Goal: Information Seeking & Learning: Learn about a topic

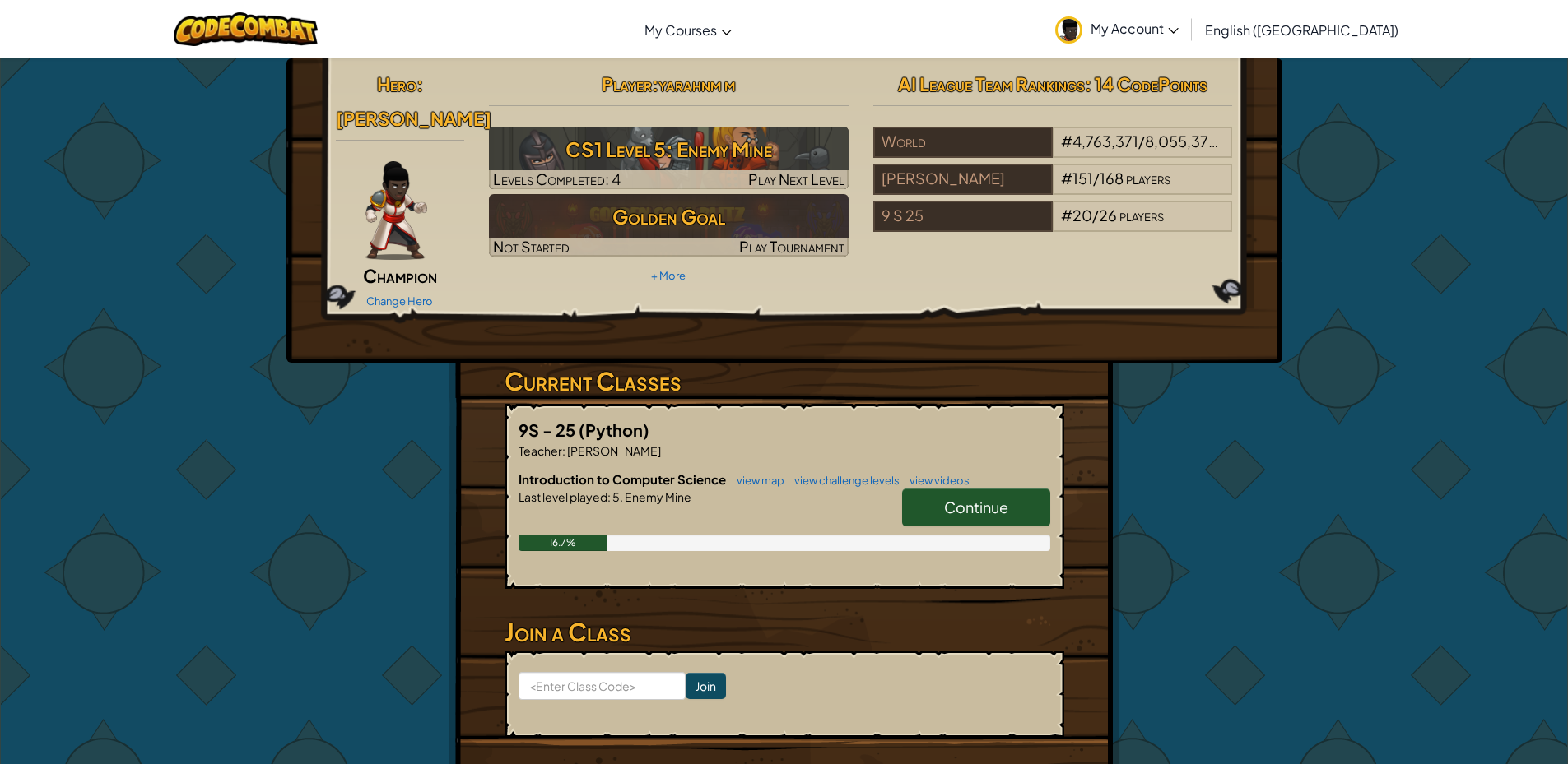
click at [977, 497] on span "Continue" at bounding box center [976, 506] width 64 height 19
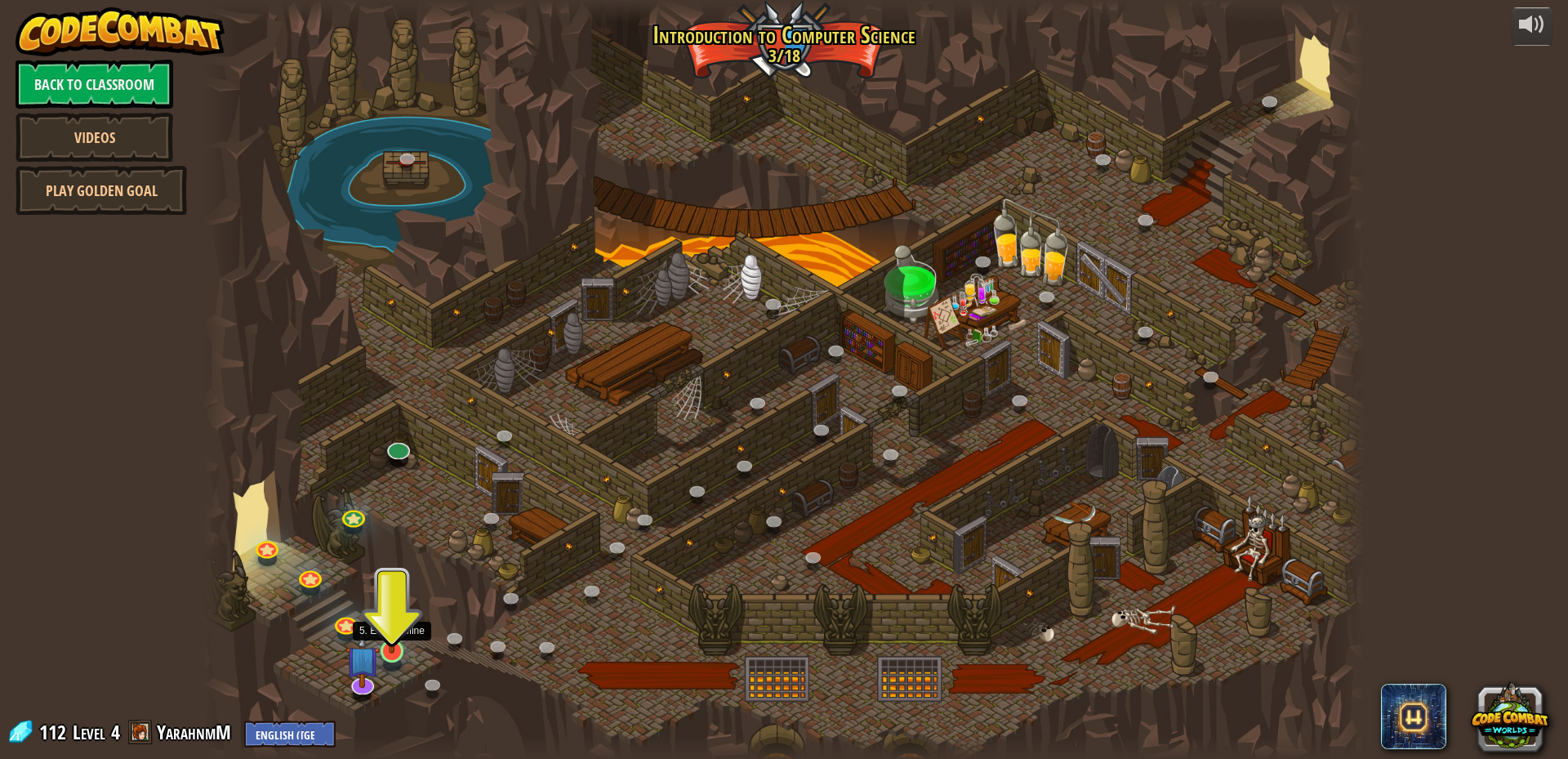
click at [401, 632] on img at bounding box center [392, 617] width 31 height 71
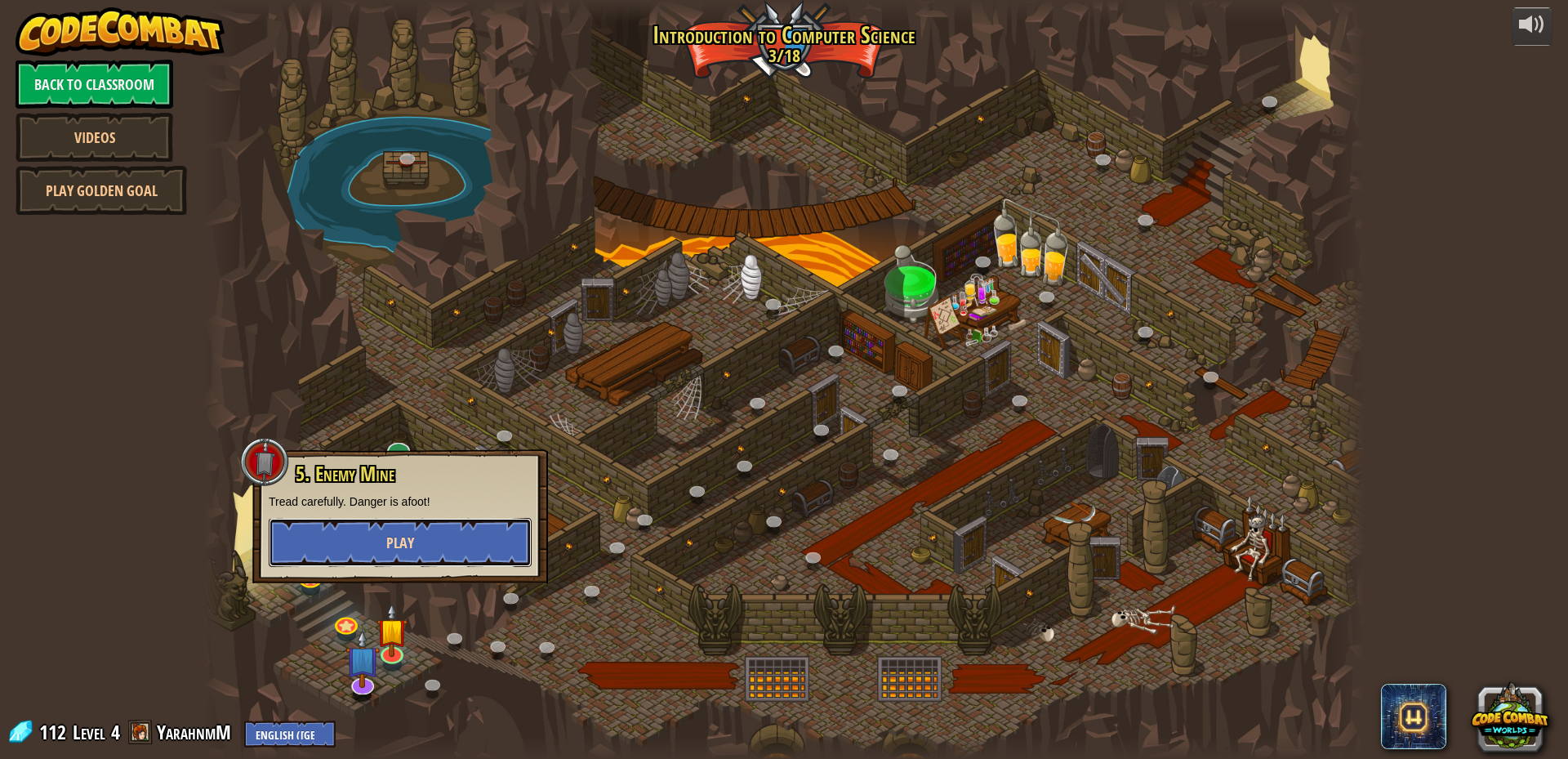
drag, startPoint x: 402, startPoint y: 546, endPoint x: 379, endPoint y: 530, distance: 28.0
click at [379, 530] on button "Play" at bounding box center [400, 543] width 263 height 49
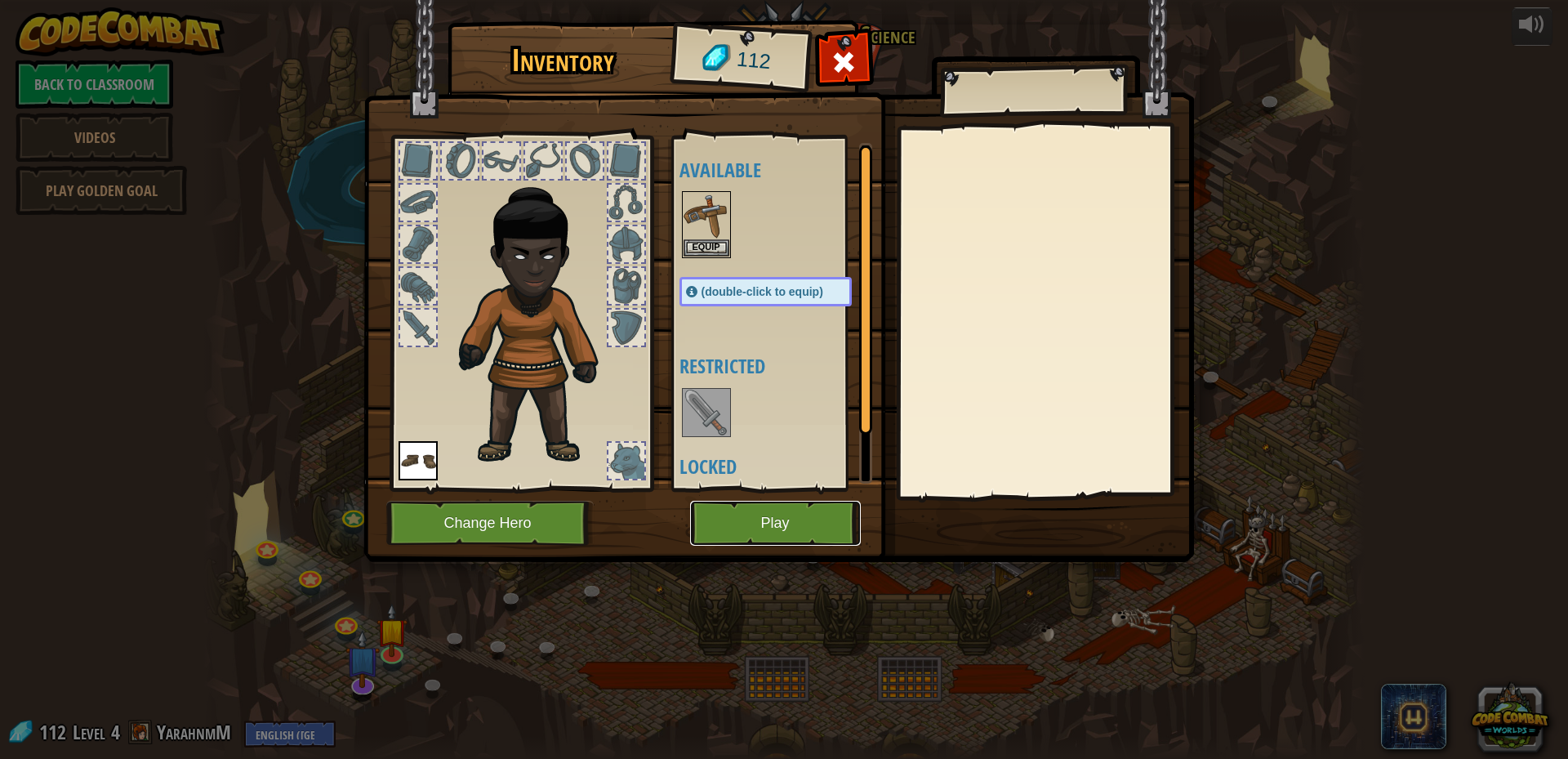
click at [806, 524] on button "Play" at bounding box center [775, 524] width 171 height 45
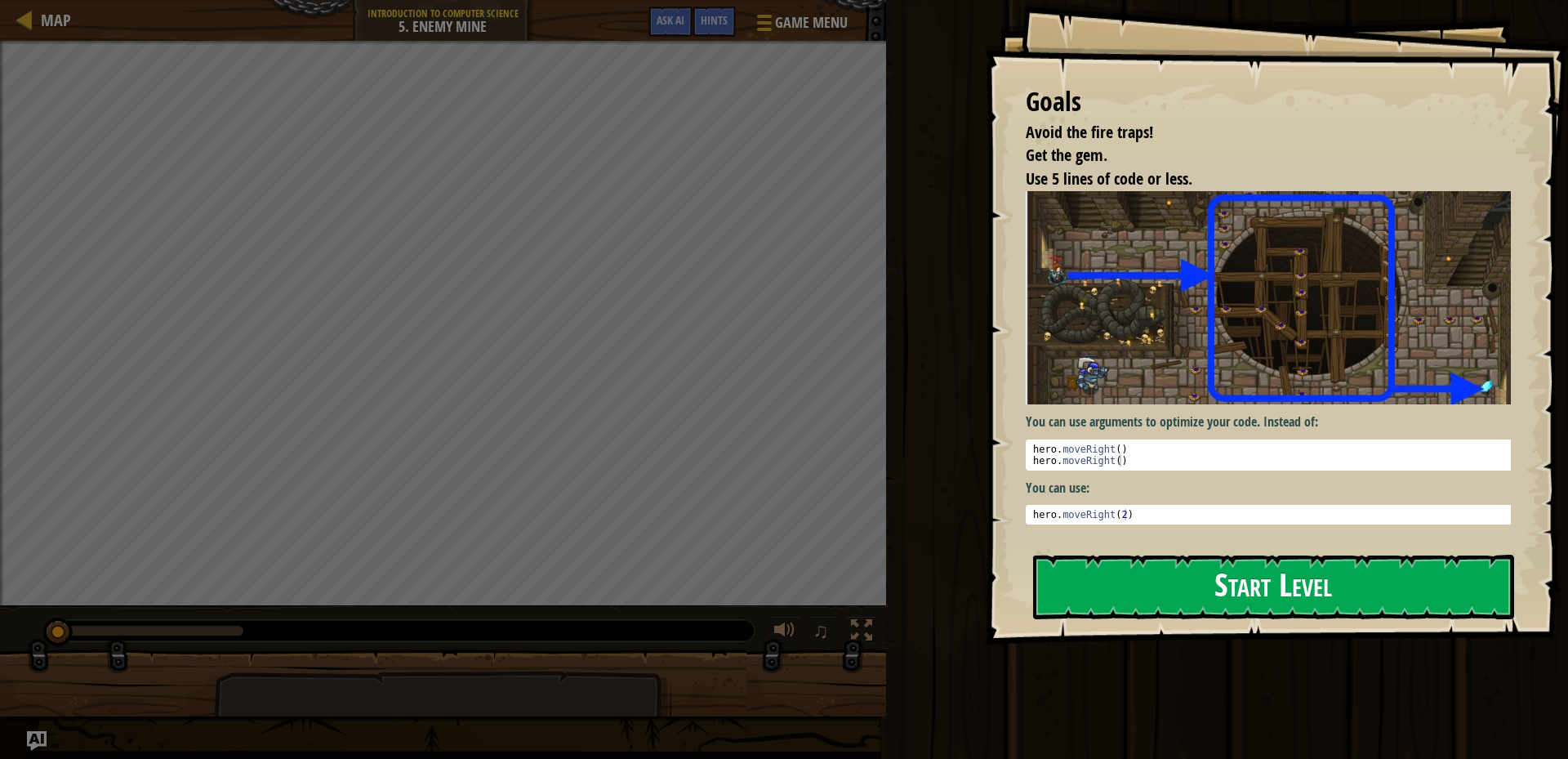
drag, startPoint x: 1131, startPoint y: 586, endPoint x: 1110, endPoint y: 581, distance: 21.6
click at [1111, 583] on button "Start Level" at bounding box center [1274, 586] width 481 height 64
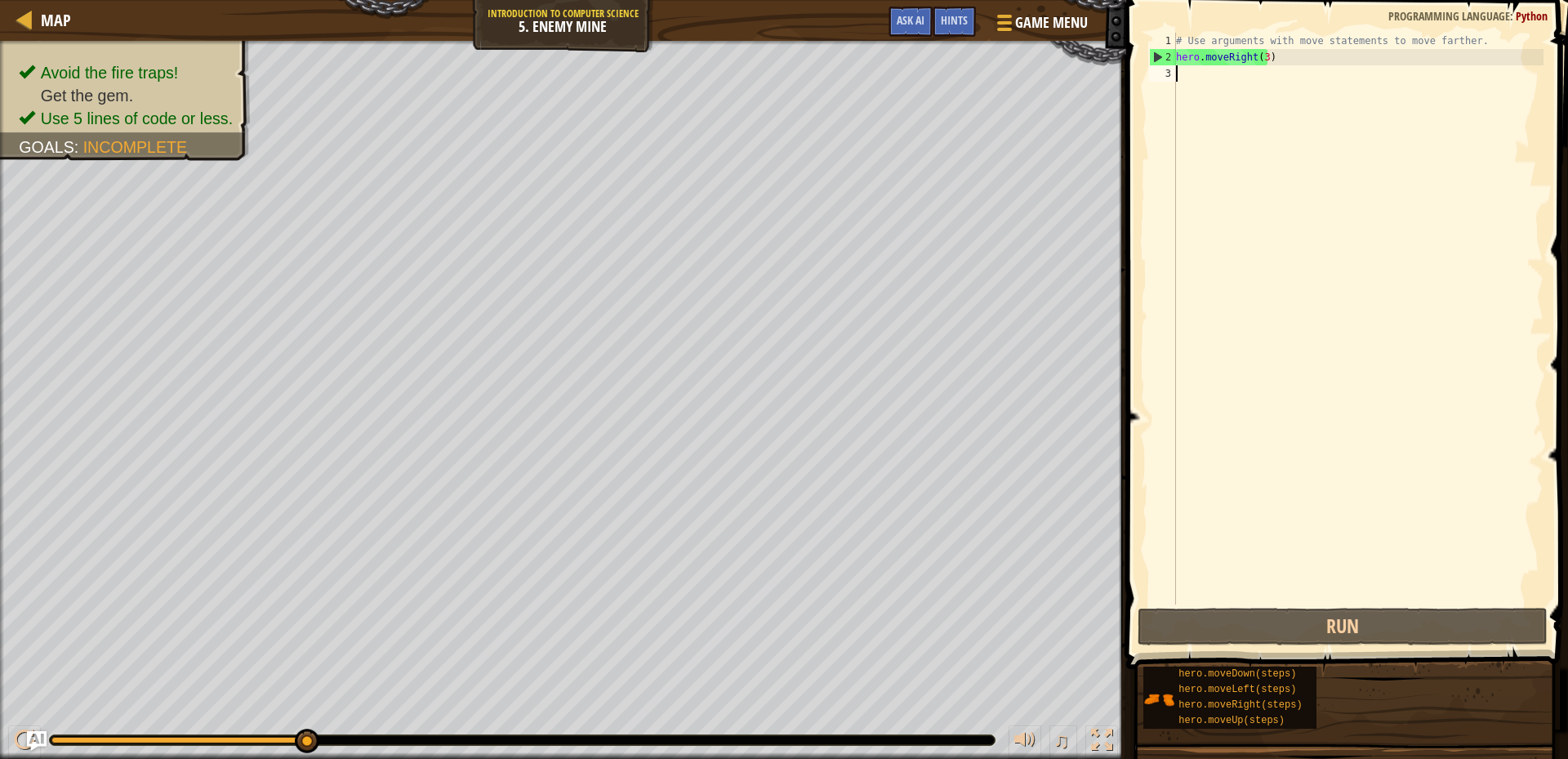
type textarea "h"
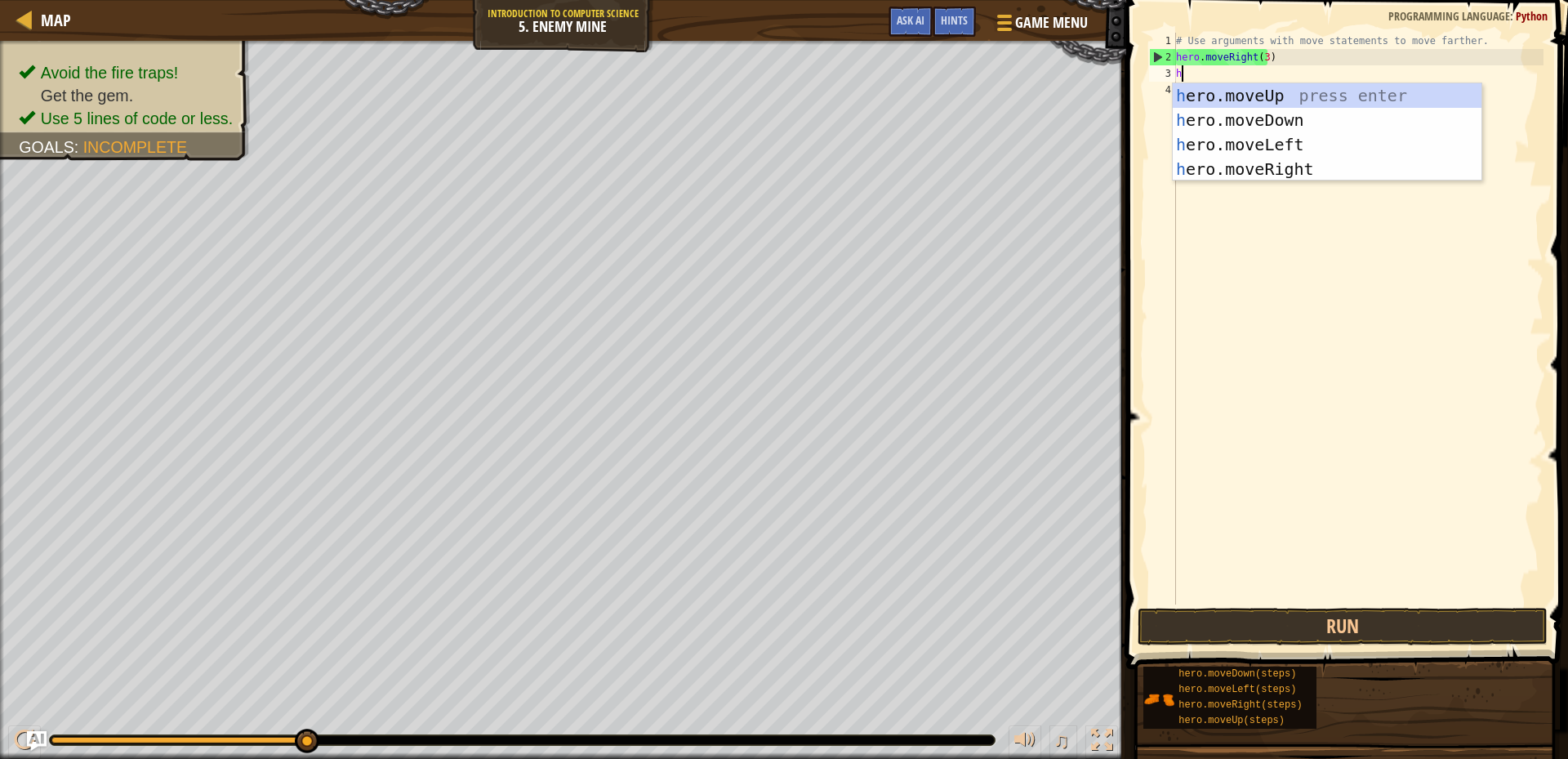
scroll to position [7, 0]
click at [1272, 91] on div "h ero.moveUp press enter h ero.moveDown press enter h ero.moveLeft press enter …" at bounding box center [1327, 157] width 308 height 147
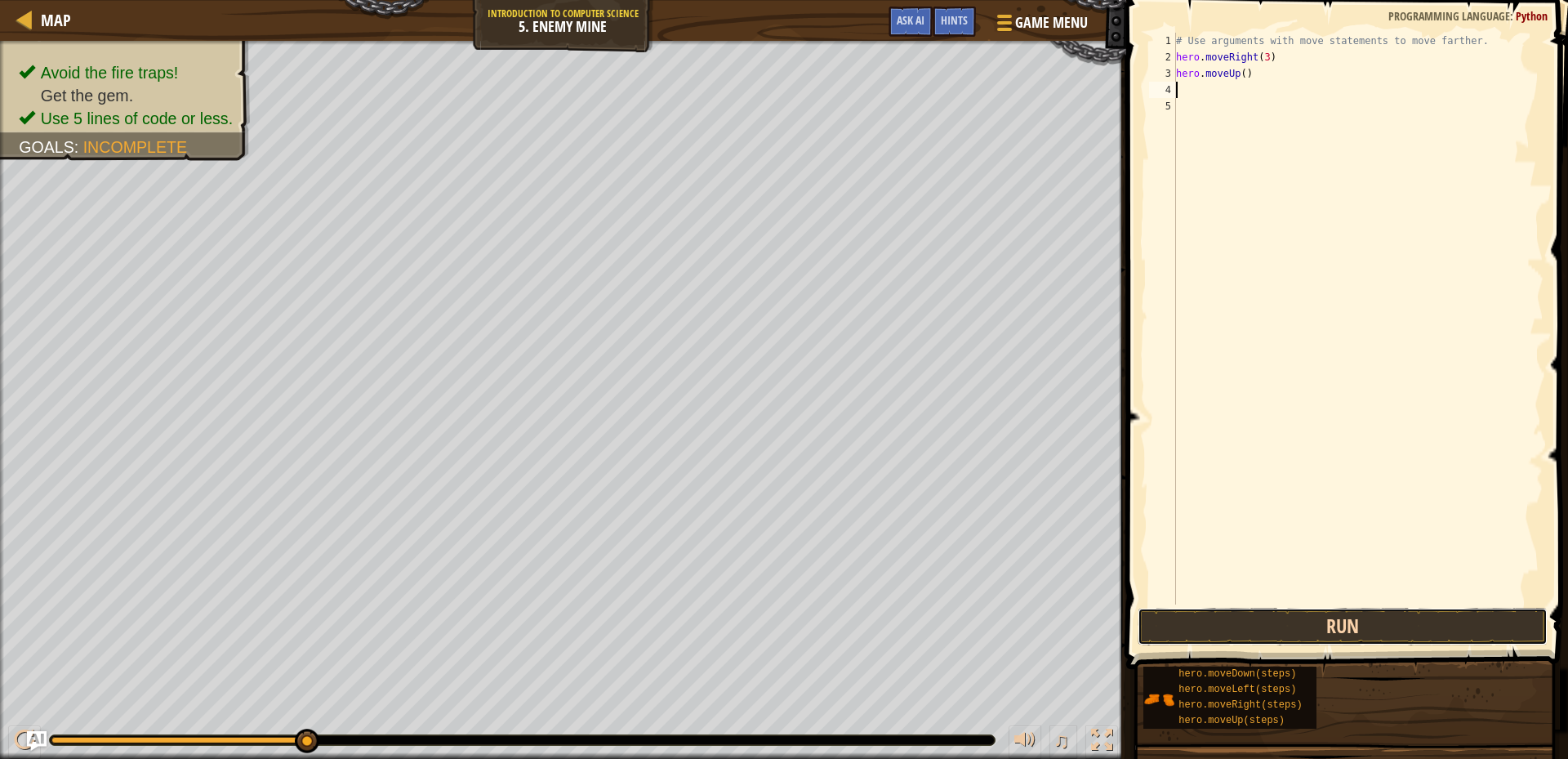
drag, startPoint x: 1339, startPoint y: 627, endPoint x: 1341, endPoint y: 609, distance: 18.1
click at [1341, 620] on button "Run" at bounding box center [1342, 627] width 410 height 38
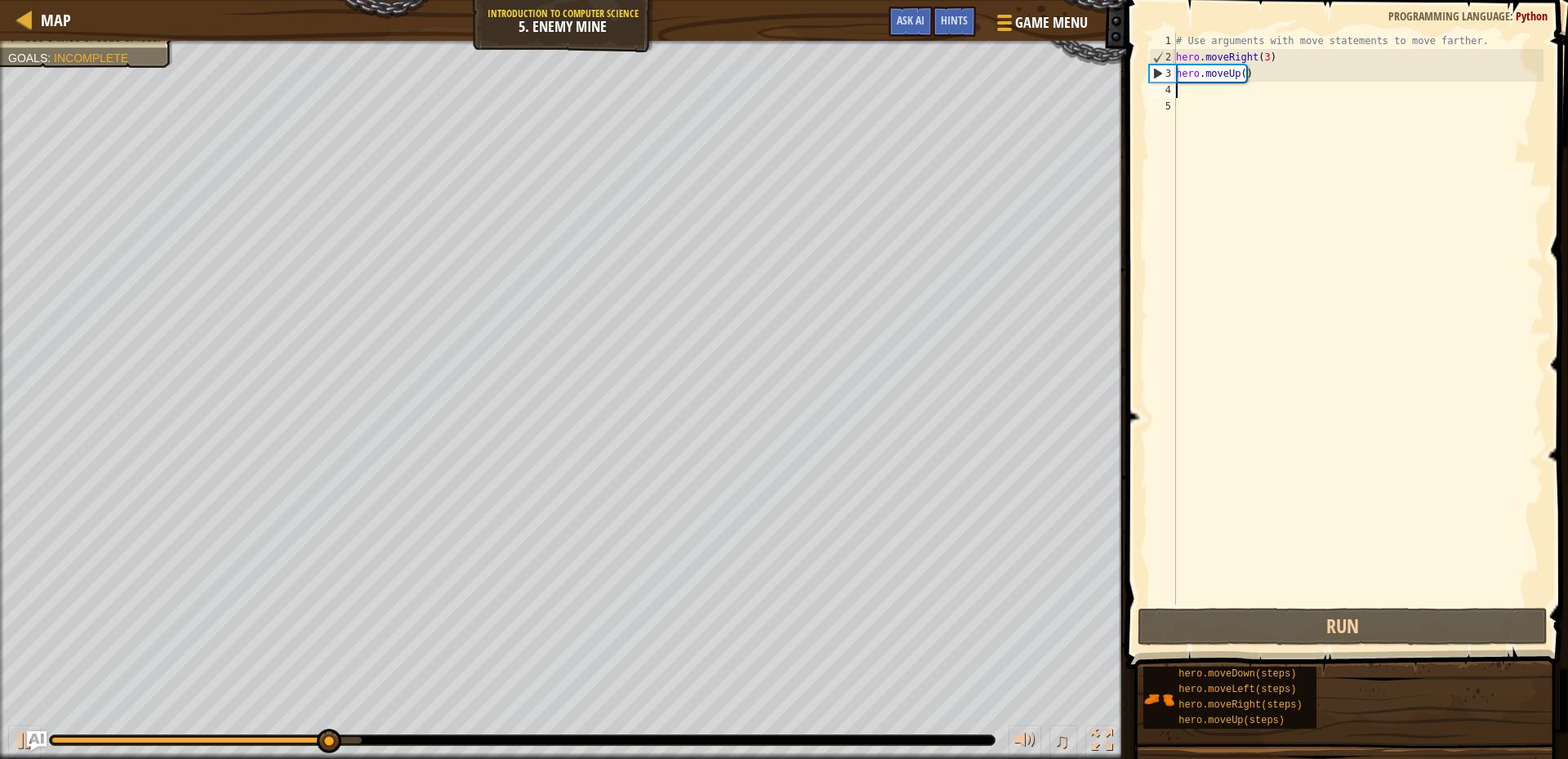
type textarea "h"
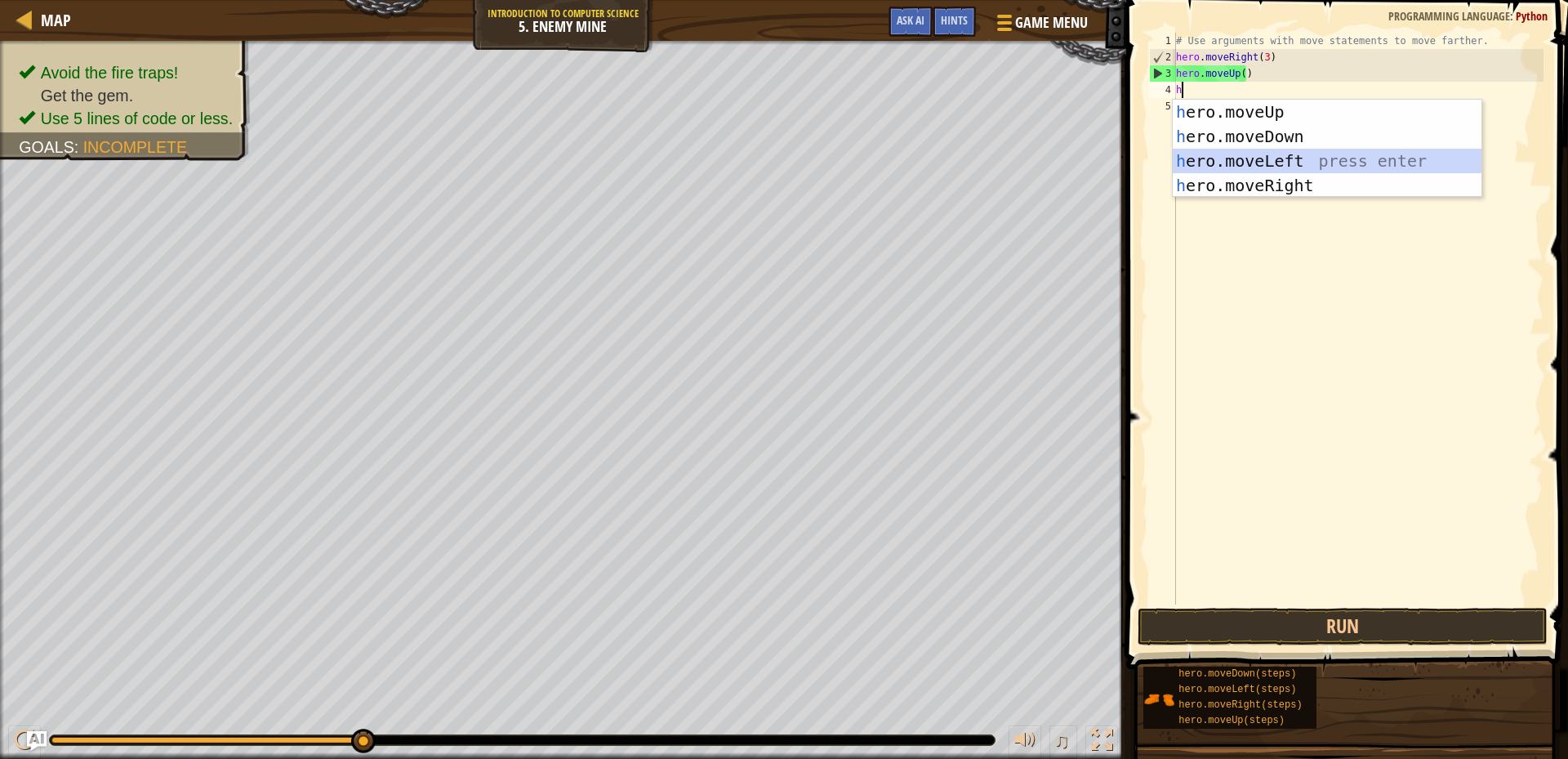
click at [1268, 166] on div "h ero.moveUp press enter h ero.moveDown press enter h ero.moveLeft press enter …" at bounding box center [1327, 173] width 308 height 147
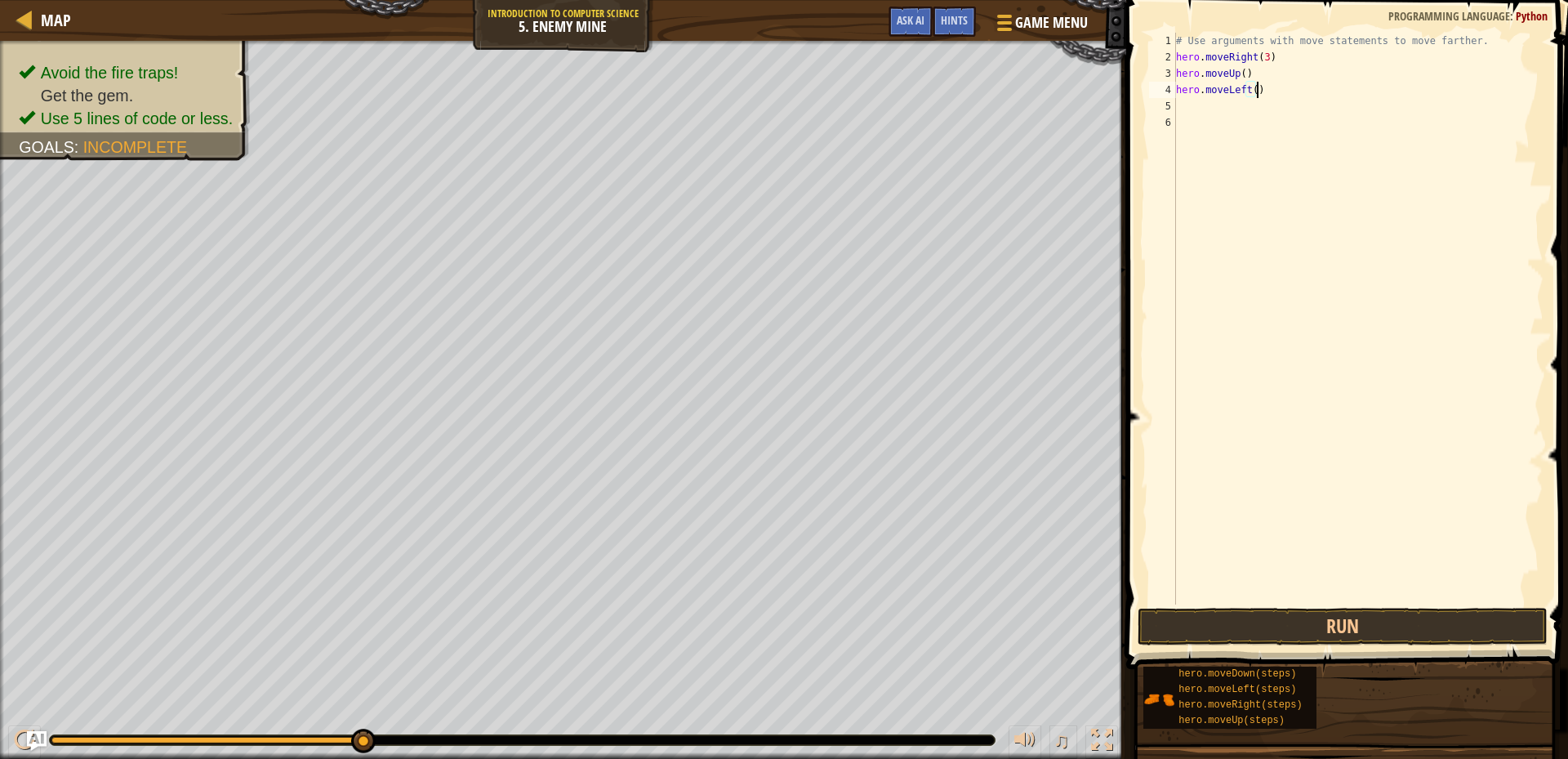
click at [1259, 92] on div "# Use arguments with move statements to move farther. hero . moveRight ( 3 ) he…" at bounding box center [1358, 335] width 371 height 604
type textarea "hero.mover"
click at [1285, 102] on div "hero.moveR ight press enter" at bounding box center [1327, 136] width 308 height 73
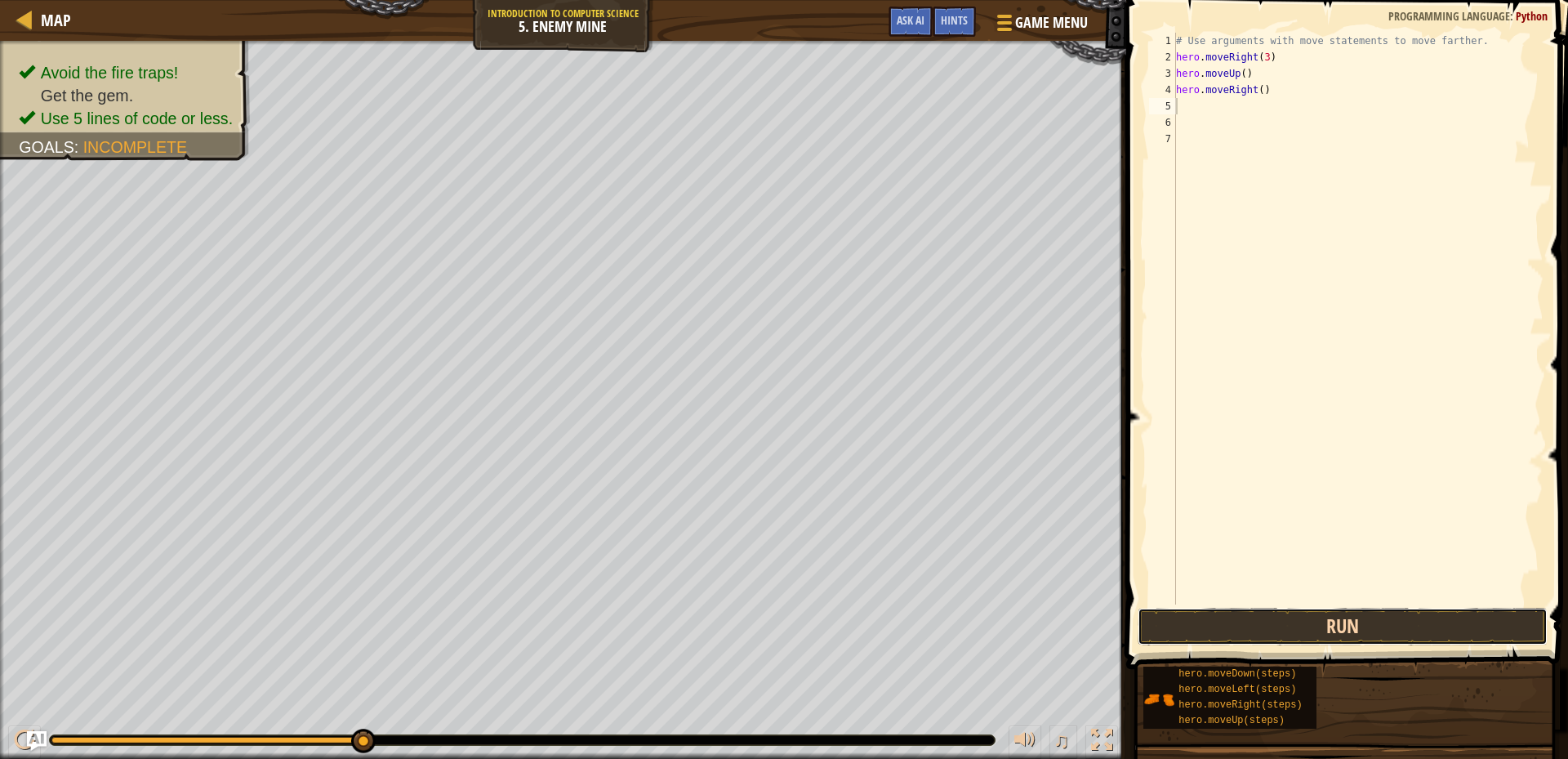
click at [1360, 626] on button "Run" at bounding box center [1342, 627] width 410 height 38
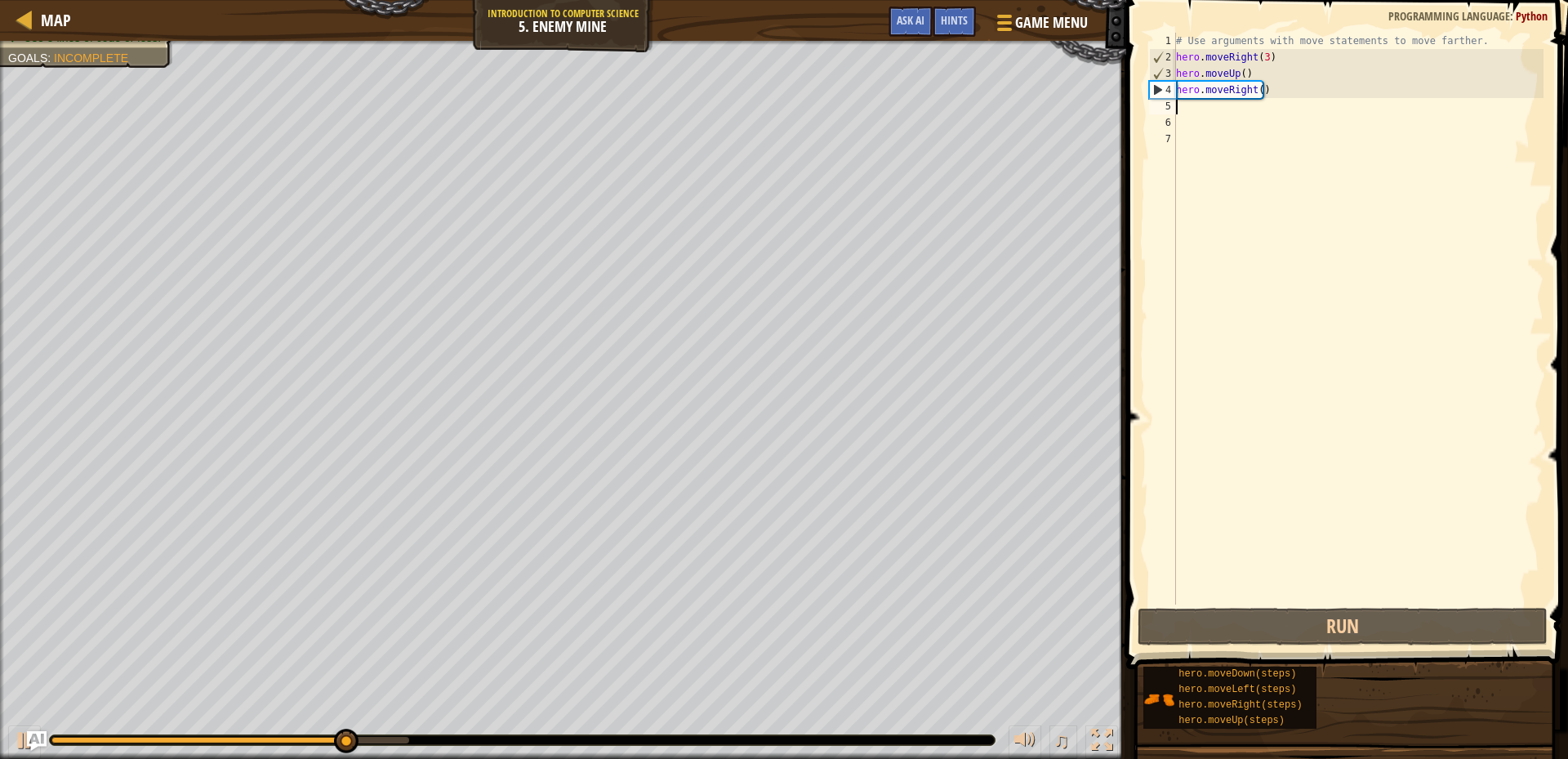
type textarea "h"
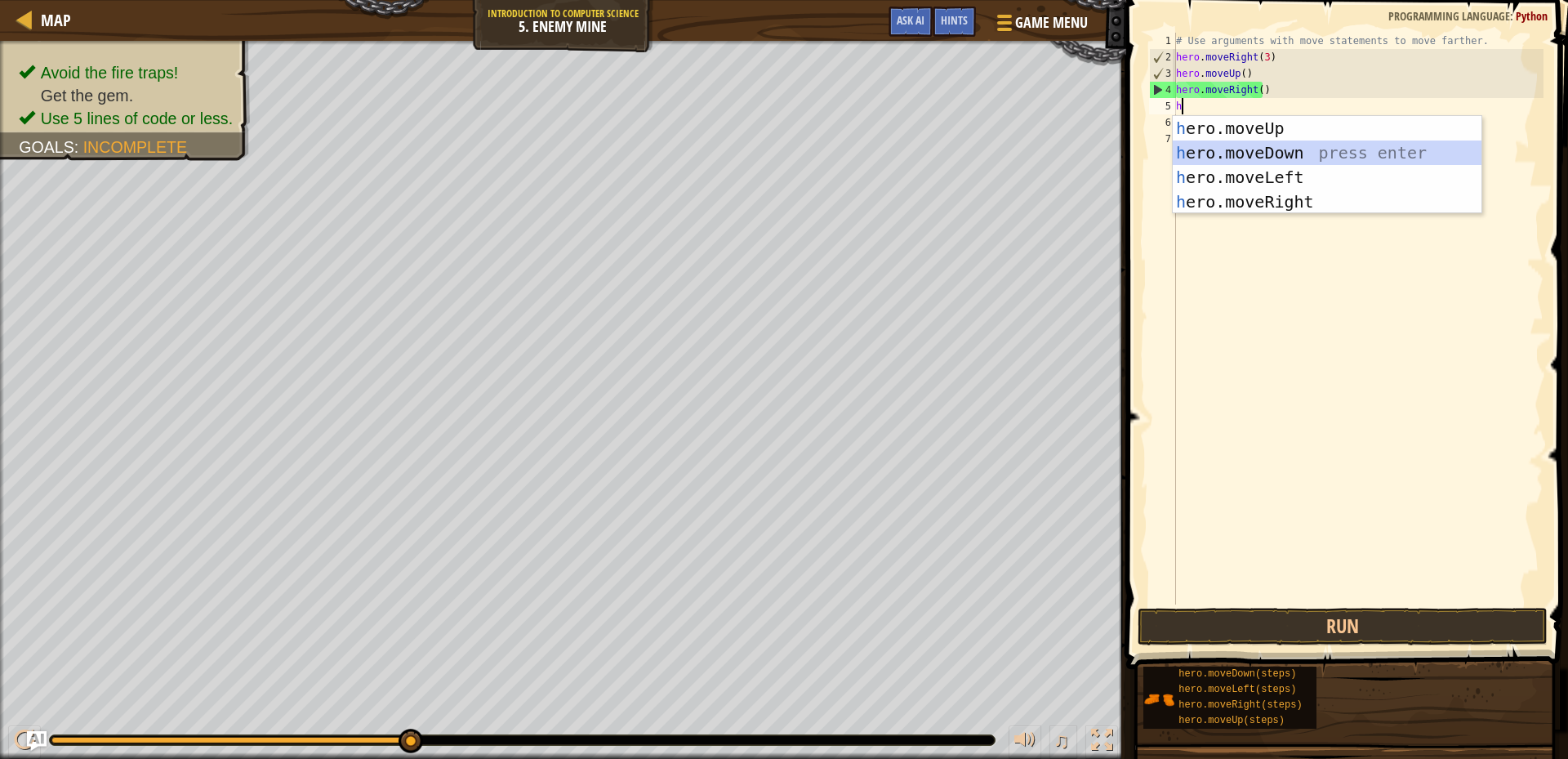
click at [1246, 156] on div "h ero.moveUp press enter h ero.moveDown press enter h ero.moveLeft press enter …" at bounding box center [1327, 189] width 308 height 147
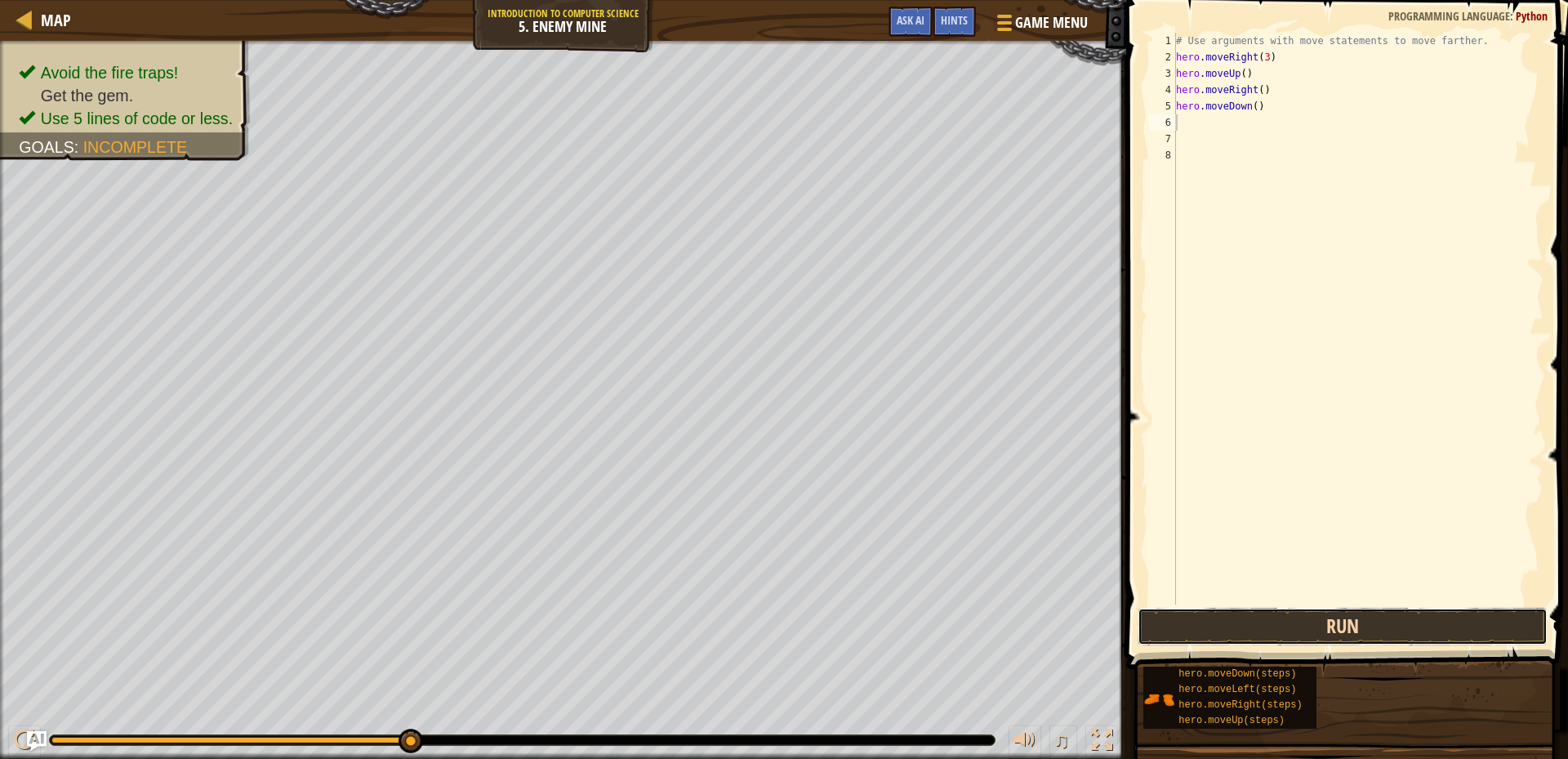
click at [1278, 616] on button "Run" at bounding box center [1342, 627] width 410 height 38
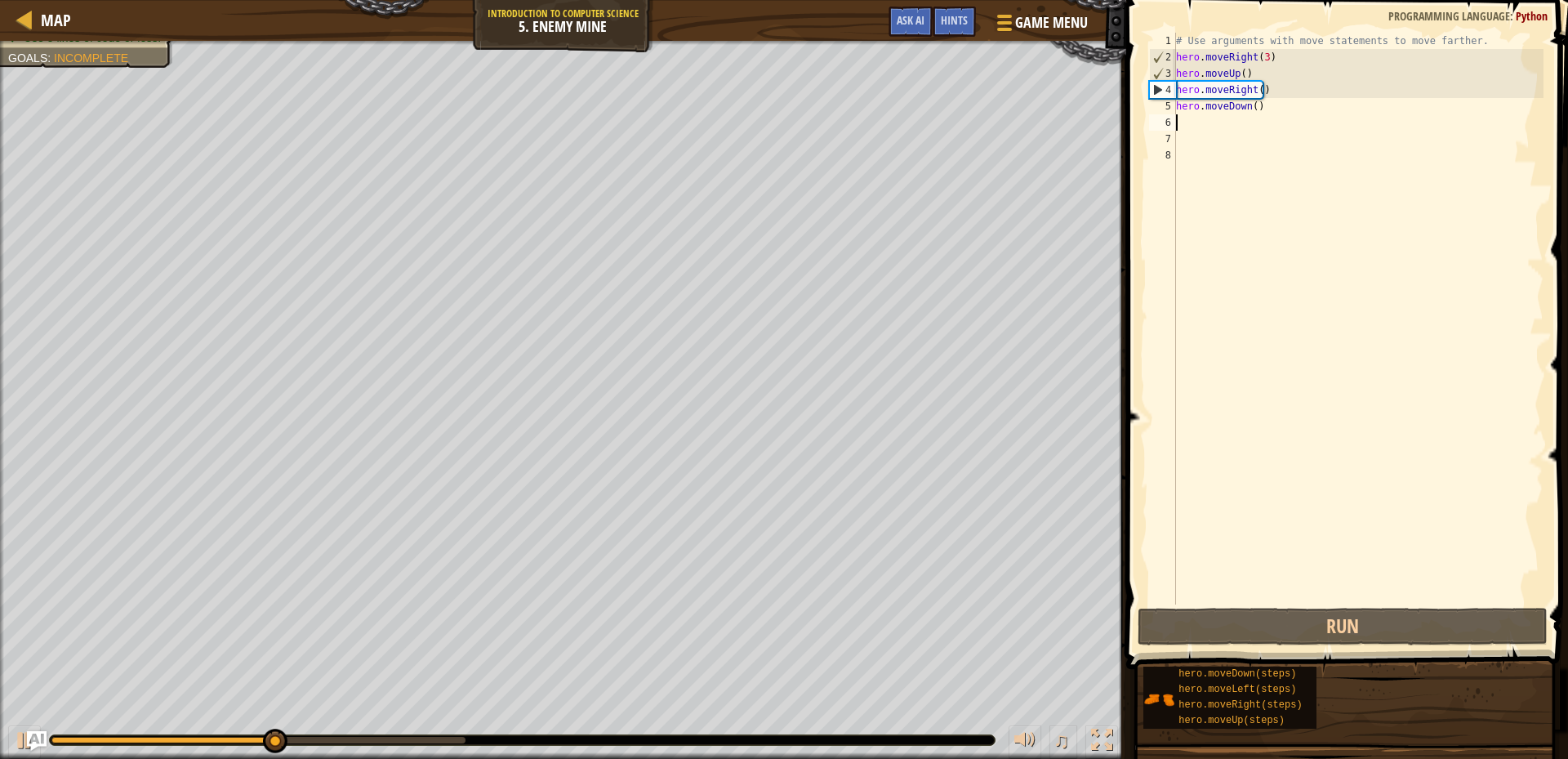
type textarea "h"
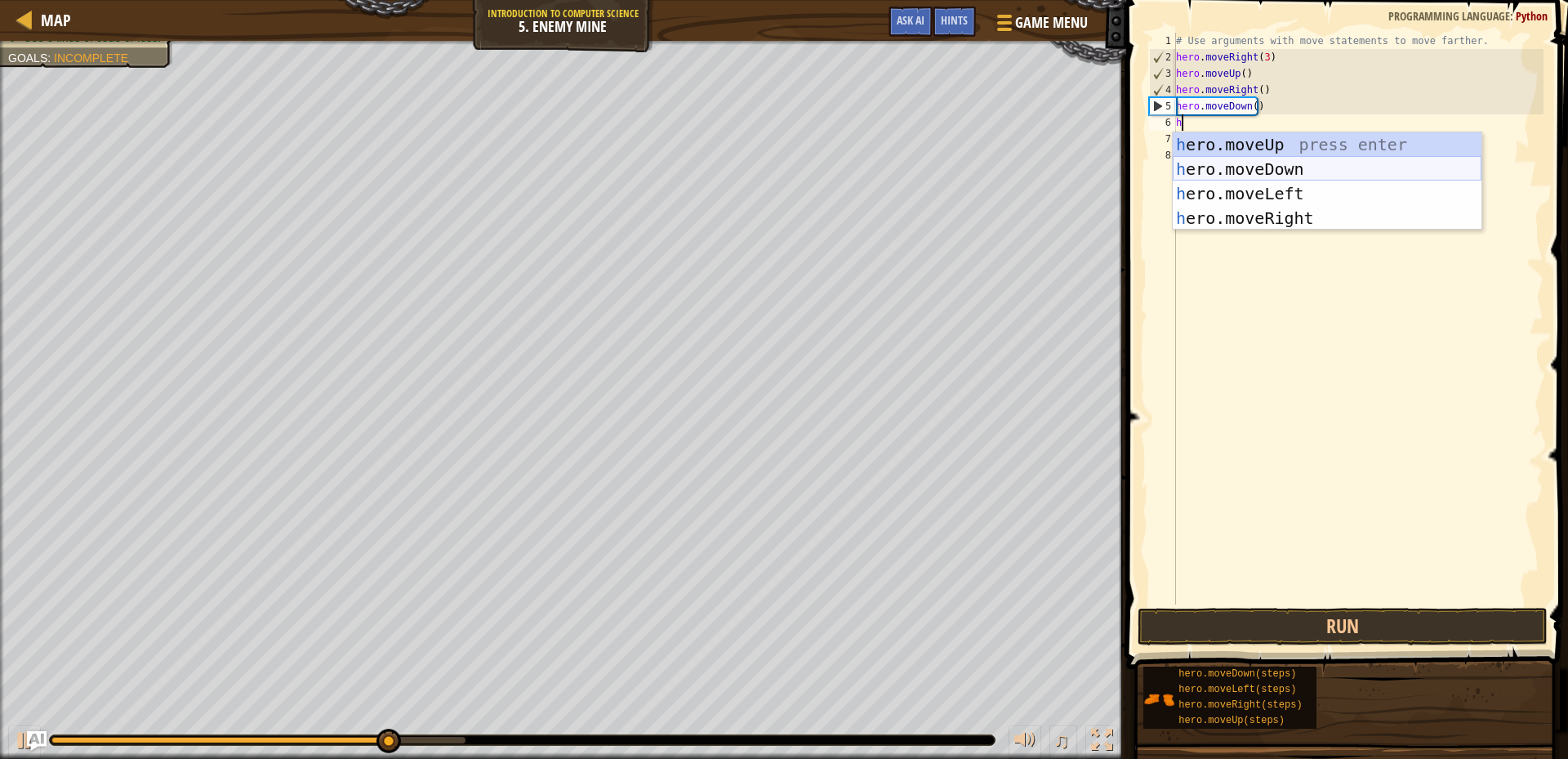
click at [1379, 162] on div "h ero.moveUp press enter h ero.moveDown press enter h ero.moveLeft press enter …" at bounding box center [1327, 205] width 308 height 147
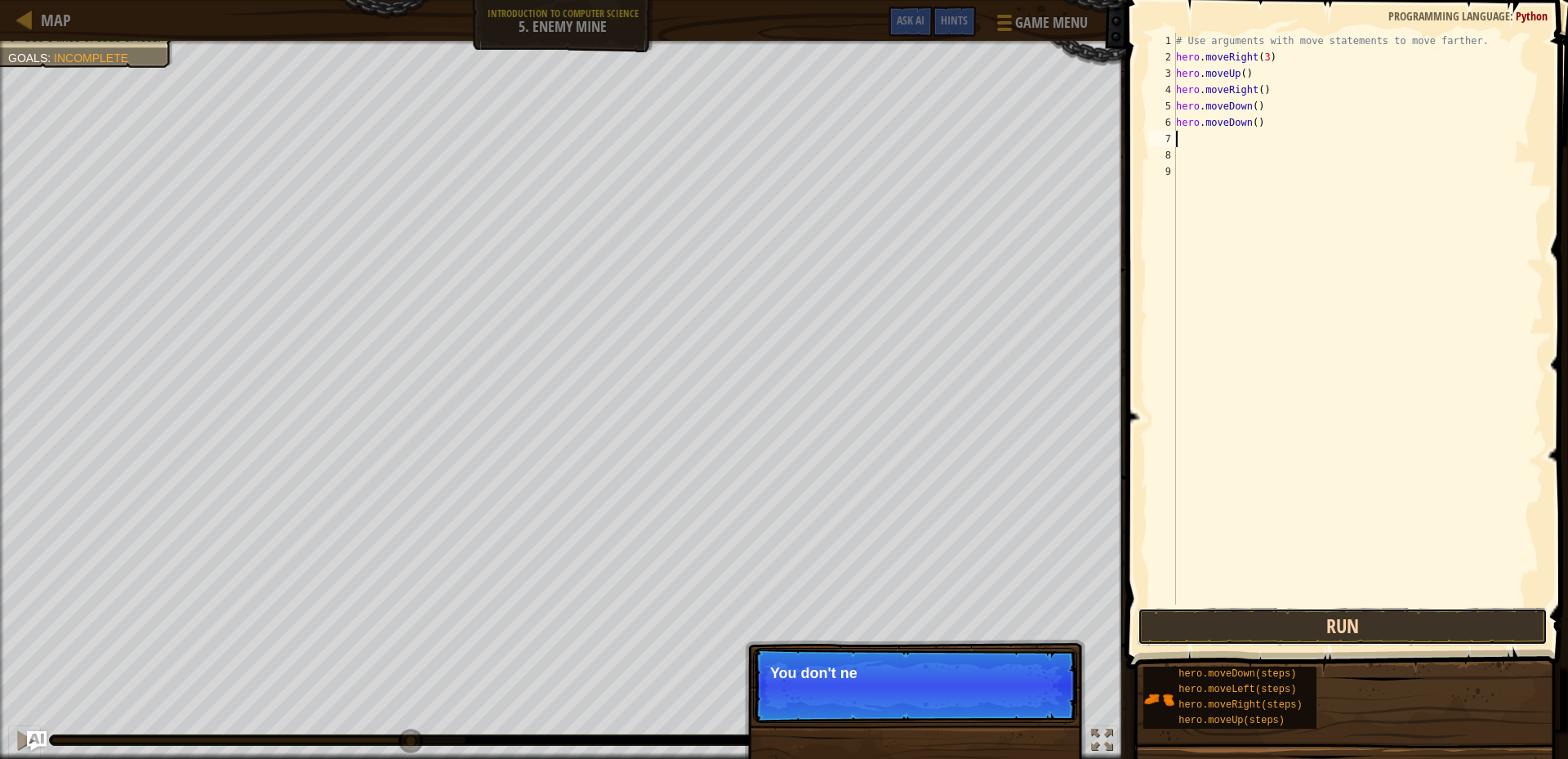
click at [1406, 622] on button "Run" at bounding box center [1342, 627] width 410 height 38
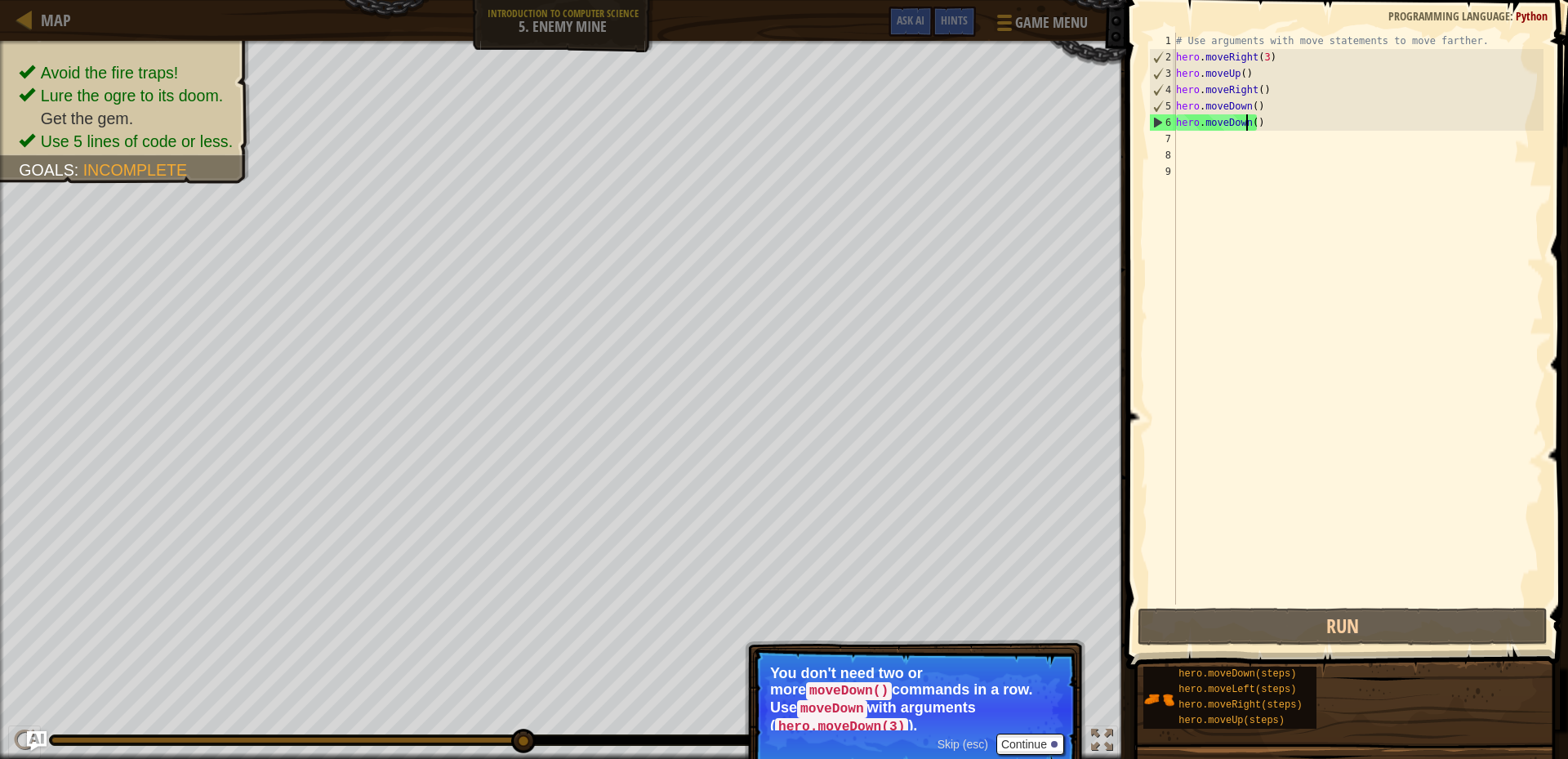
click at [1249, 119] on div "# Use arguments with move statements to move farther. hero . moveRight ( 3 ) he…" at bounding box center [1358, 335] width 371 height 604
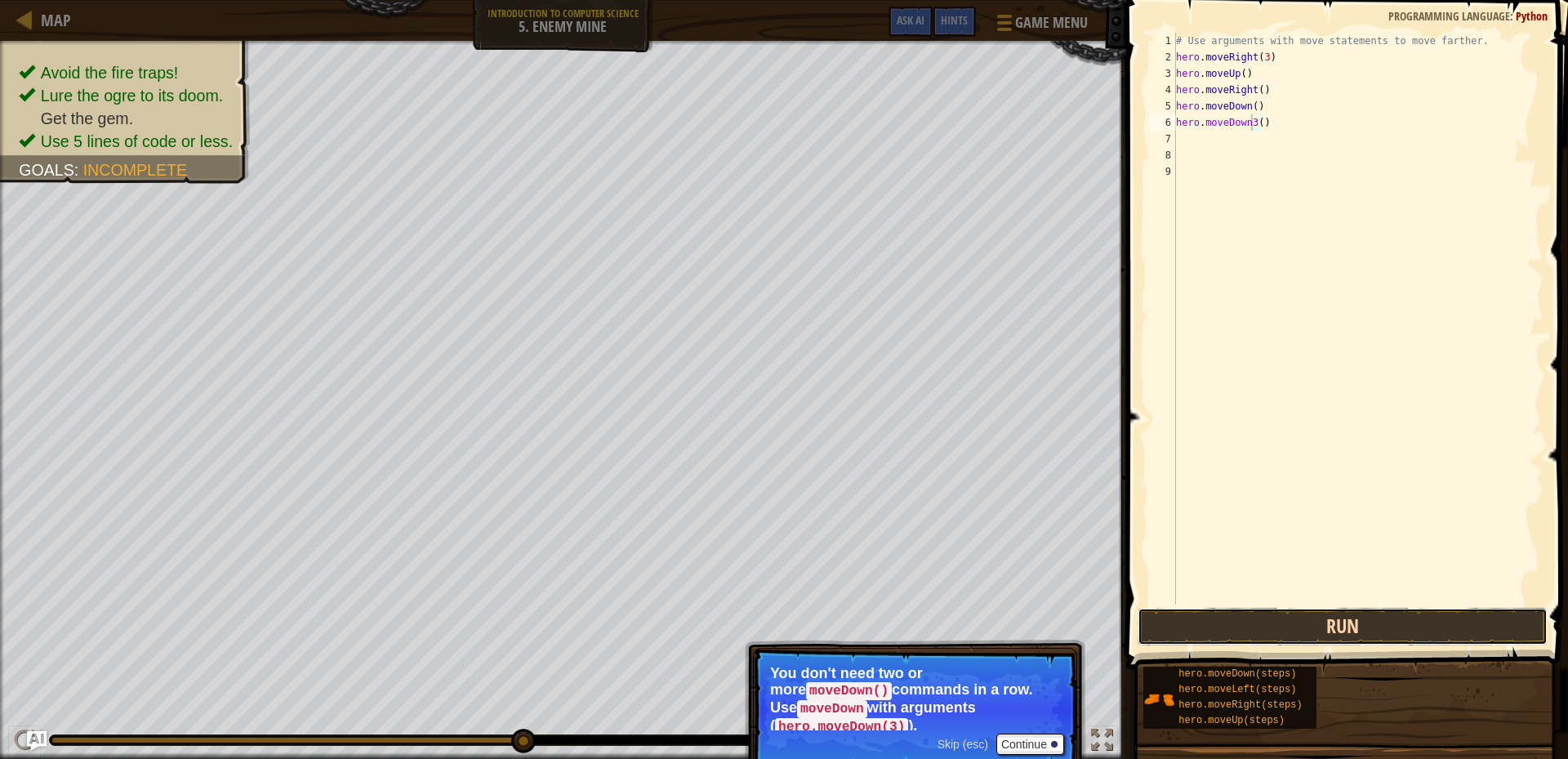
click at [1356, 629] on button "Run" at bounding box center [1342, 627] width 410 height 38
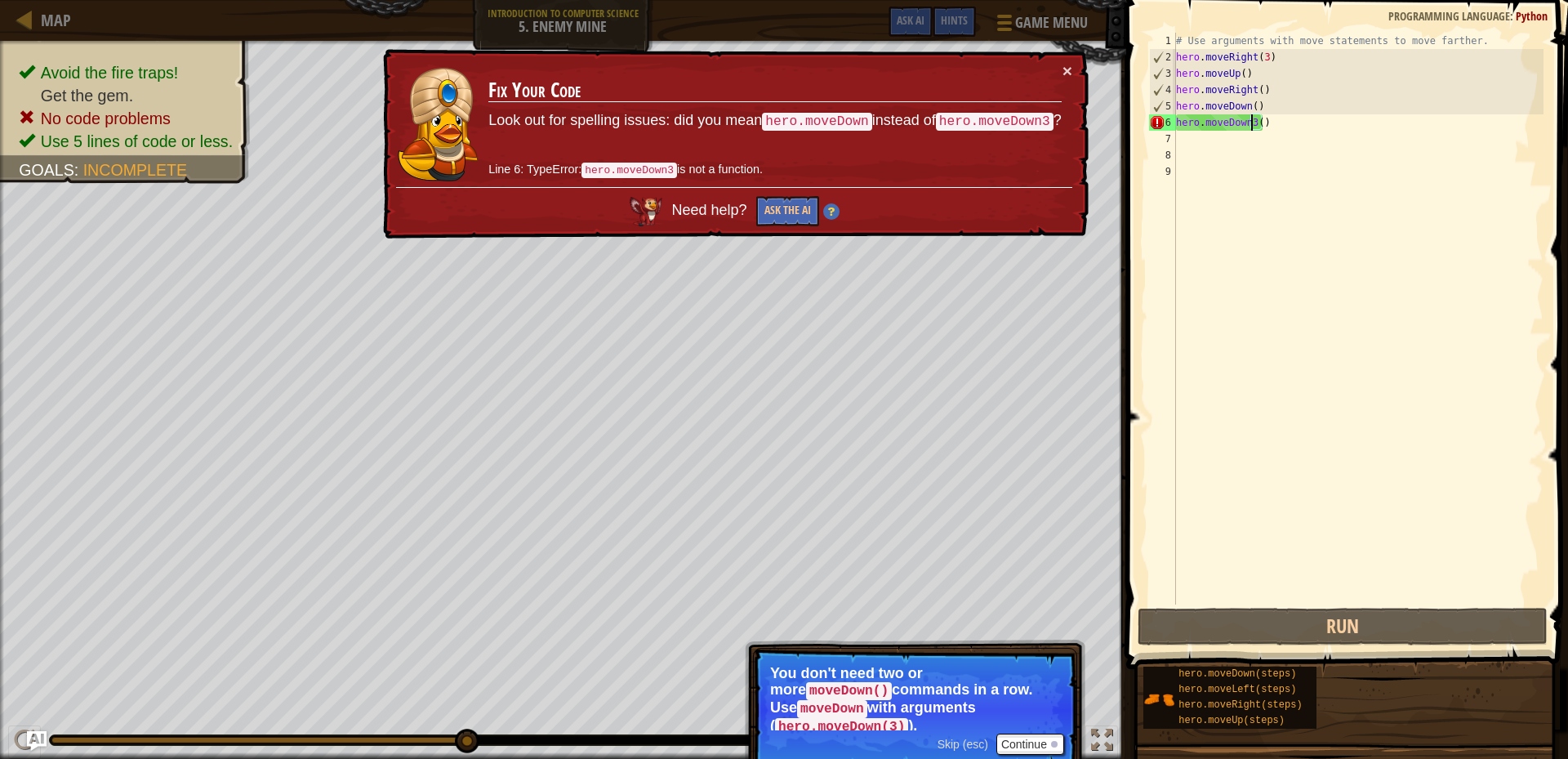
click at [1286, 125] on div "# Use arguments with move statements to move farther. hero . moveRight ( 3 ) he…" at bounding box center [1358, 335] width 371 height 604
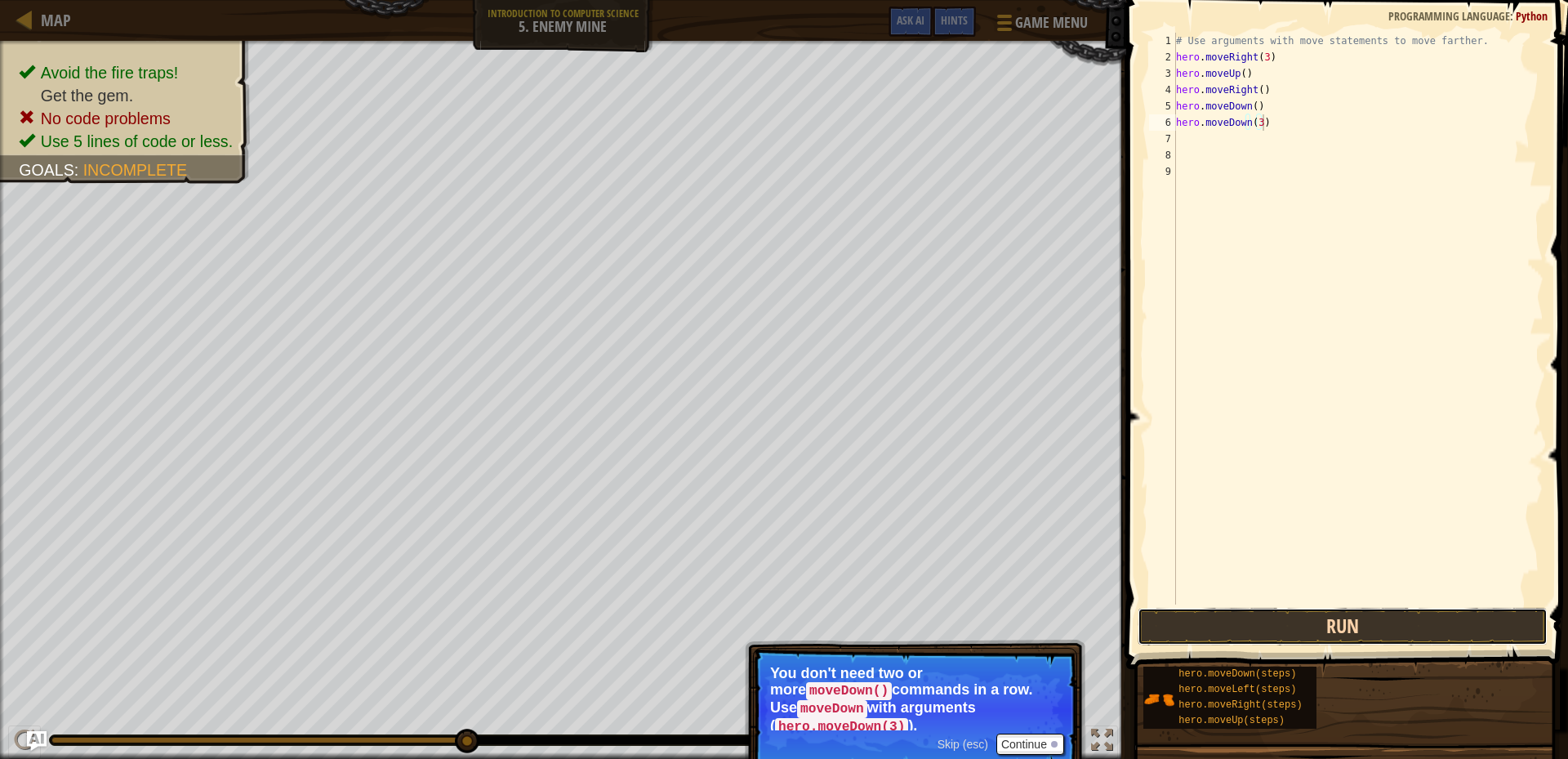
click at [1490, 631] on button "Run" at bounding box center [1342, 627] width 410 height 38
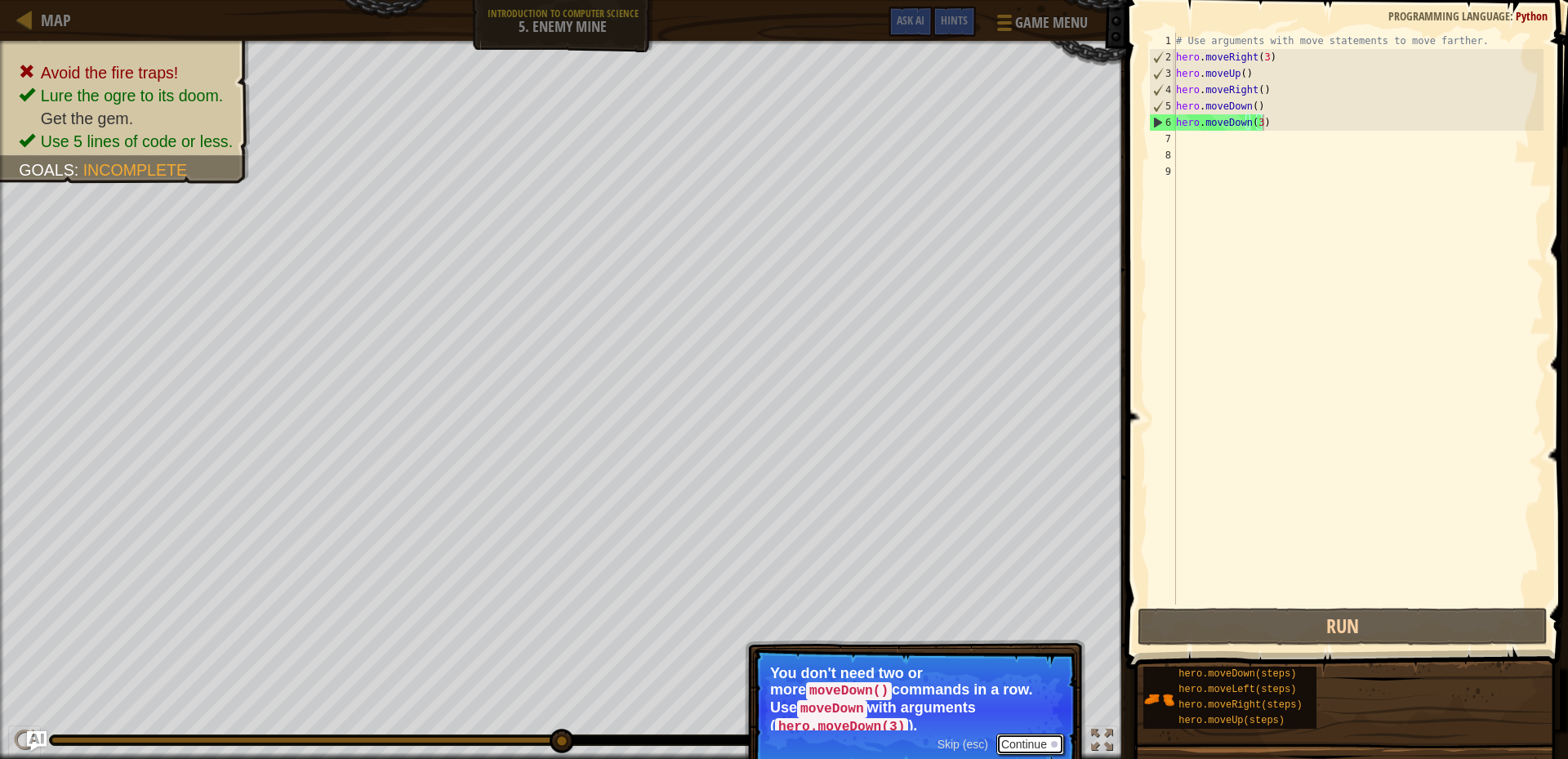
click at [1037, 734] on button "Continue" at bounding box center [1030, 744] width 68 height 21
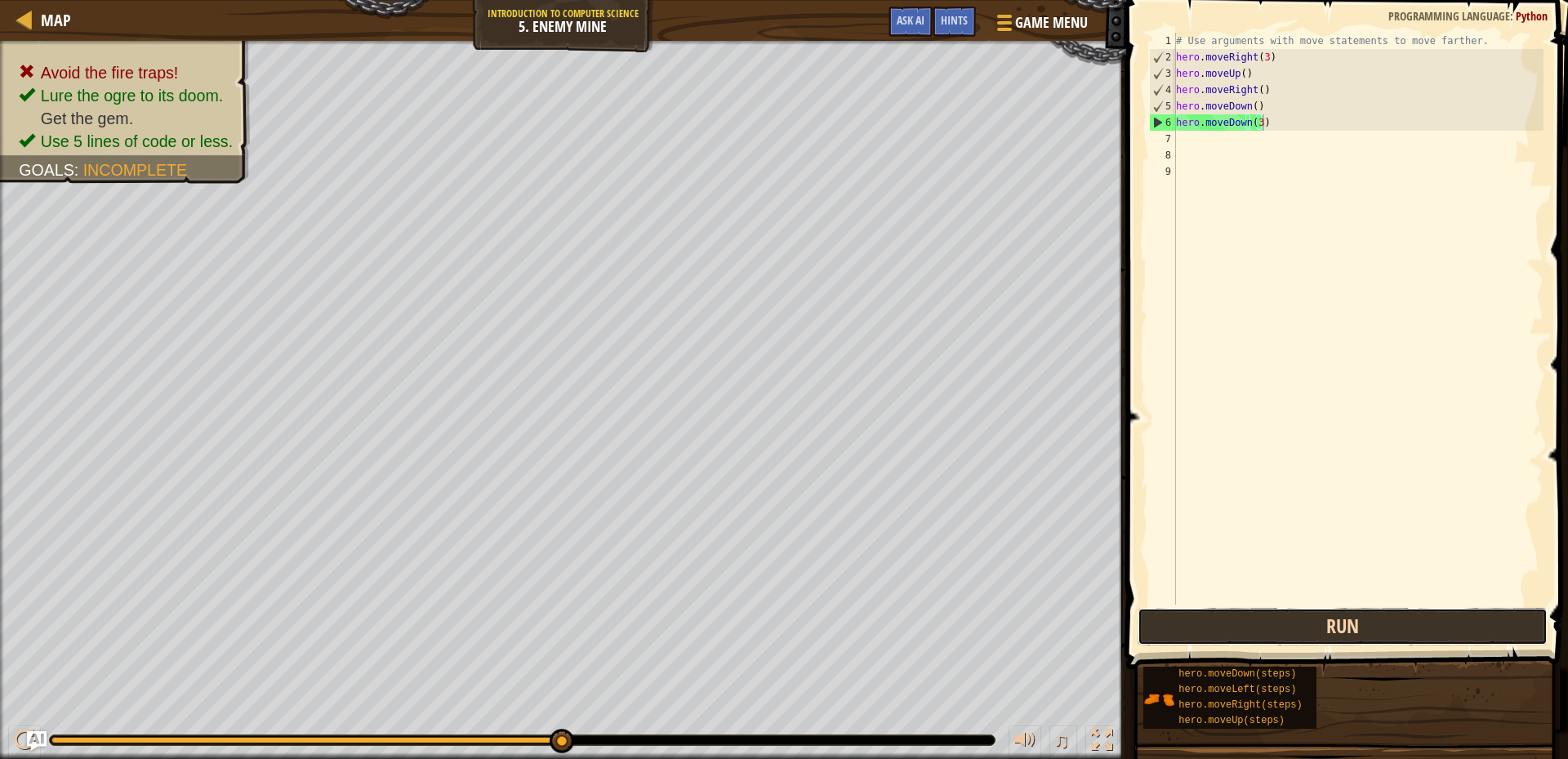
click at [1388, 629] on button "Run" at bounding box center [1342, 627] width 410 height 38
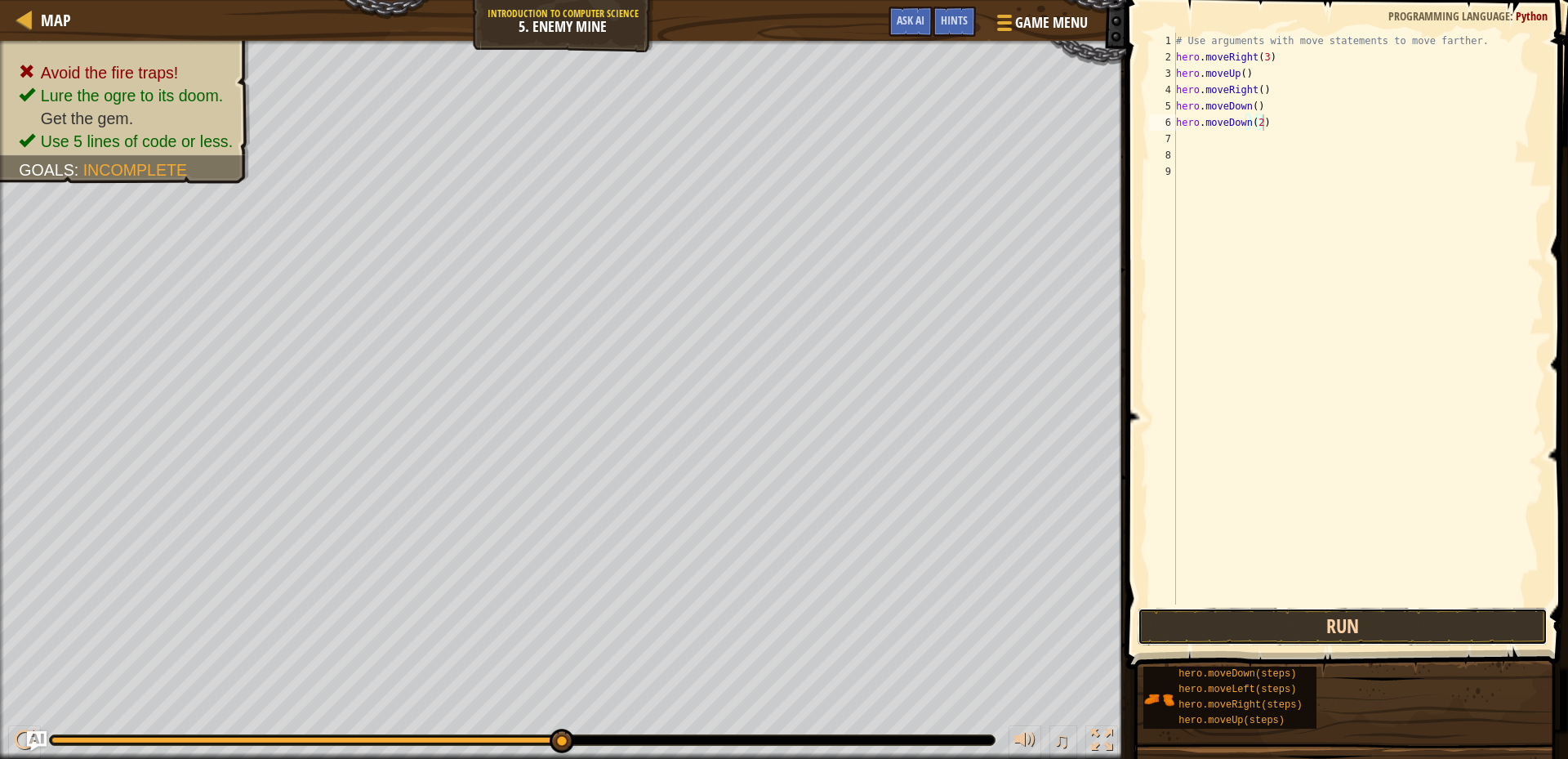
click at [1328, 628] on button "Run" at bounding box center [1342, 627] width 410 height 38
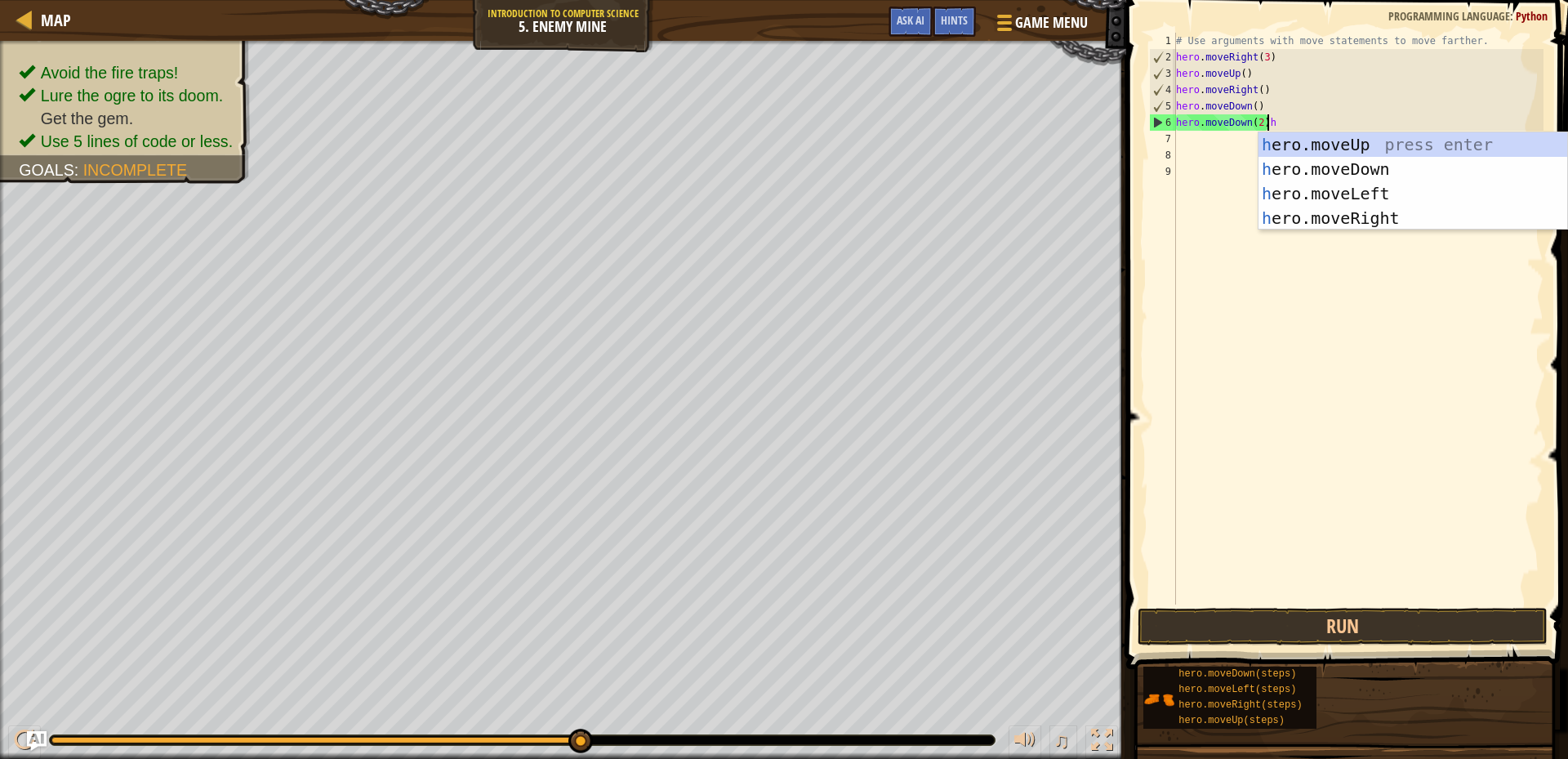
scroll to position [7, 6]
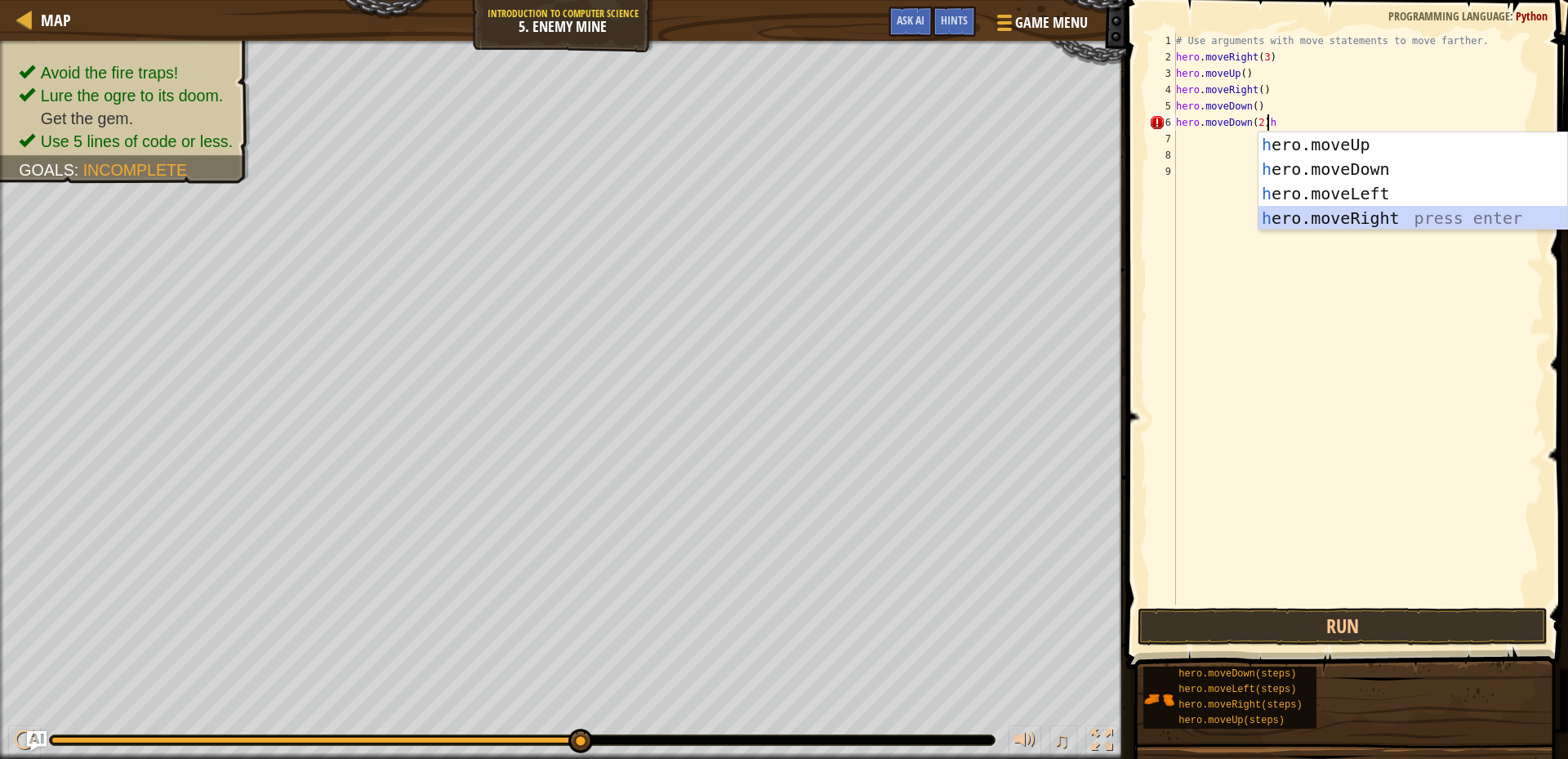
drag, startPoint x: 1368, startPoint y: 211, endPoint x: 1480, endPoint y: 281, distance: 132.1
click at [1369, 211] on div "h ero.moveUp press enter h ero.moveDown press enter h ero.moveLeft press enter …" at bounding box center [1412, 205] width 308 height 147
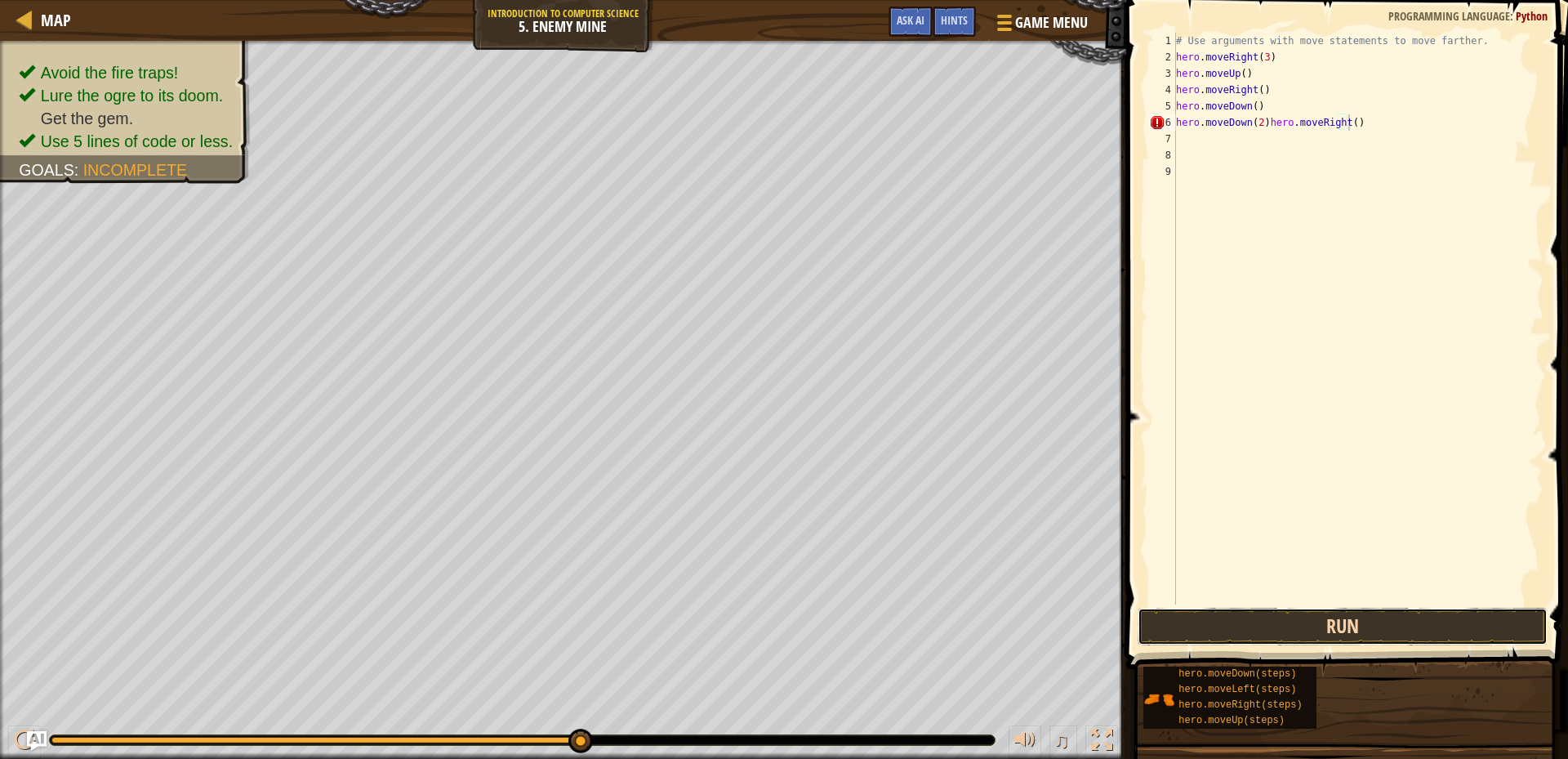
click at [1325, 626] on button "Run" at bounding box center [1342, 627] width 410 height 38
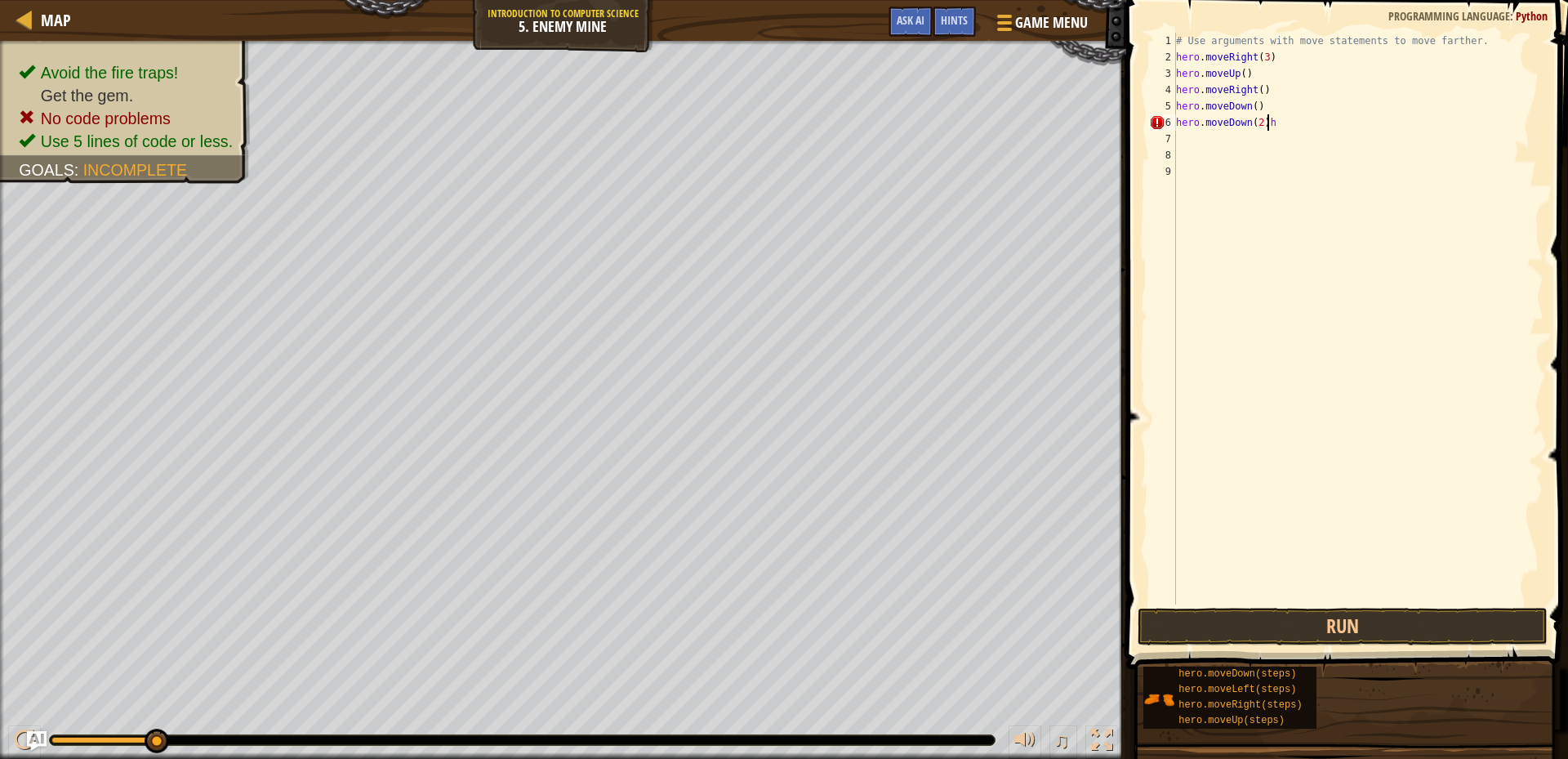
type textarea "hero.moveDown(2)"
click at [1188, 139] on div "# Use arguments with move statements to move farther. hero . moveRight ( 3 ) he…" at bounding box center [1358, 335] width 371 height 604
type textarea "h"
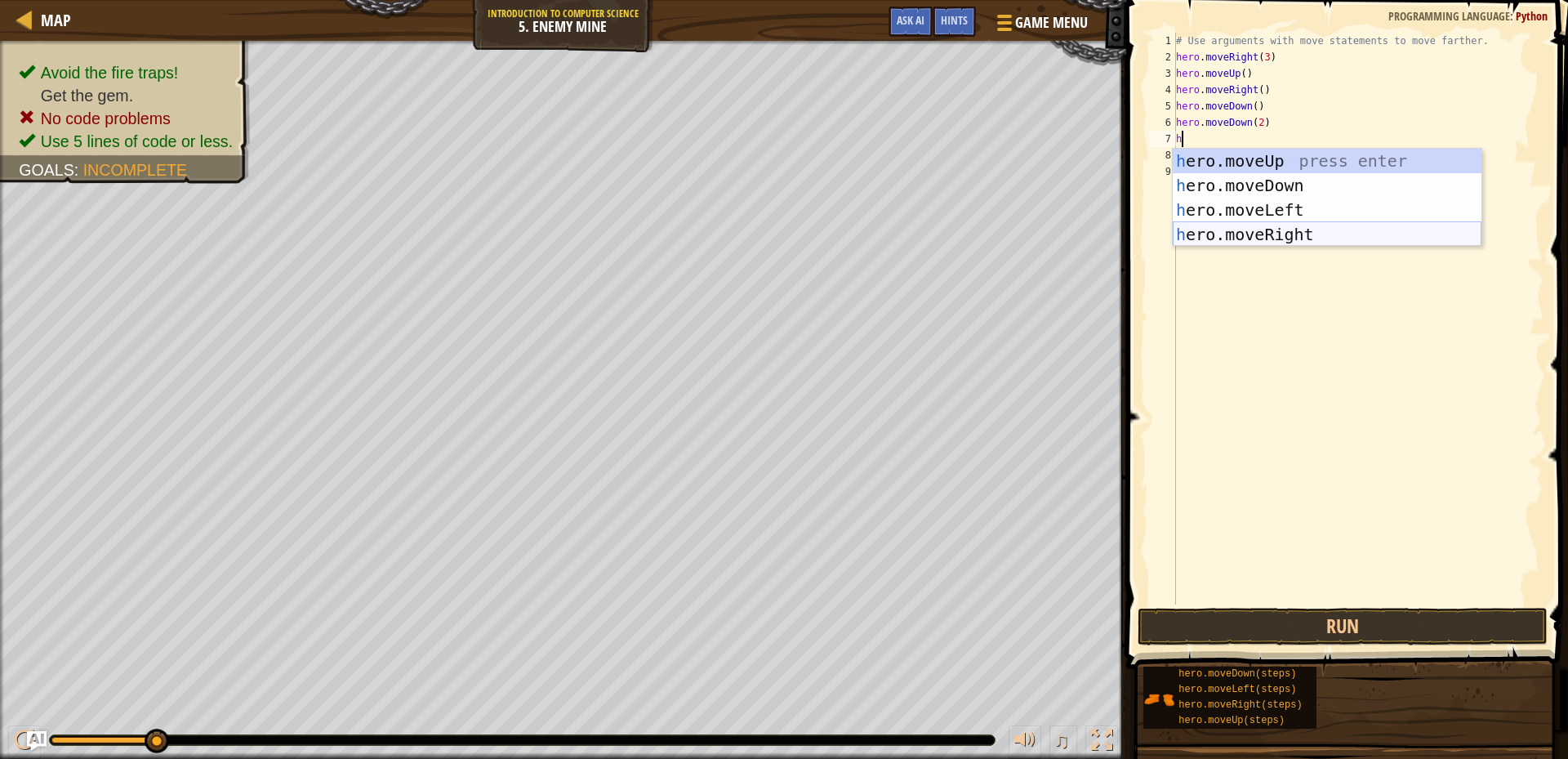
click at [1207, 228] on div "h ero.moveUp press enter h ero.moveDown press enter h ero.moveLeft press enter …" at bounding box center [1327, 222] width 308 height 147
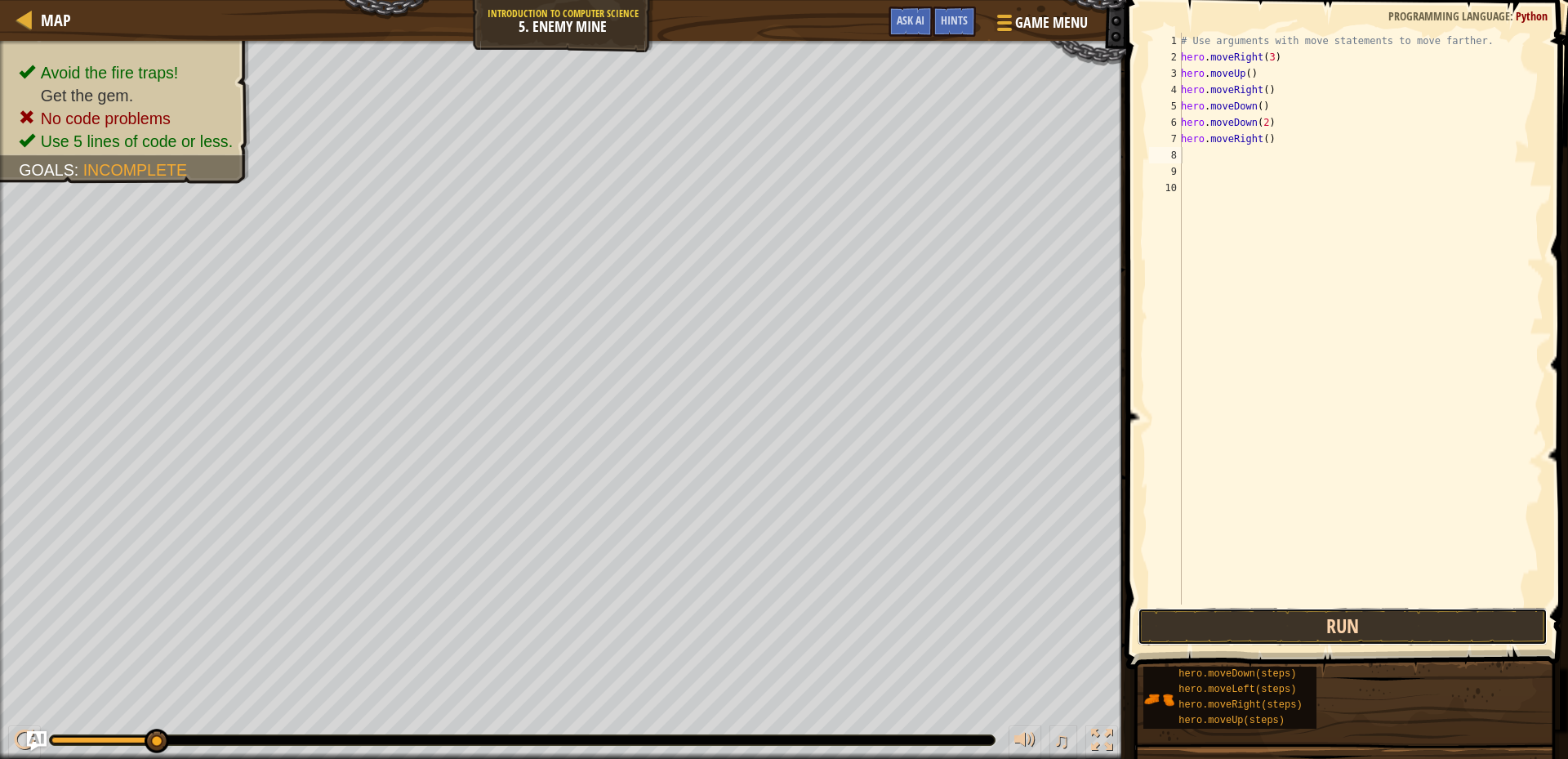
click at [1148, 612] on button "Run" at bounding box center [1342, 627] width 410 height 38
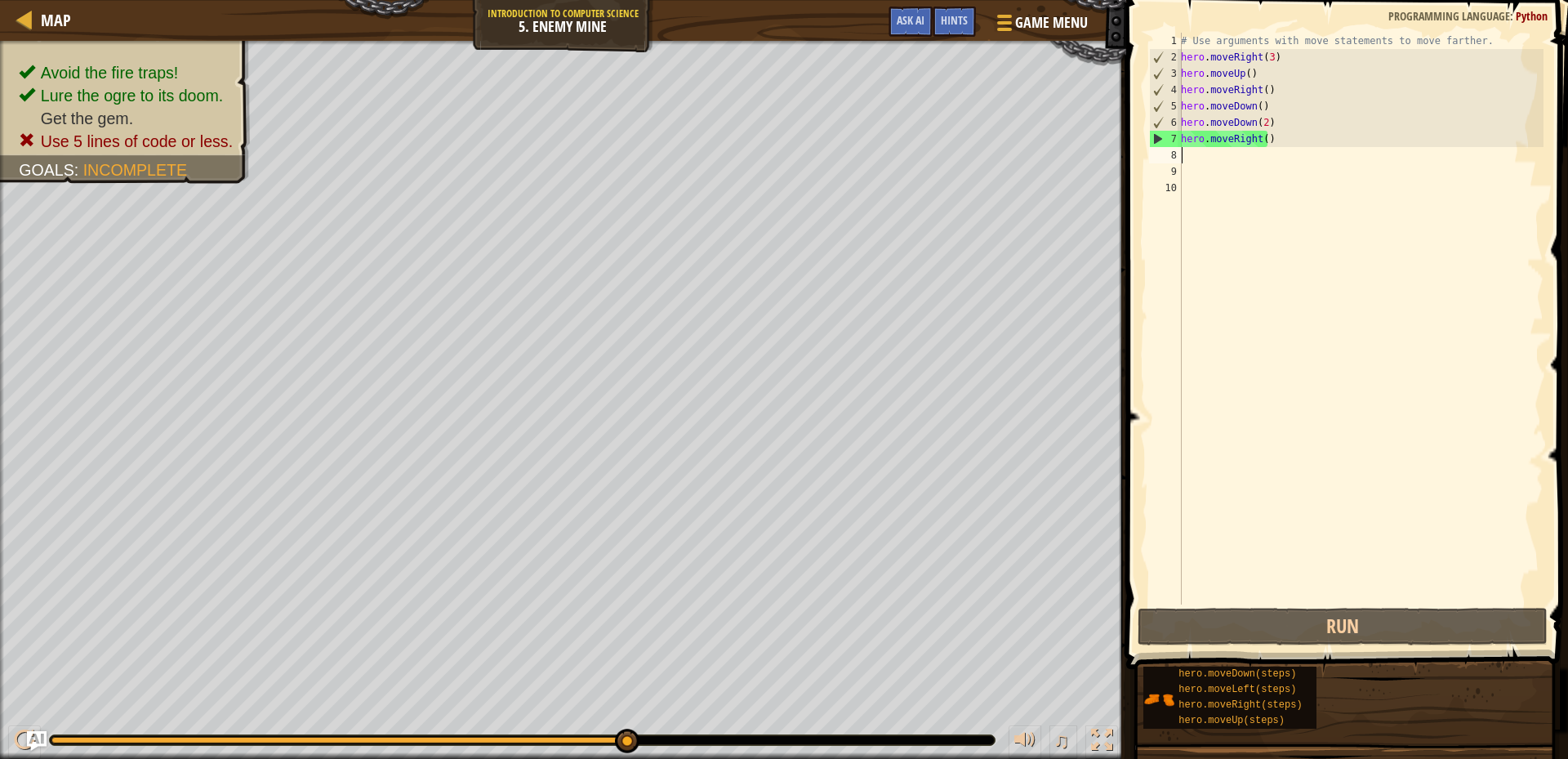
type textarea "h"
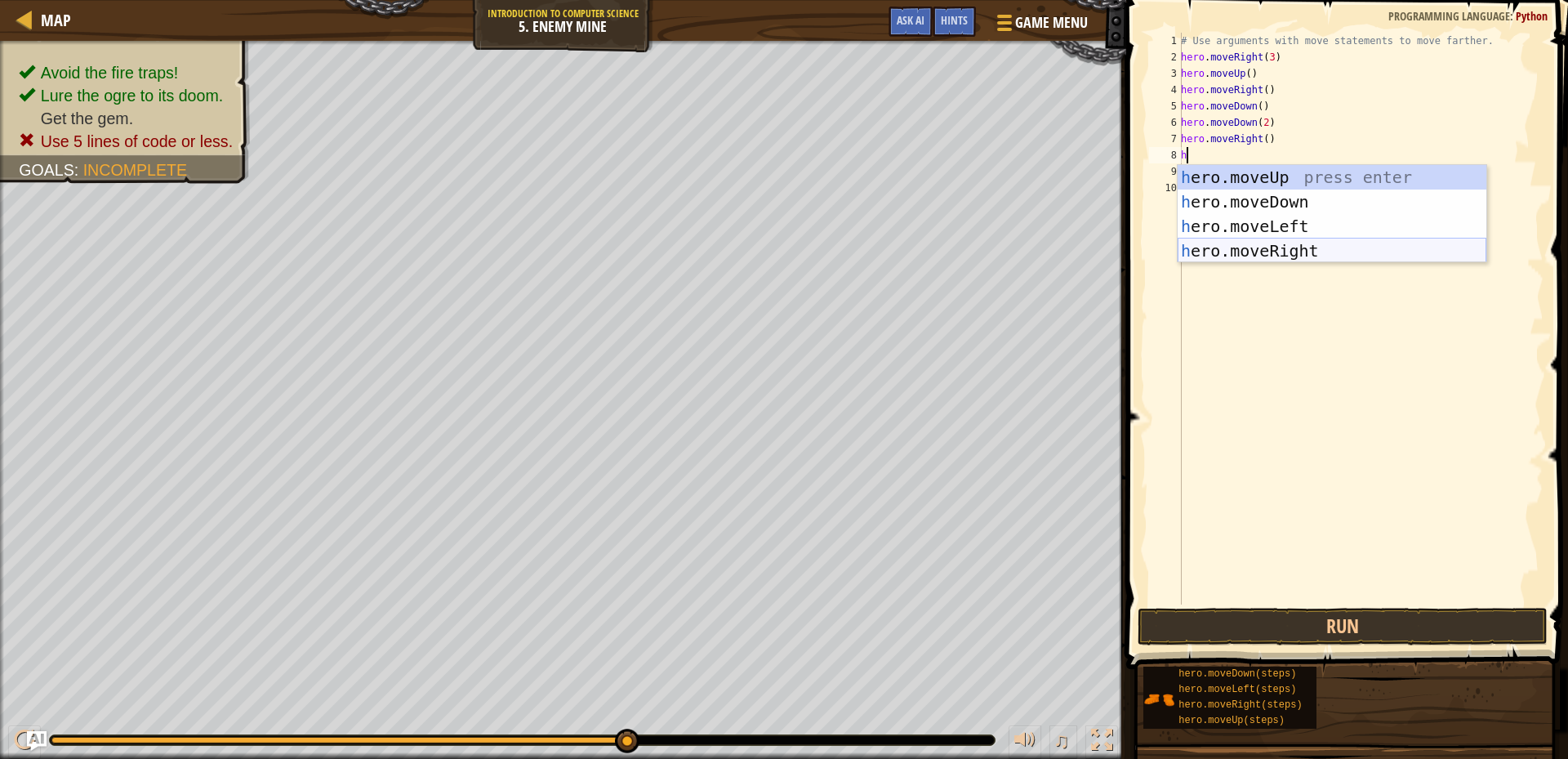
click at [1206, 242] on div "h ero.moveUp press enter h ero.moveDown press enter h ero.moveLeft press enter …" at bounding box center [1332, 238] width 308 height 147
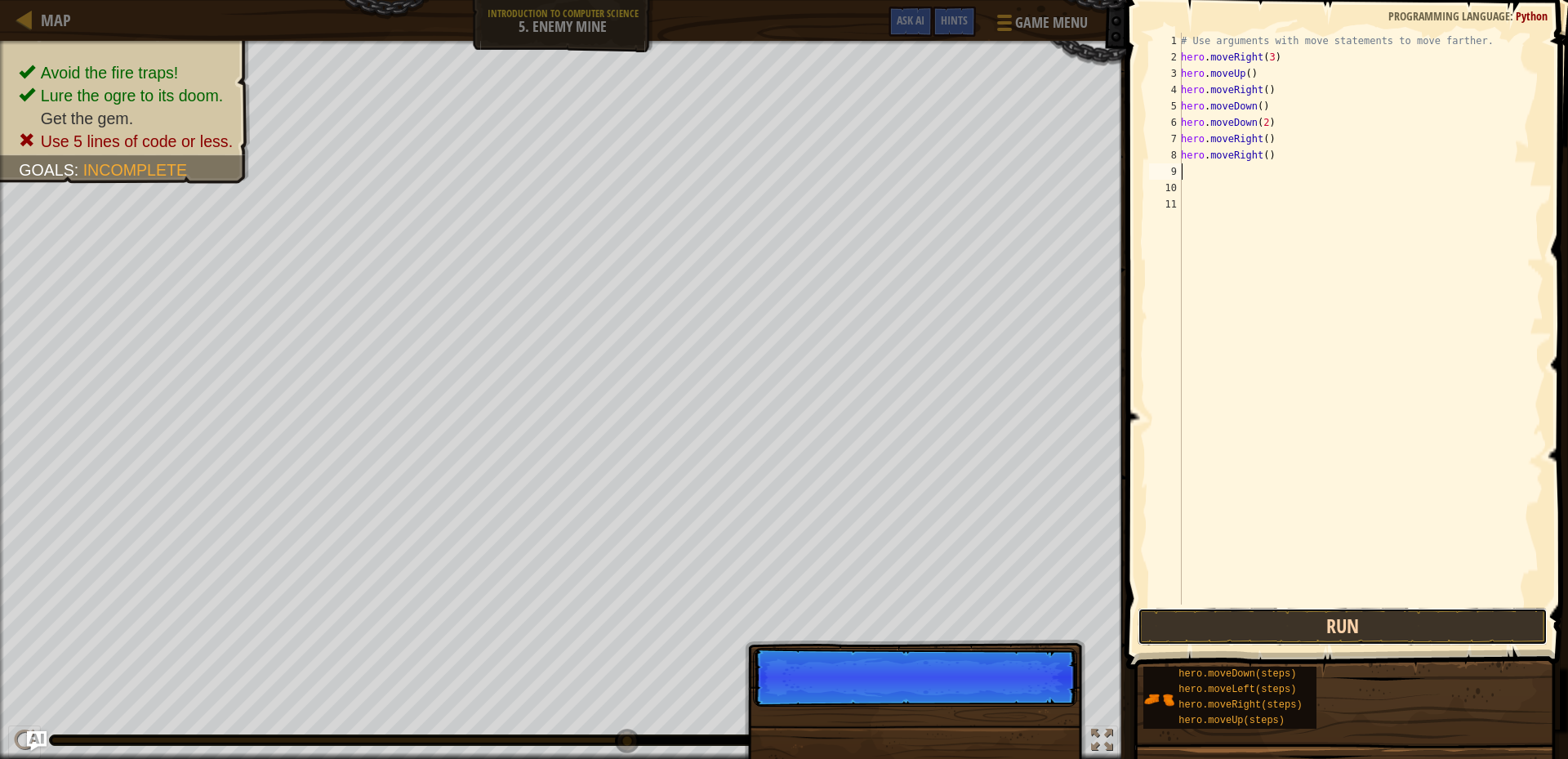
click at [1390, 621] on button "Run" at bounding box center [1342, 627] width 410 height 38
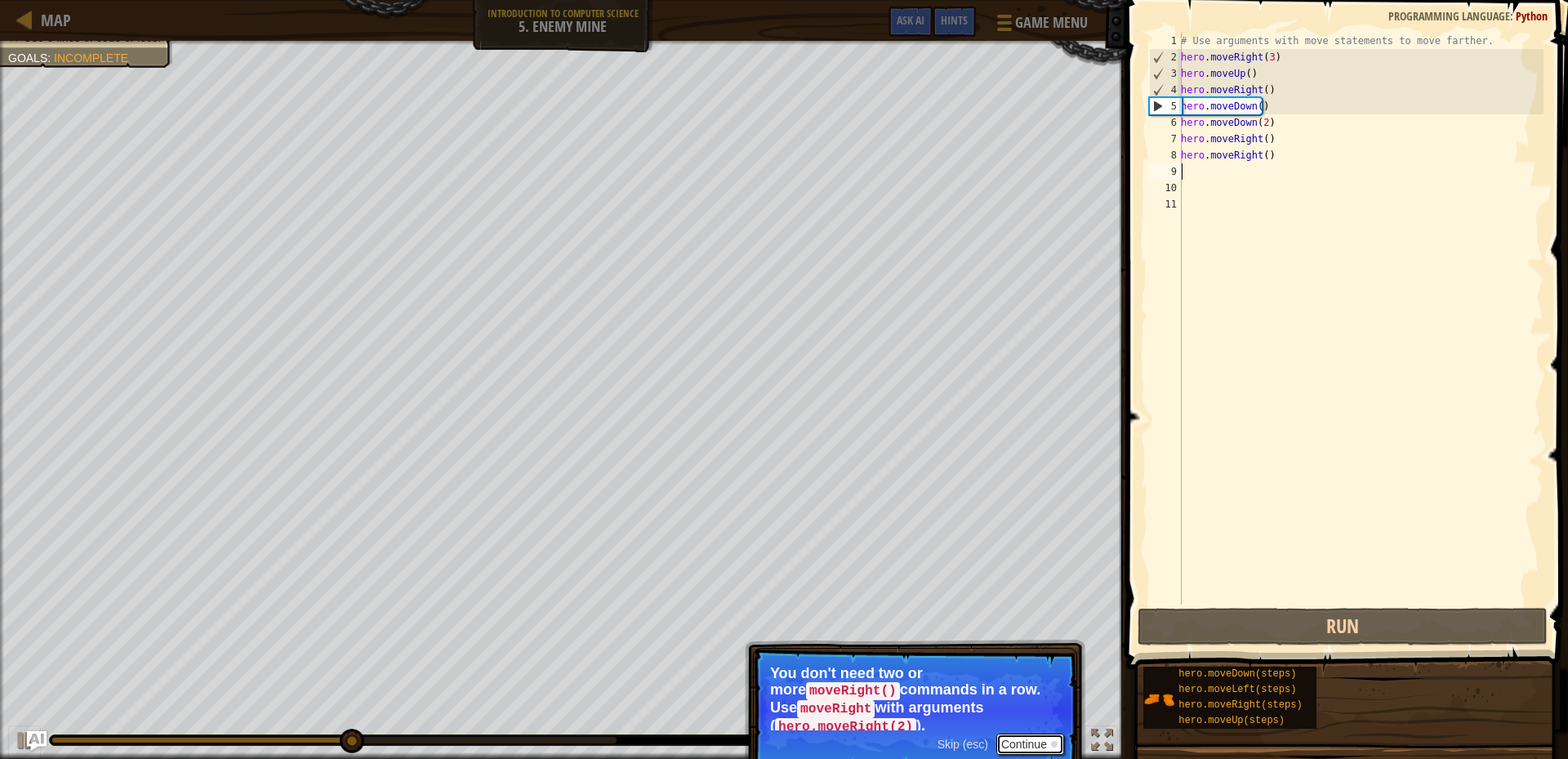
click at [1036, 734] on button "Continue" at bounding box center [1030, 744] width 68 height 21
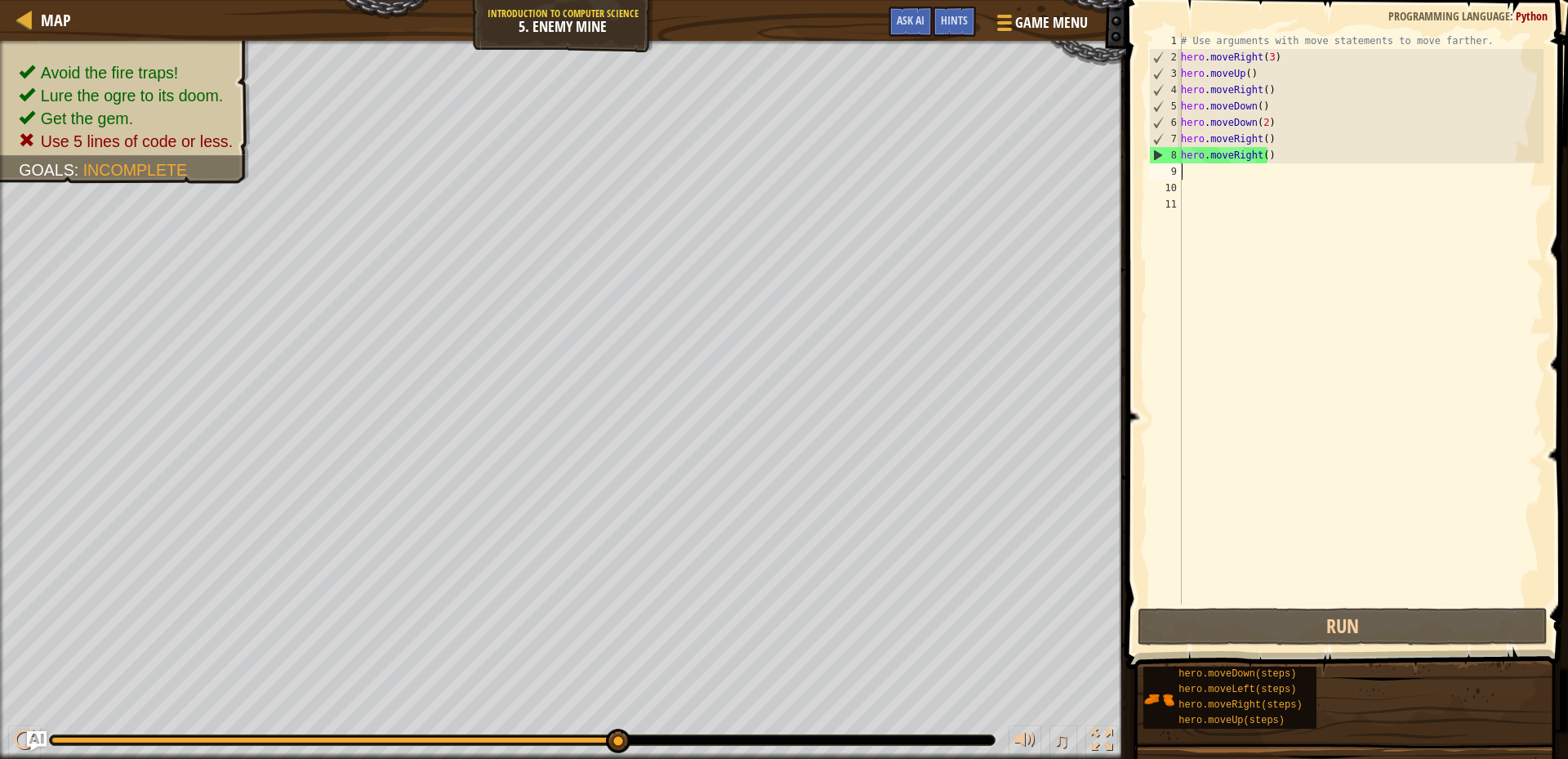
click at [1281, 157] on div "# Use arguments with move statements to move farther. hero . moveRight ( 3 ) he…" at bounding box center [1361, 335] width 366 height 604
click at [1261, 103] on div "# Use arguments with move statements to move farther. hero . moveRight ( 3 ) he…" at bounding box center [1361, 335] width 366 height 604
click at [1256, 106] on div "# Use arguments with move statements to move farther. hero . moveRight ( 3 ) he…" at bounding box center [1361, 335] width 366 height 604
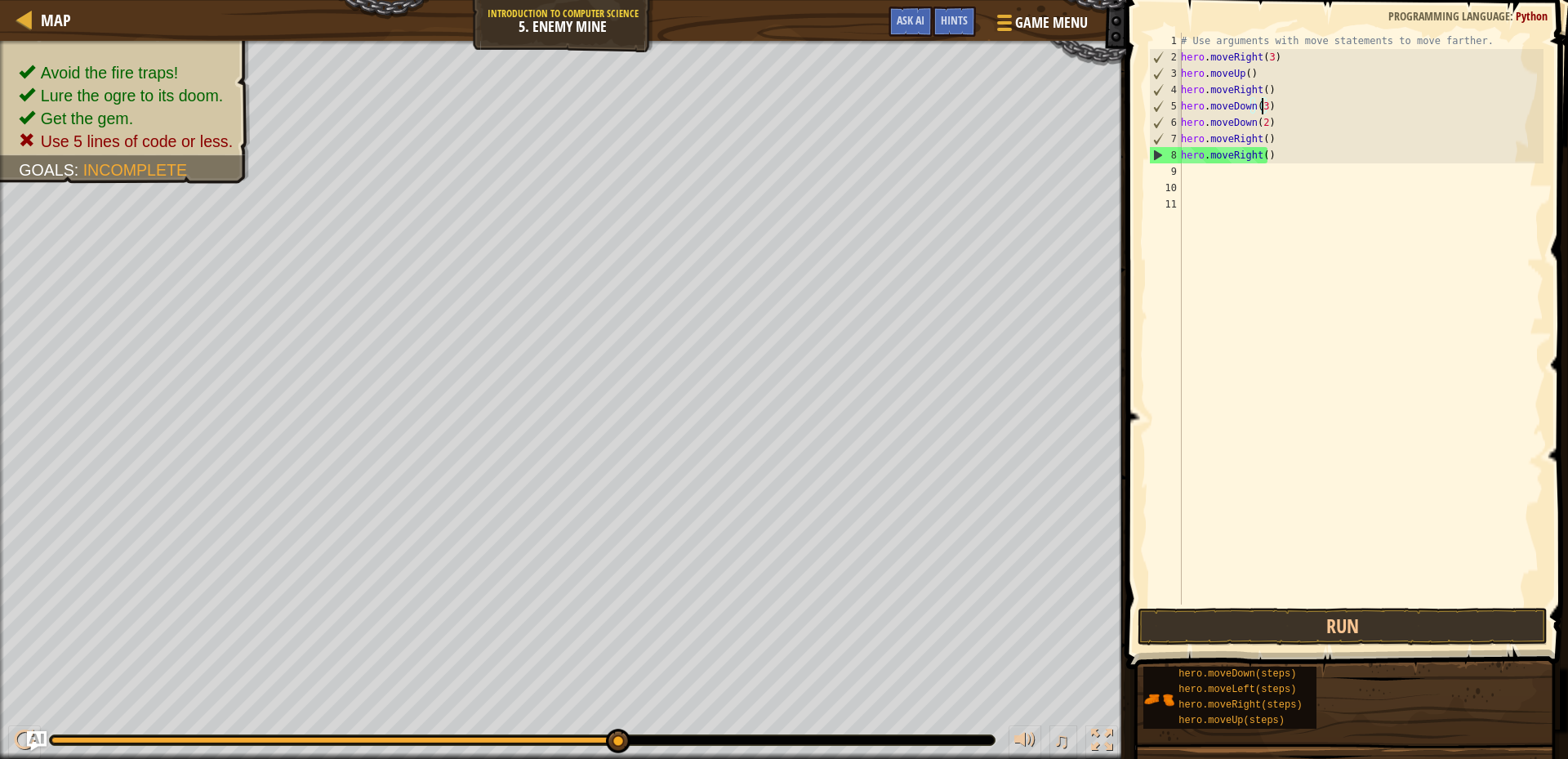
scroll to position [7, 5]
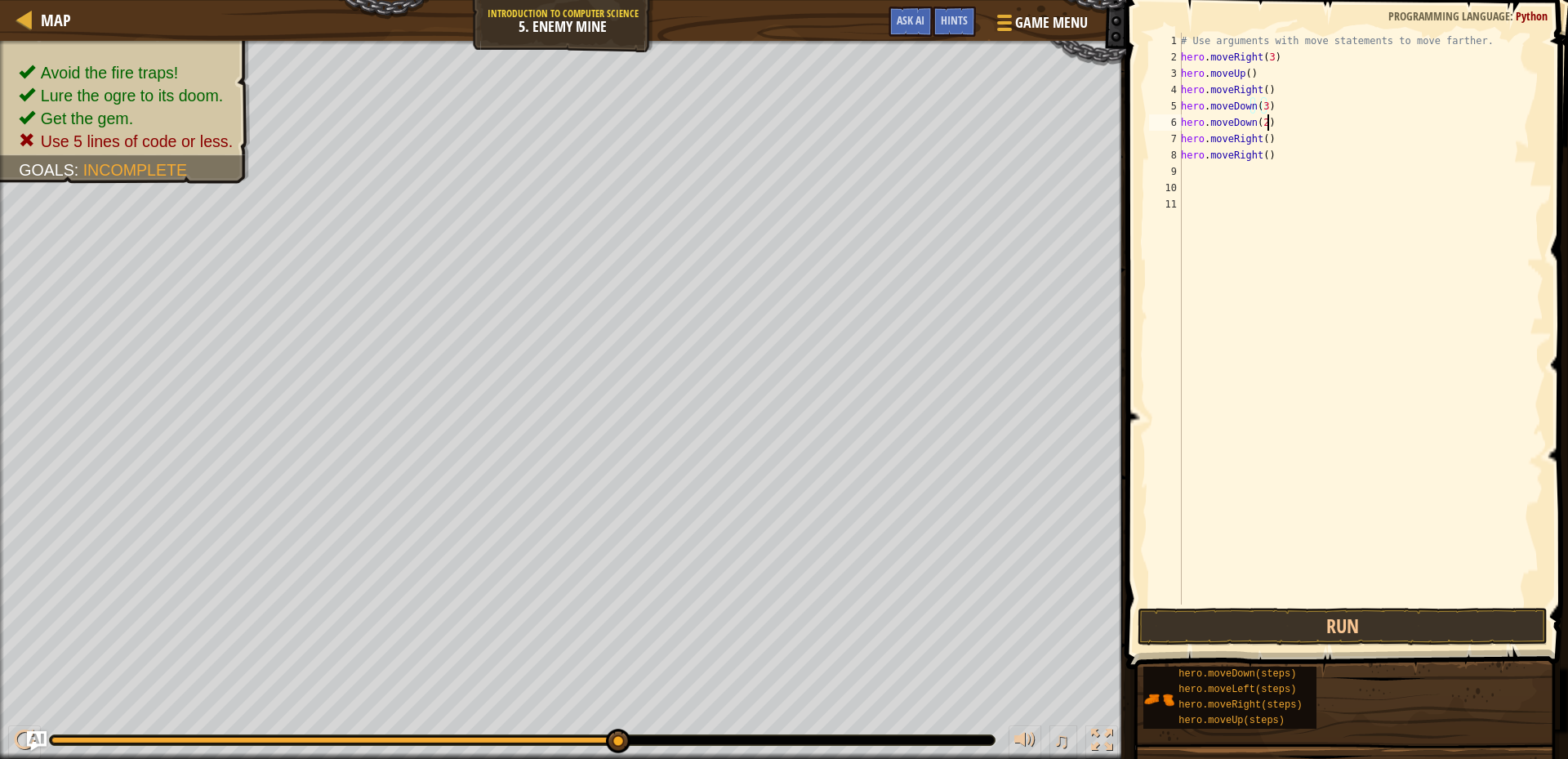
click at [1280, 122] on div "# Use arguments with move statements to move farther. hero . moveRight ( 3 ) he…" at bounding box center [1361, 335] width 366 height 604
type textarea "h"
click at [1275, 119] on div "# Use arguments with move statements to move farther. hero . moveRight ( 3 ) he…" at bounding box center [1361, 335] width 366 height 604
click at [1269, 140] on div "# Use arguments with move statements to move farther. hero . moveRight ( 3 ) he…" at bounding box center [1361, 335] width 366 height 604
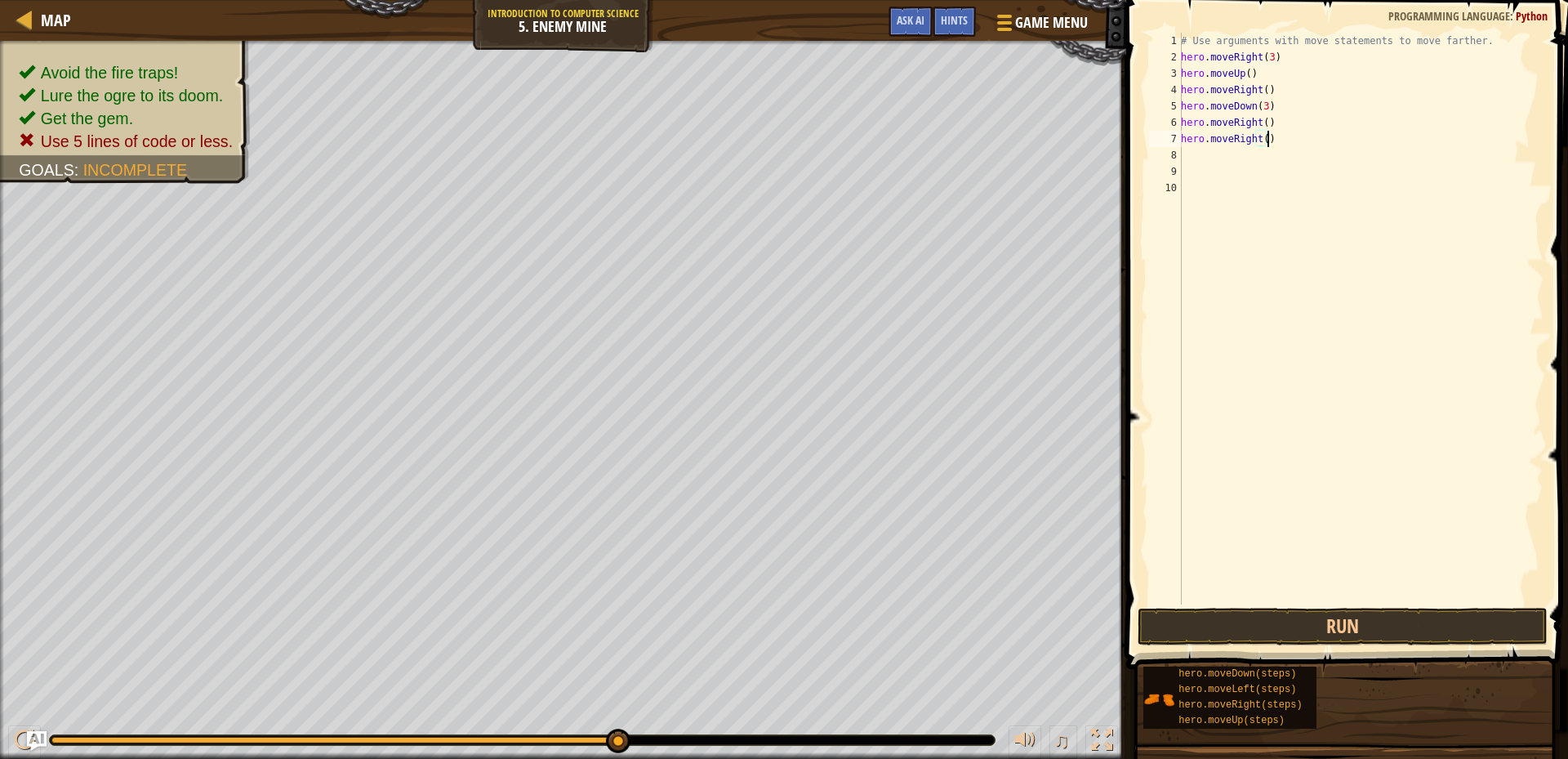
click at [1261, 122] on div "# Use arguments with move statements to move farther. hero . moveRight ( 3 ) he…" at bounding box center [1361, 335] width 366 height 604
click at [1269, 137] on div "# Use arguments with move statements to move farther. hero . moveRight ( 3 ) he…" at bounding box center [1361, 335] width 366 height 604
type textarea "h"
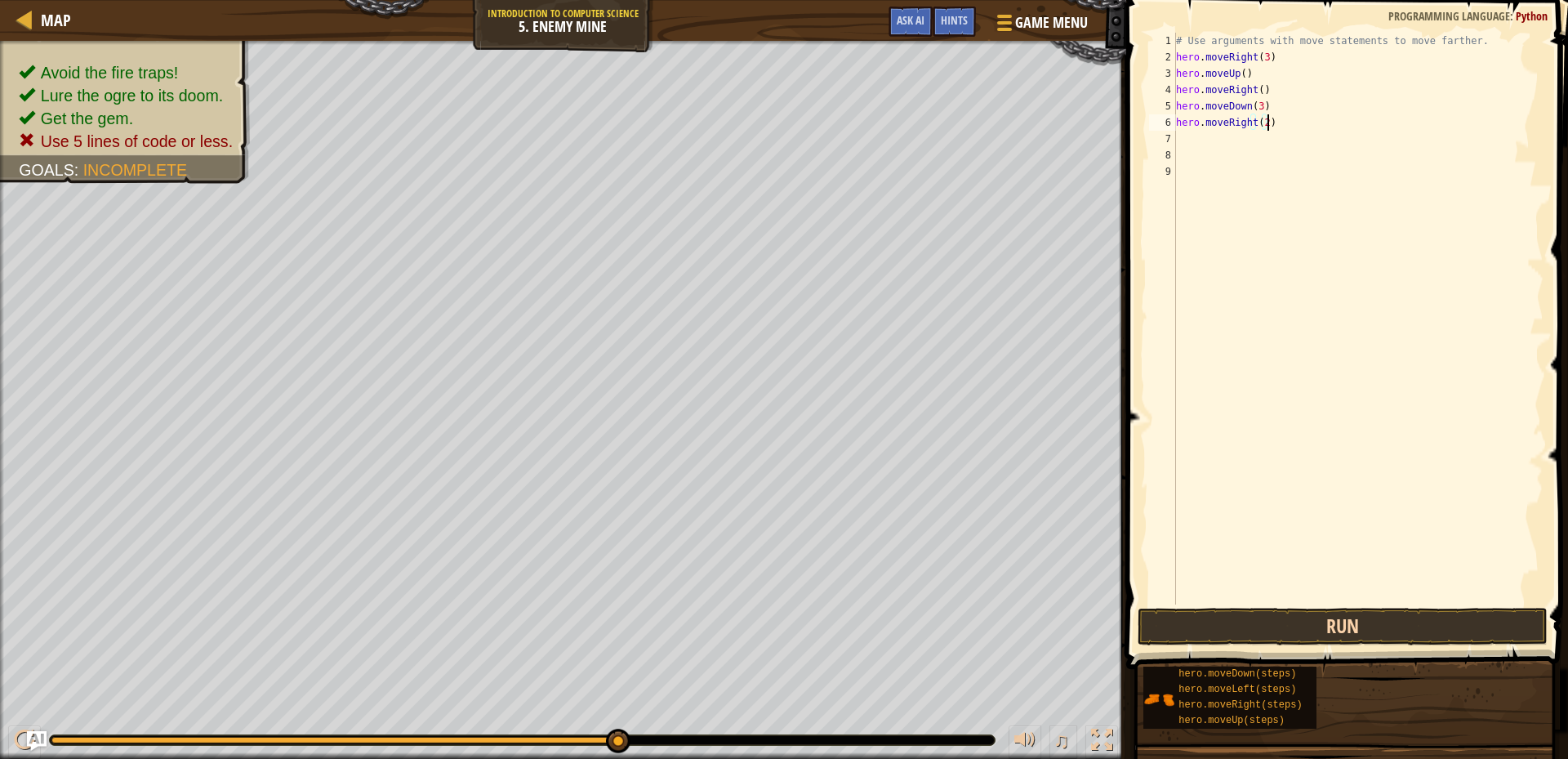
type textarea "hero.moveRight(2)"
click at [1411, 629] on button "Run" at bounding box center [1342, 627] width 410 height 38
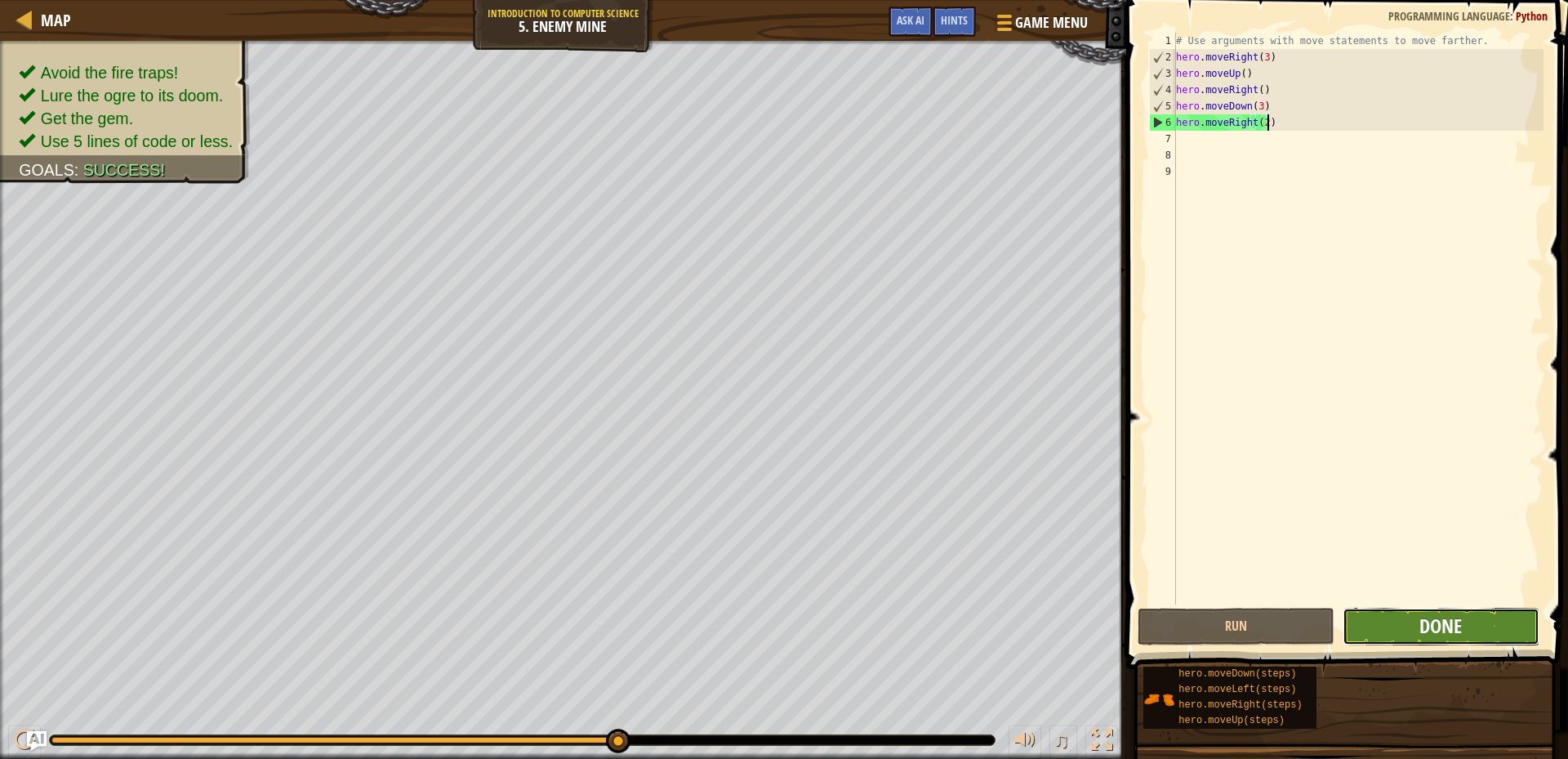
click at [1433, 638] on span "Done" at bounding box center [1440, 625] width 43 height 26
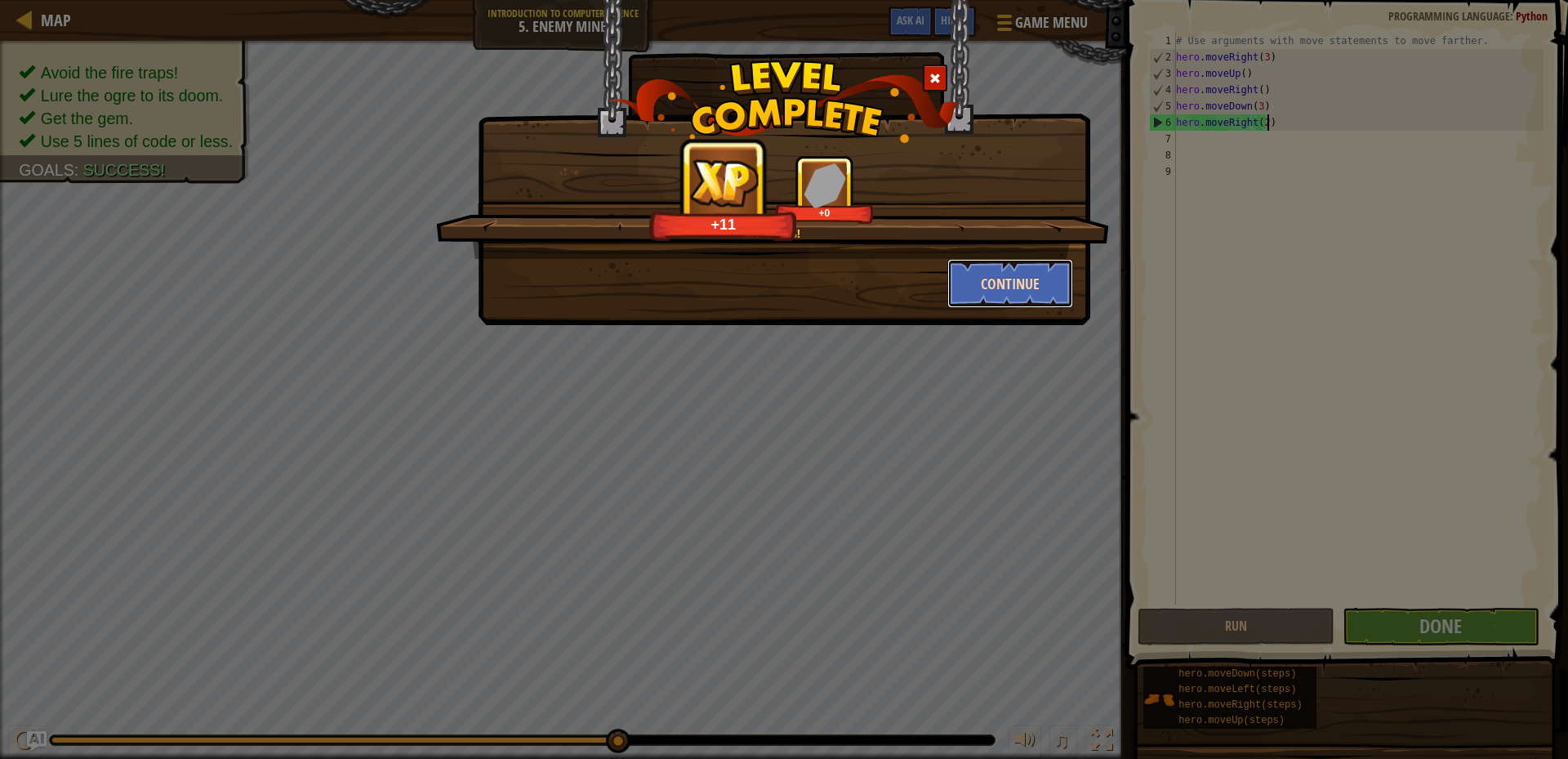
click at [1014, 281] on button "Continue" at bounding box center [1011, 283] width 127 height 49
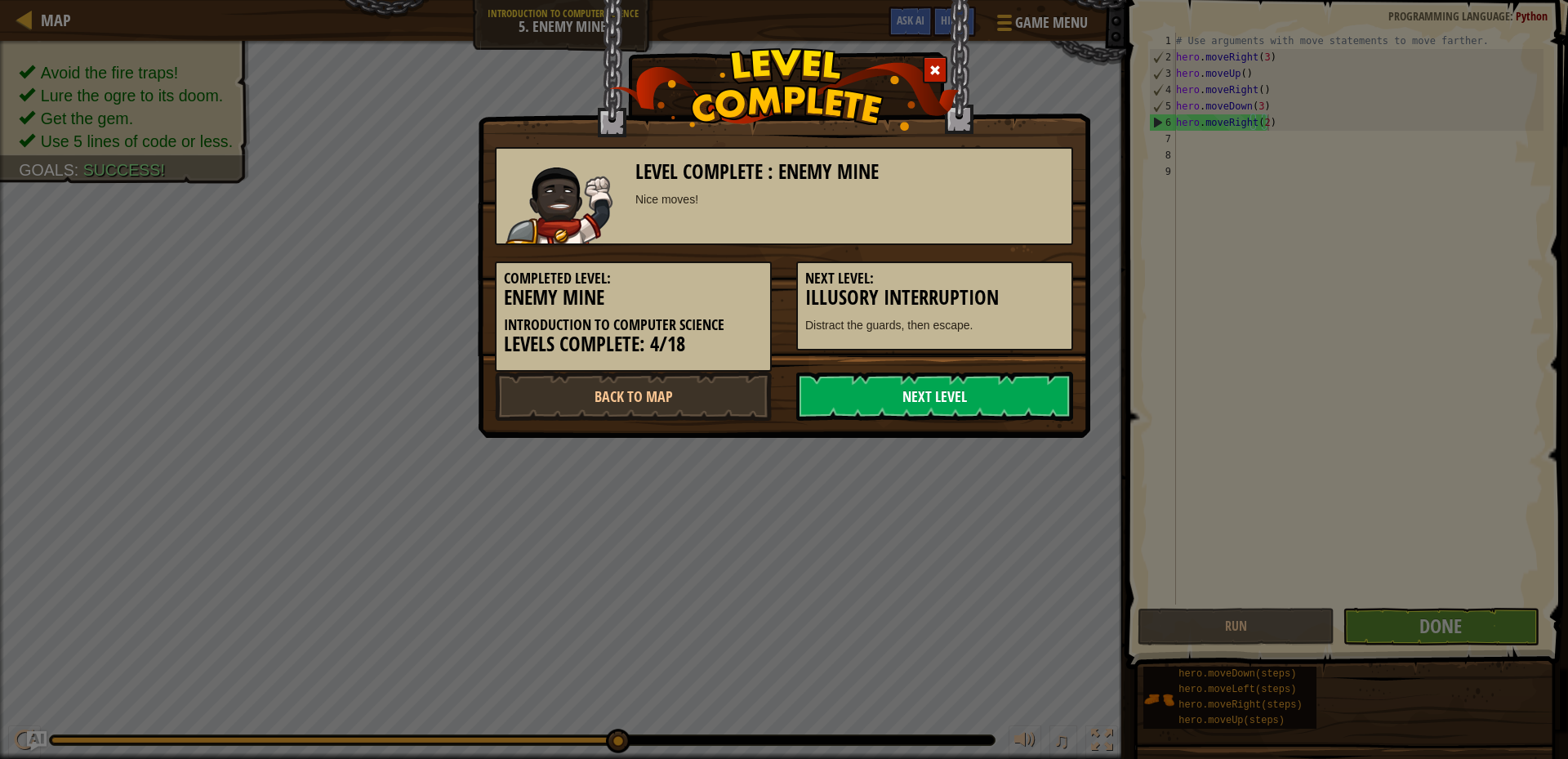
click at [974, 393] on link "Next Level" at bounding box center [935, 396] width 277 height 49
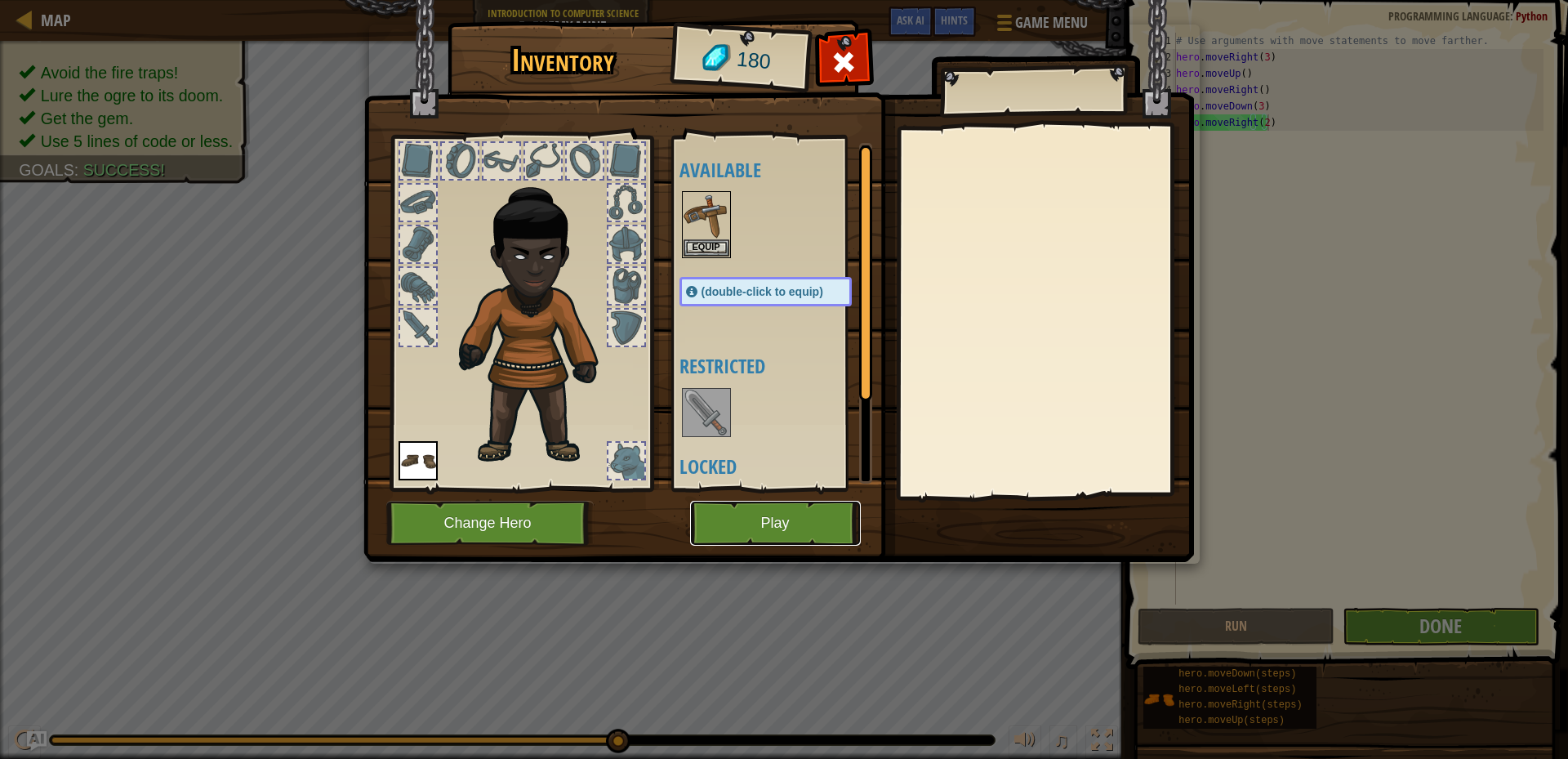
click at [808, 529] on button "Play" at bounding box center [775, 524] width 171 height 45
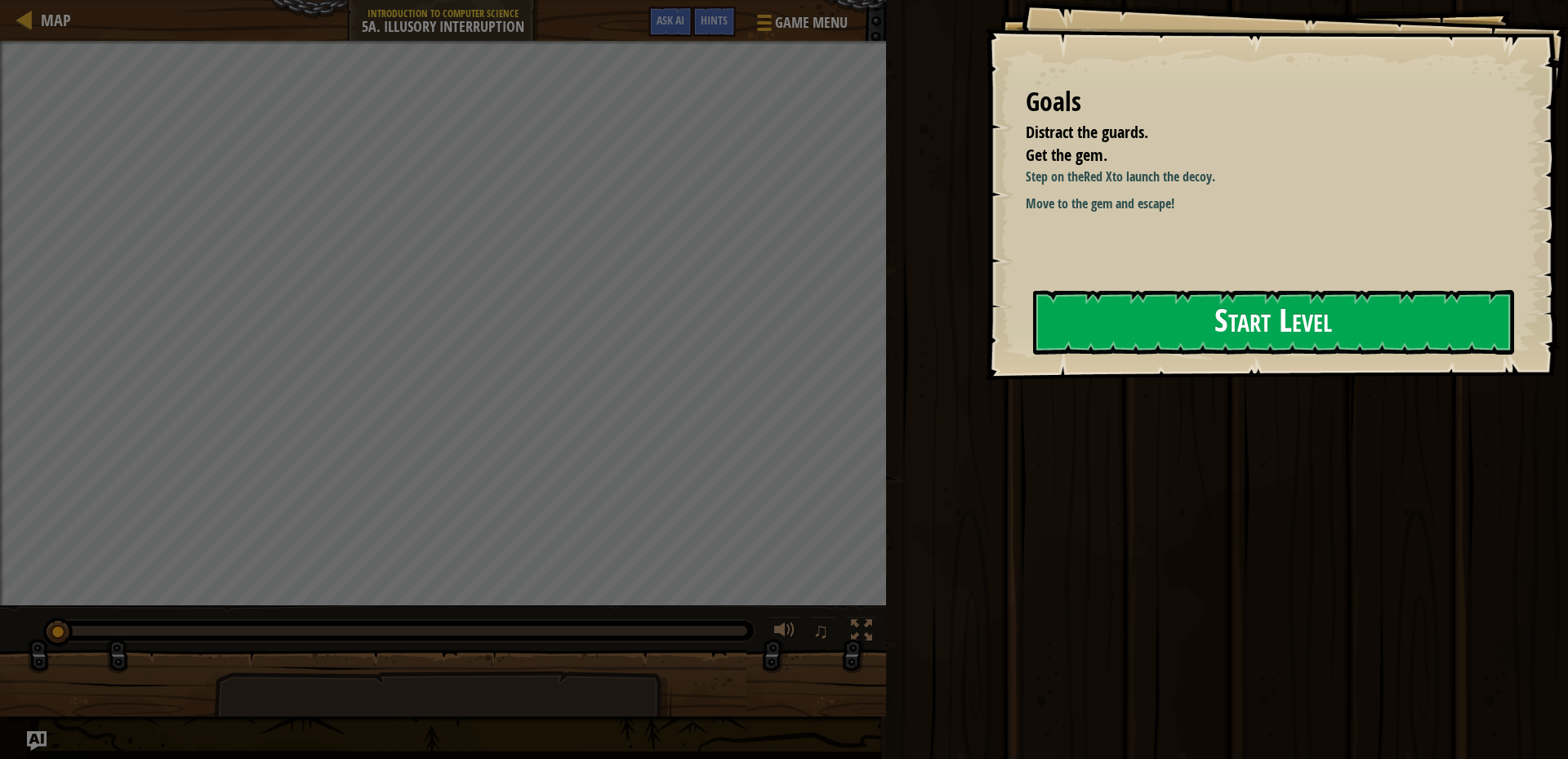
click at [1133, 291] on button "Start Level" at bounding box center [1274, 322] width 481 height 64
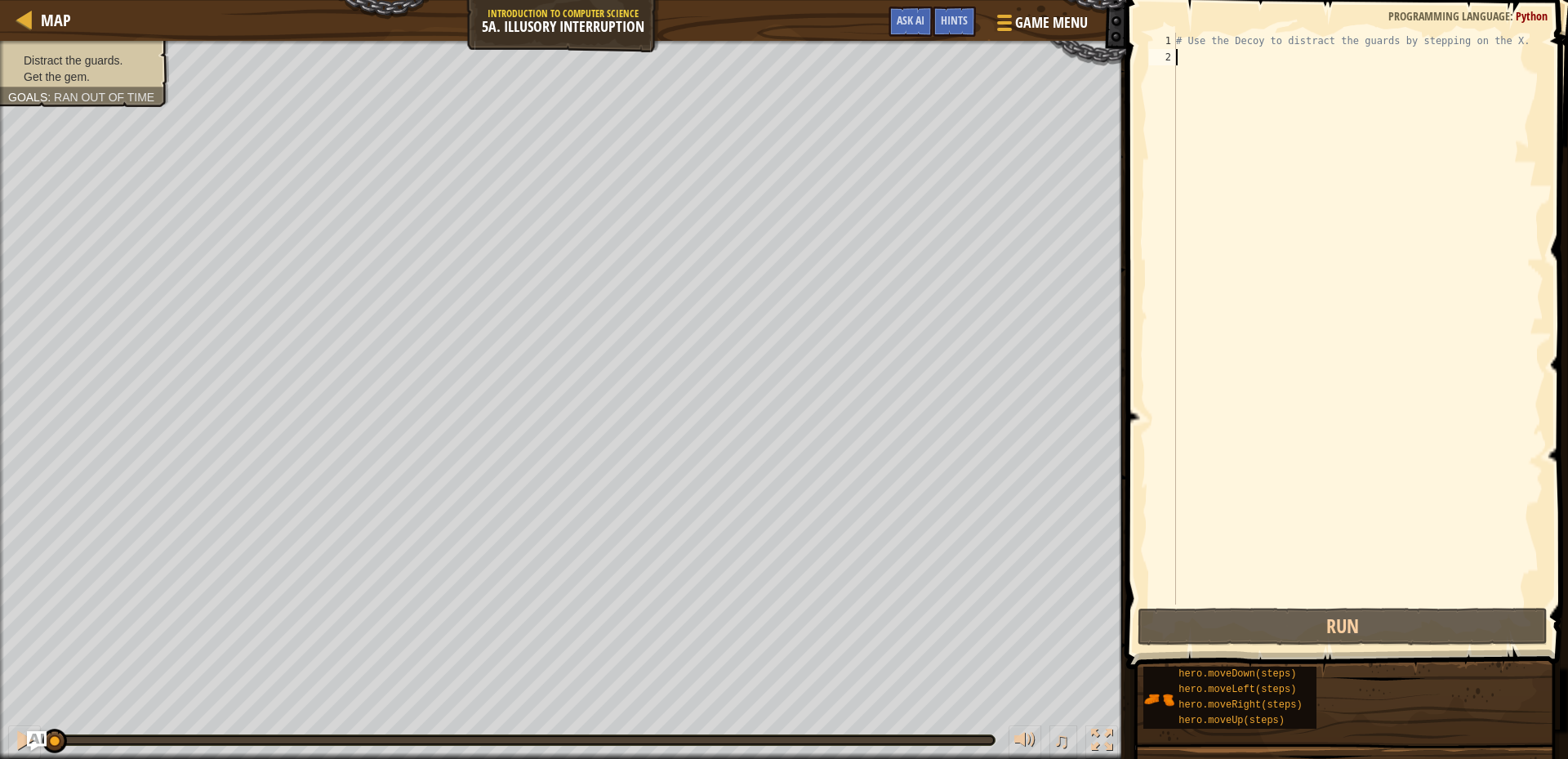
type textarea "h"
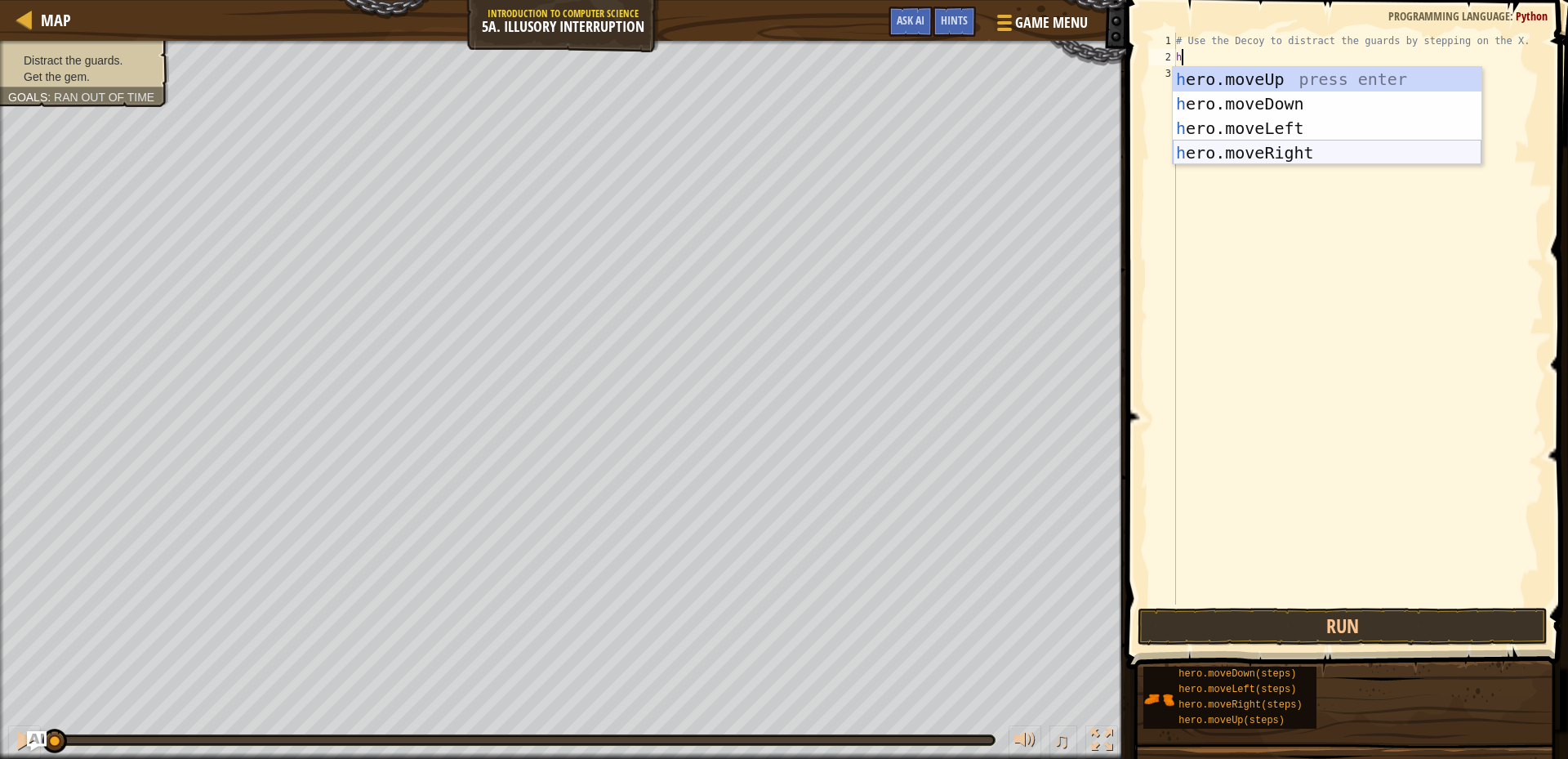
click at [1220, 150] on div "h ero.moveUp press enter h ero.moveDown press enter h ero.moveLeft press enter …" at bounding box center [1327, 140] width 308 height 147
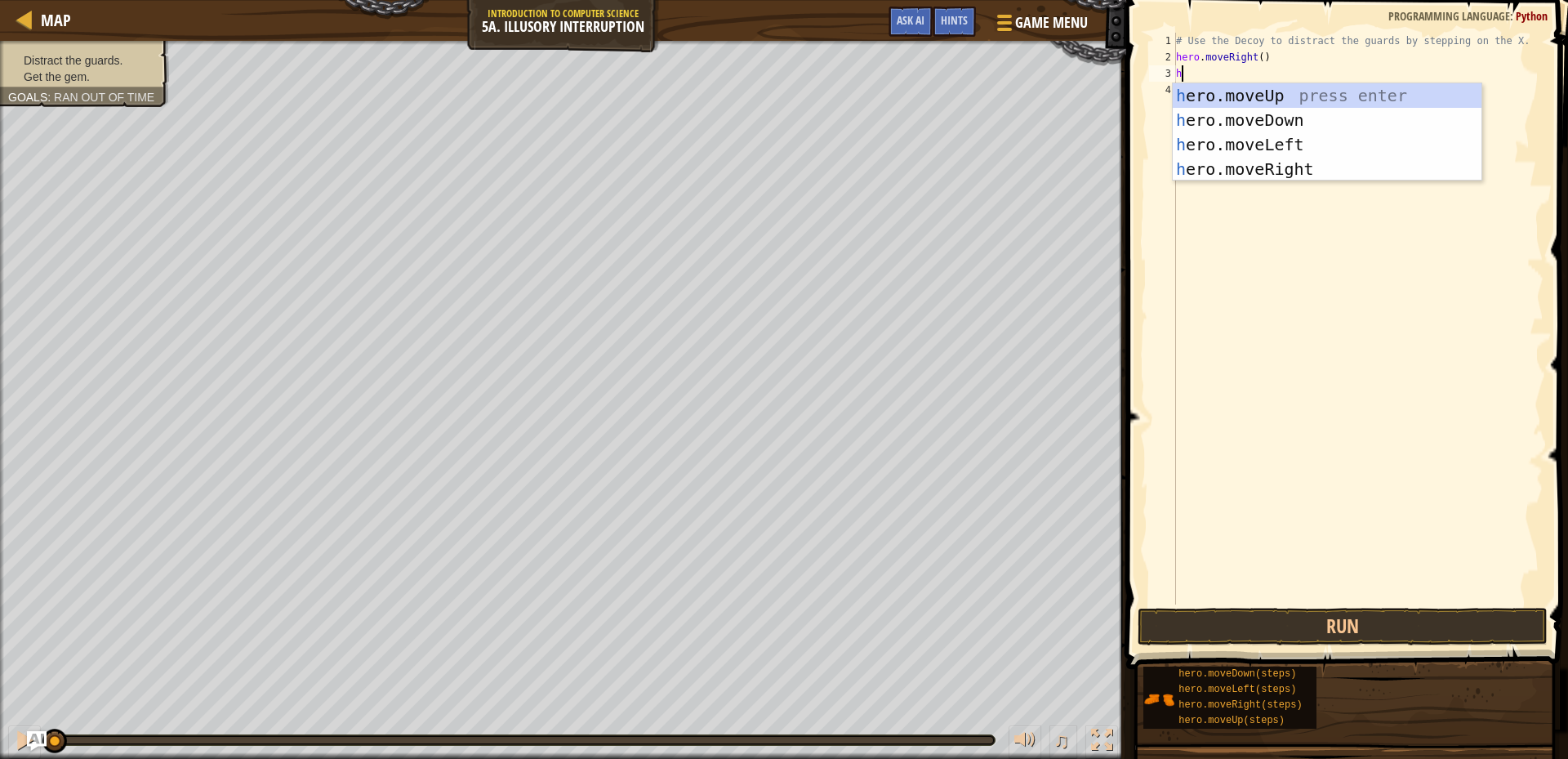
type textarea "h"
click at [1204, 112] on div "h ero.moveUp press enter h ero.moveDown press enter h ero.moveLeft press enter …" at bounding box center [1327, 157] width 308 height 147
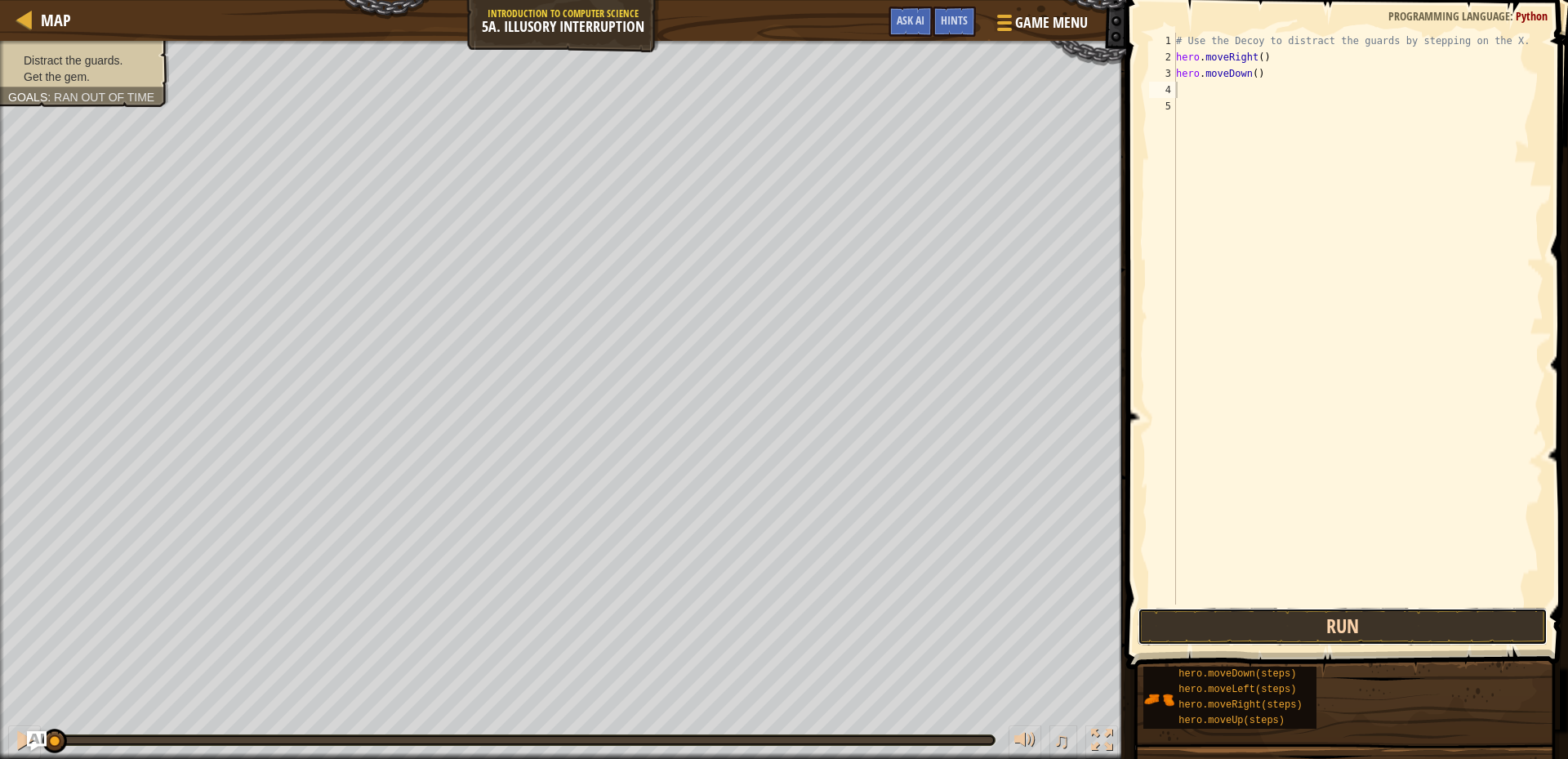
click at [1398, 621] on button "Run" at bounding box center [1342, 627] width 410 height 38
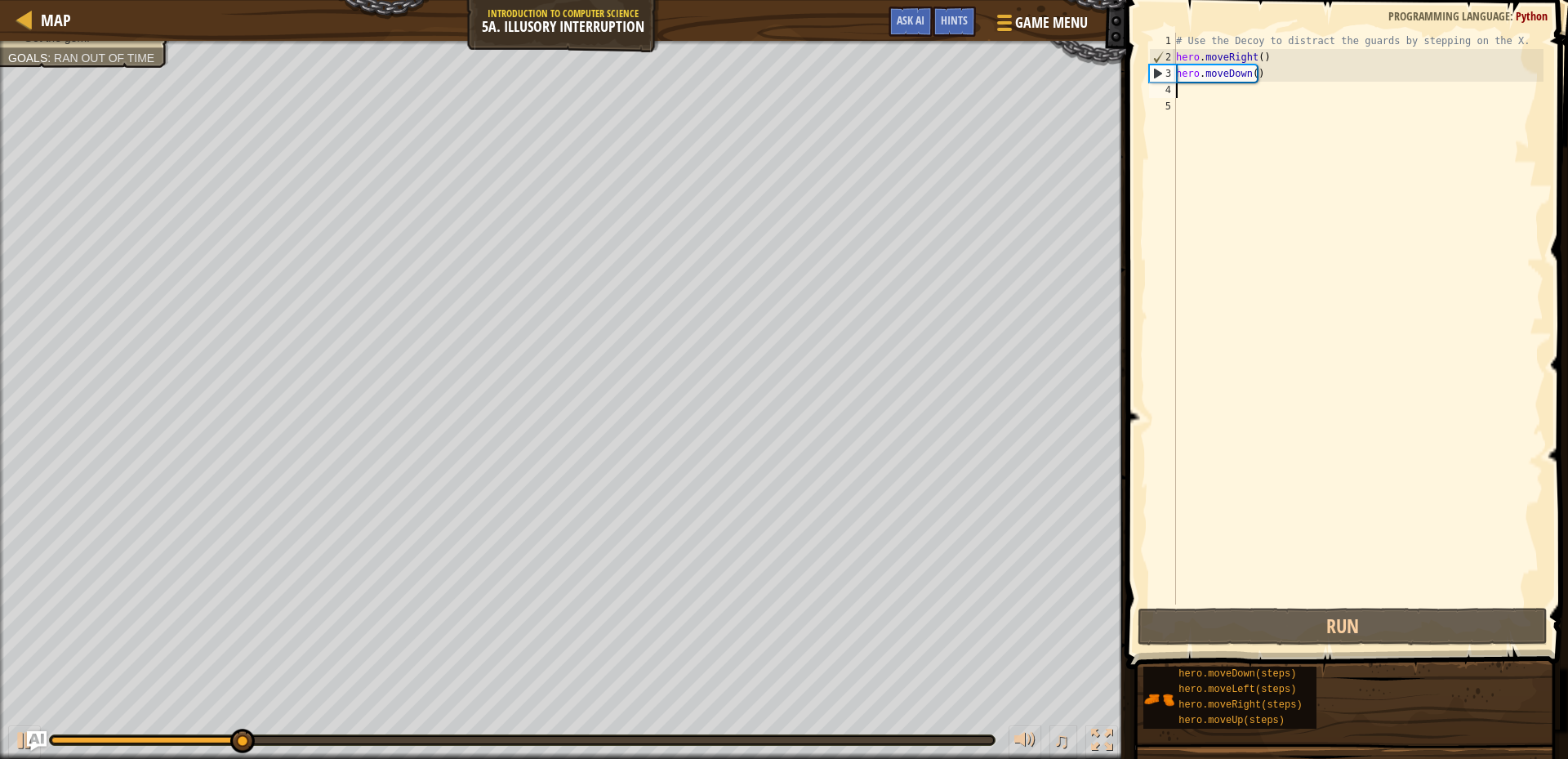
type textarea "h"
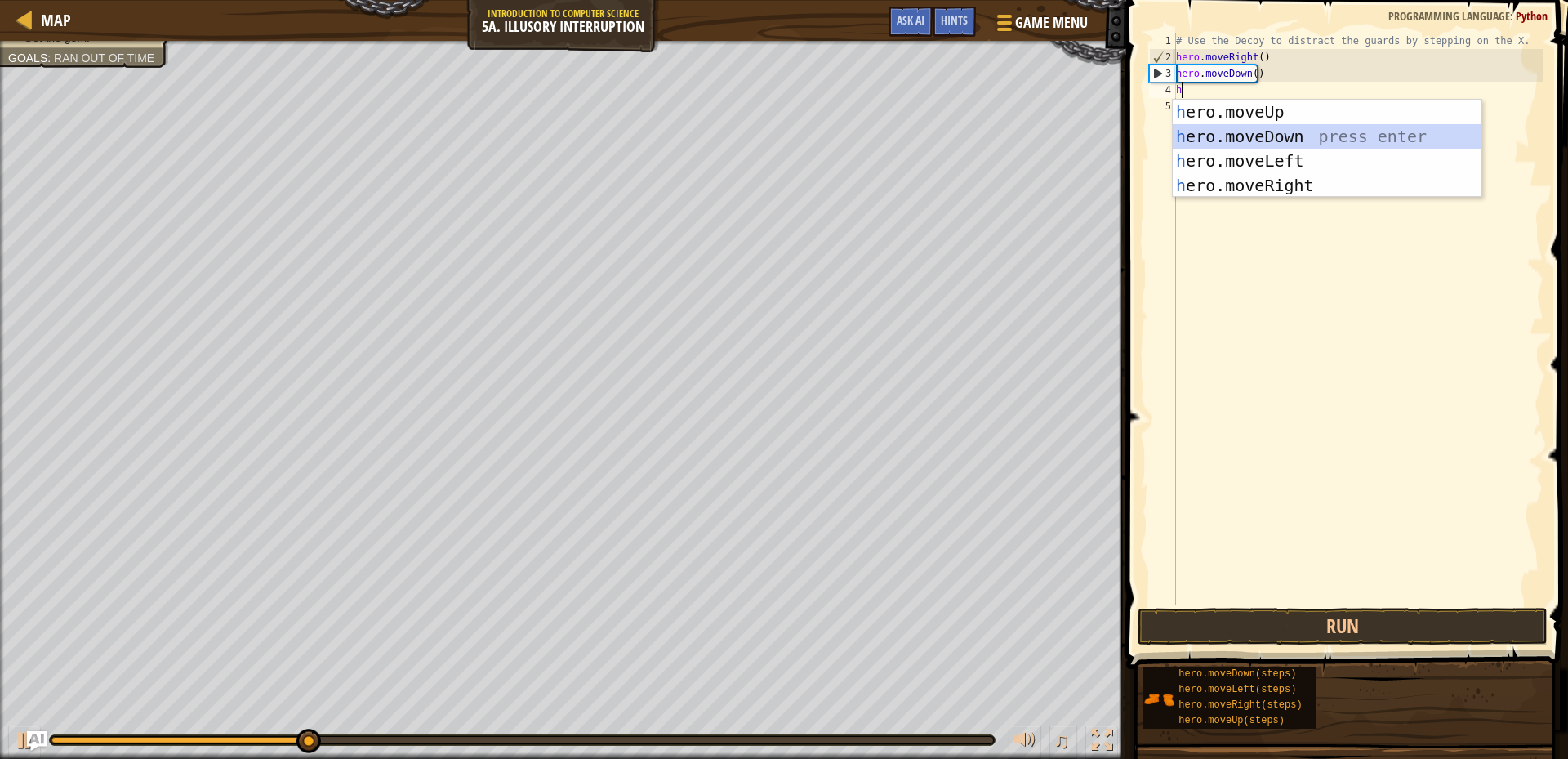
click at [1280, 134] on div "h ero.moveUp press enter h ero.moveDown press enter h ero.moveLeft press enter …" at bounding box center [1327, 173] width 308 height 147
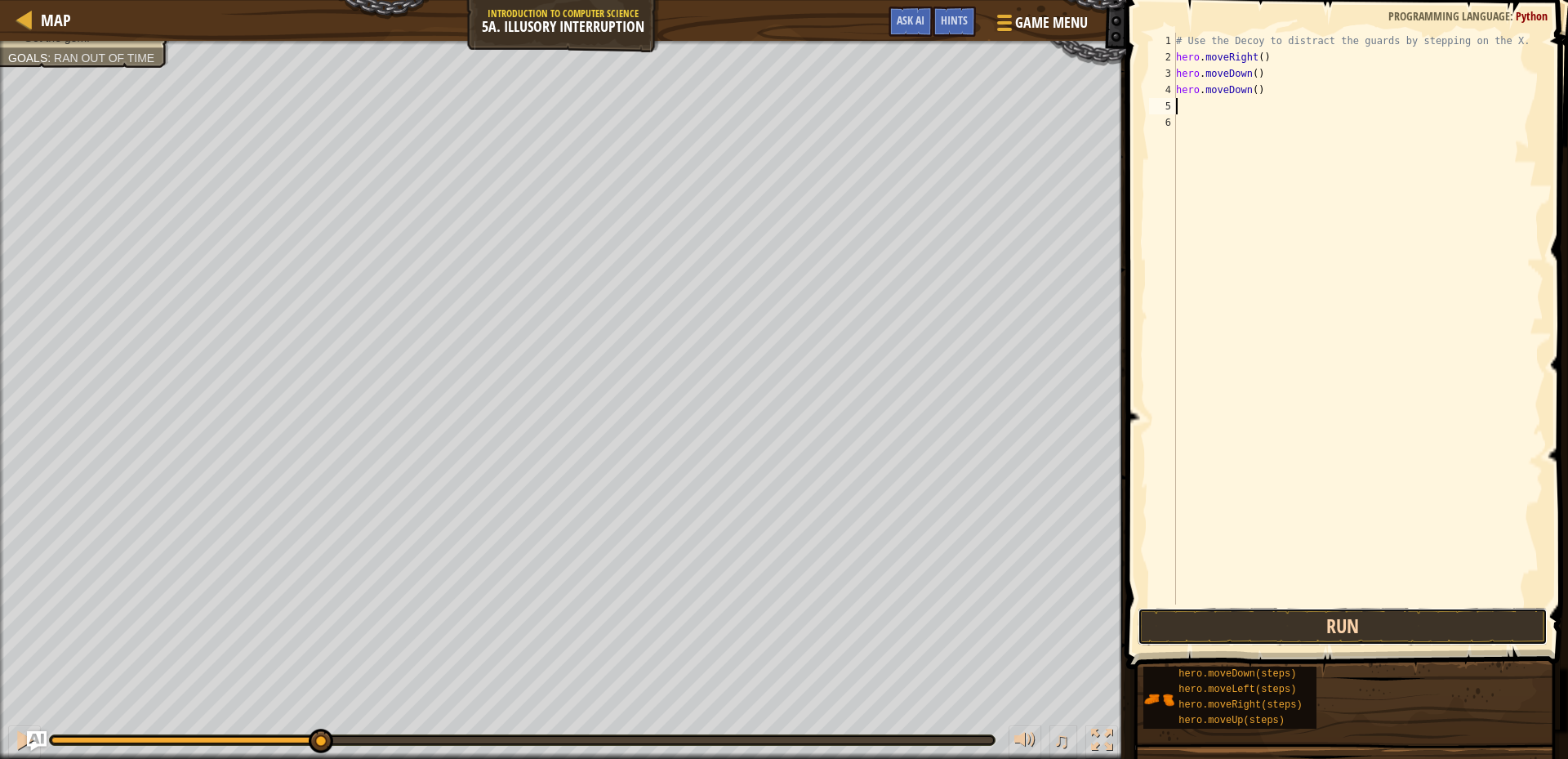
click at [1340, 631] on button "Run" at bounding box center [1342, 627] width 410 height 38
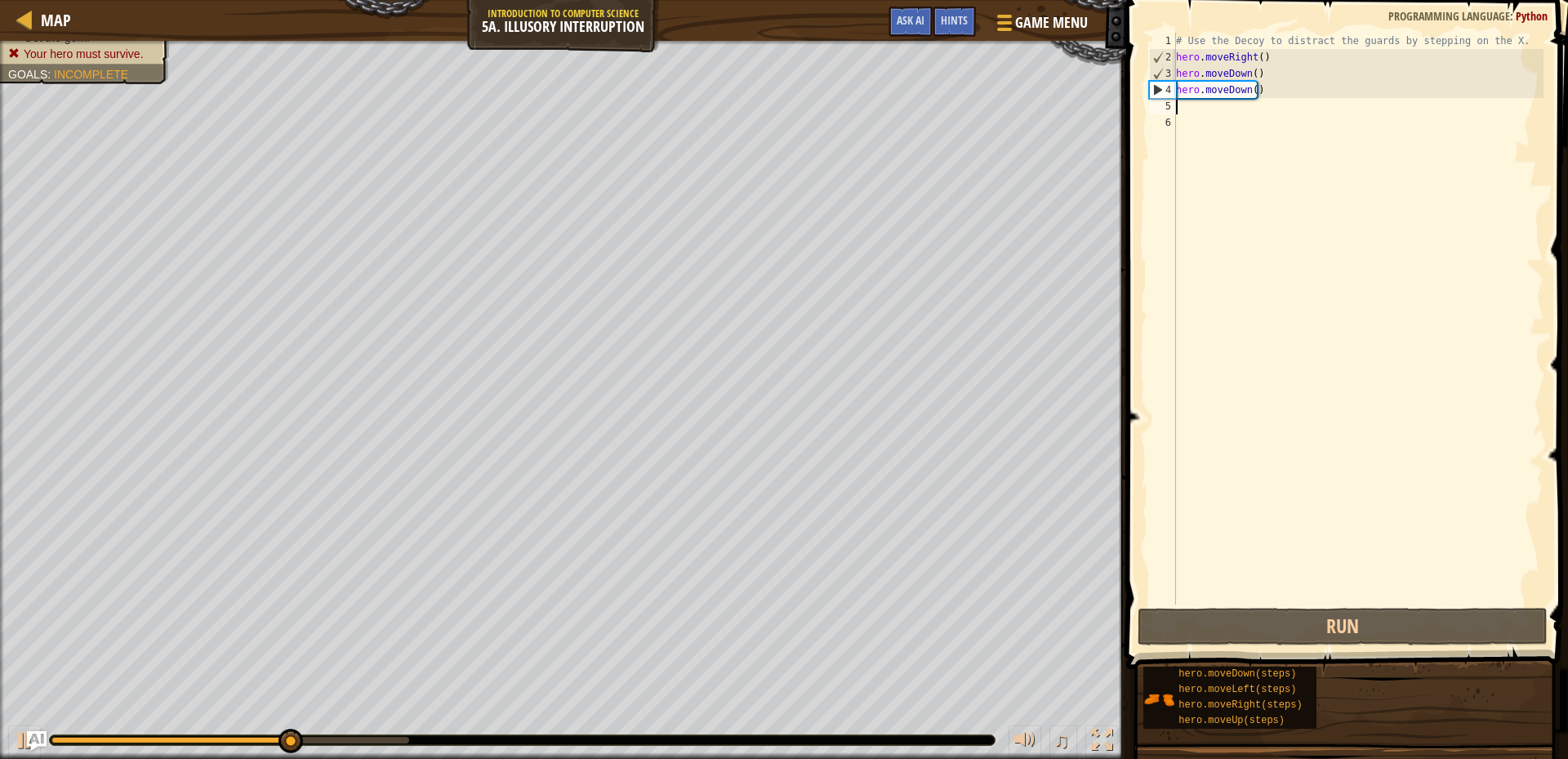
type textarea "h"
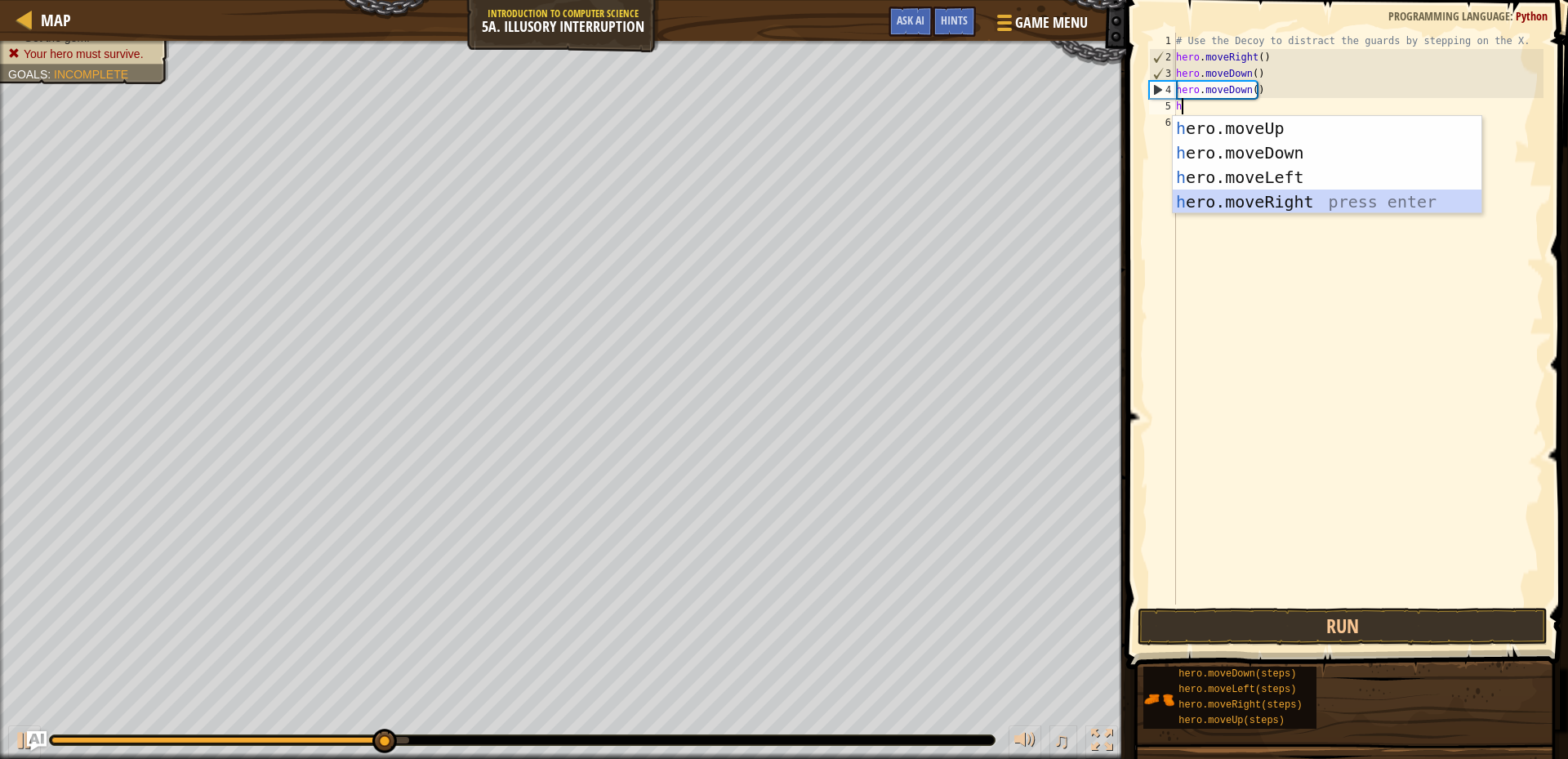
click at [1302, 190] on div "h ero.moveUp press enter h ero.moveDown press enter h ero.moveLeft press enter …" at bounding box center [1327, 189] width 308 height 147
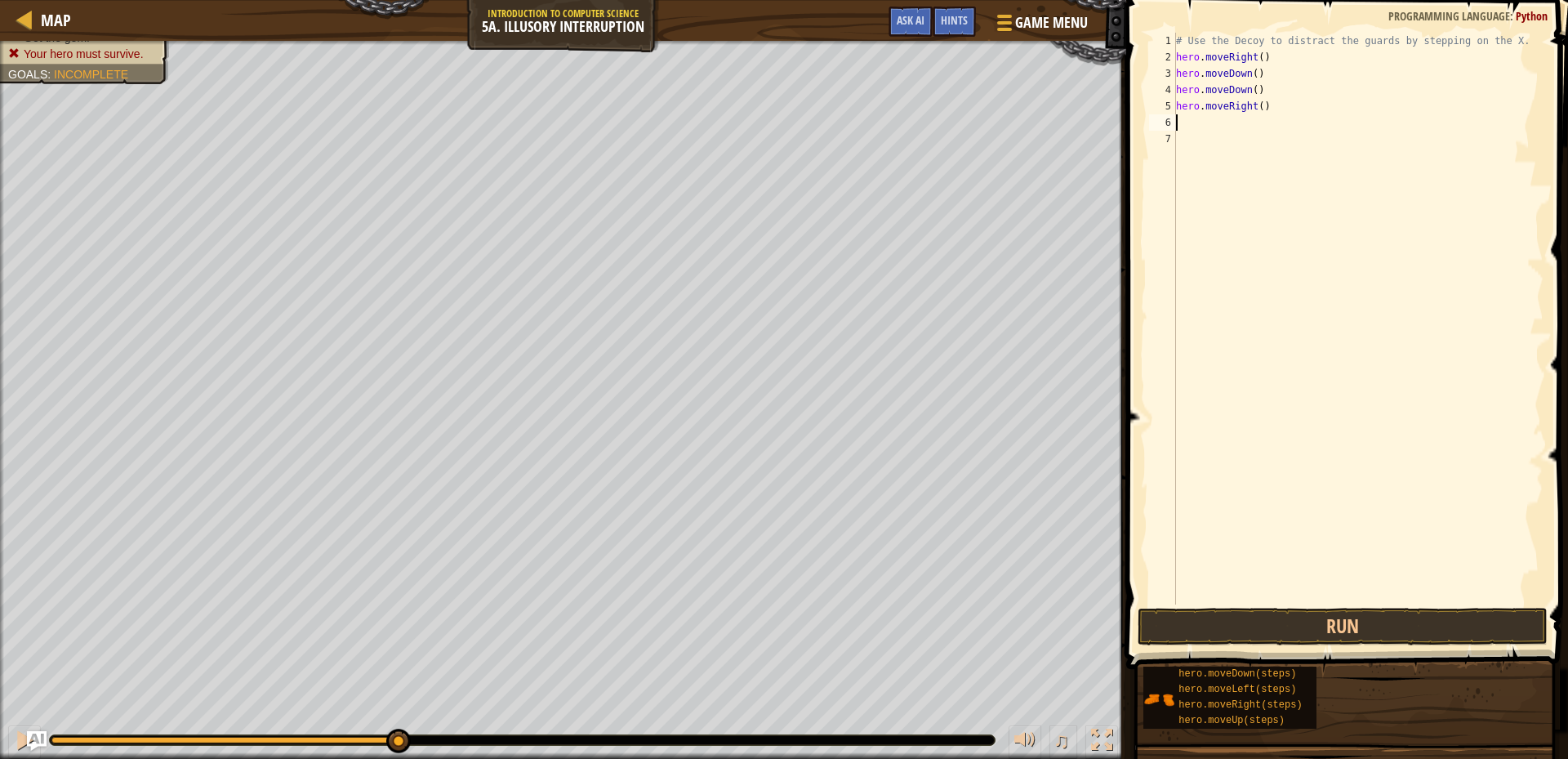
type textarea "hero.moveRight()"
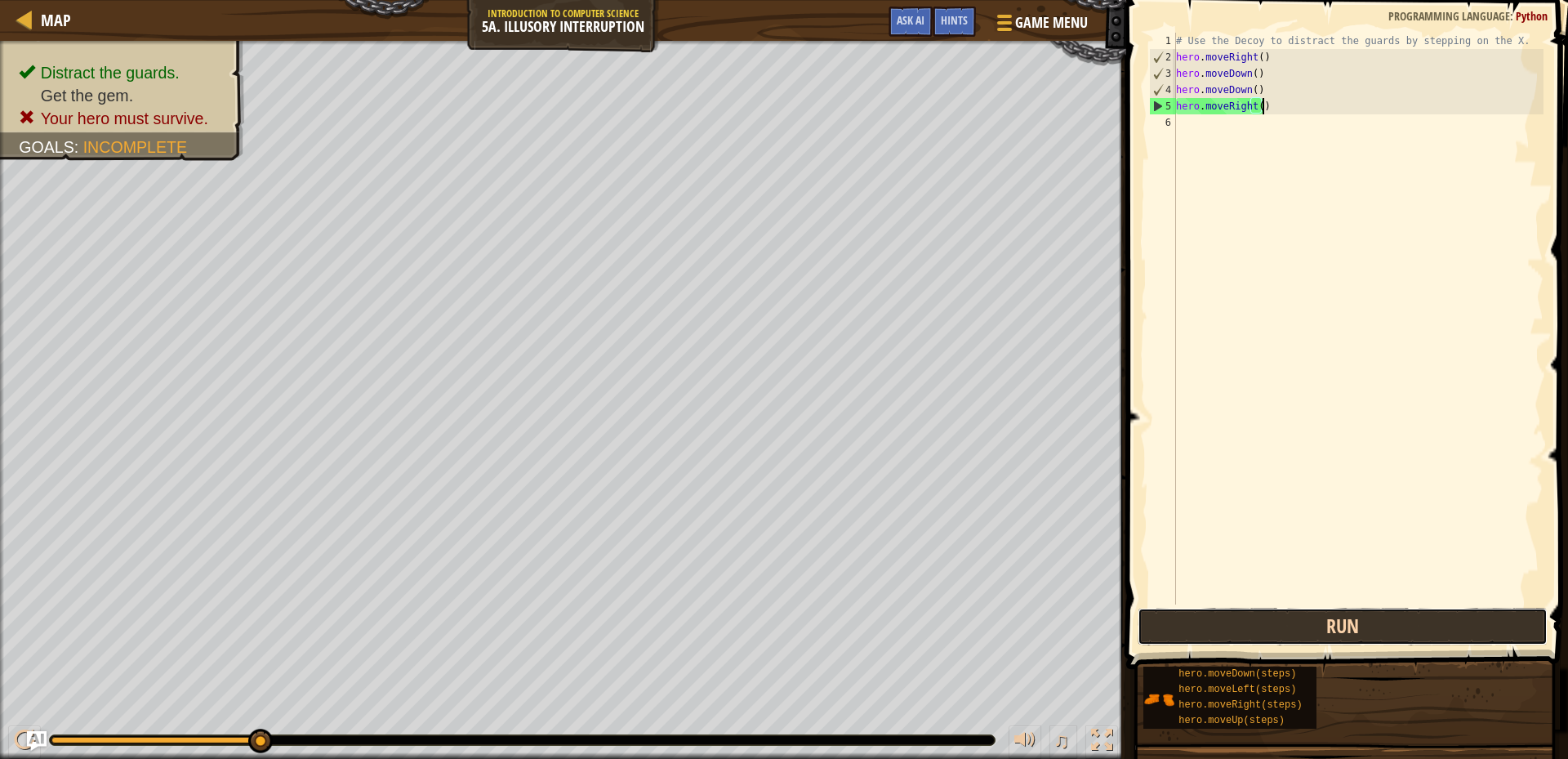
click at [1441, 645] on button "Run" at bounding box center [1342, 627] width 410 height 38
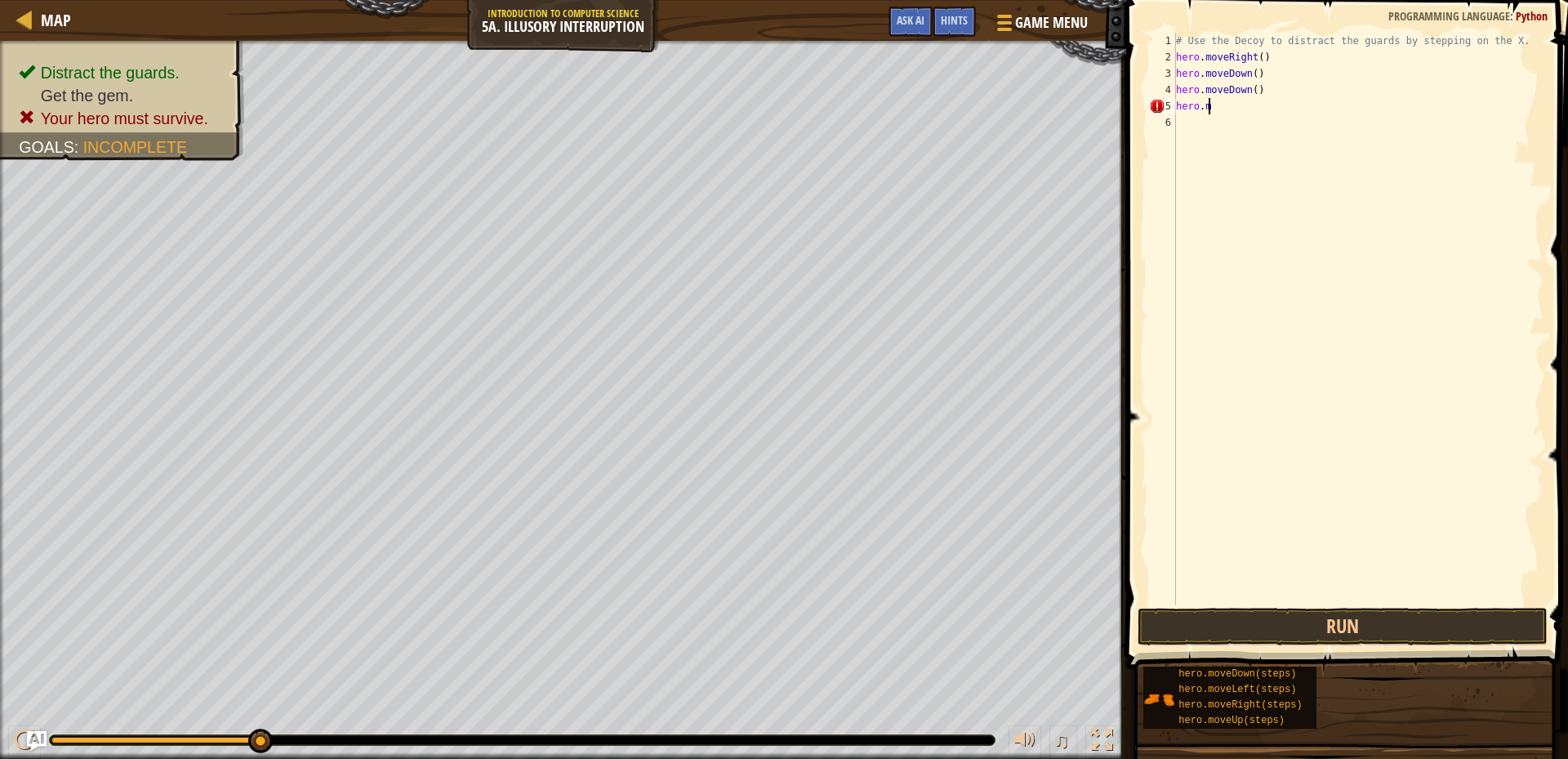
type textarea "h"
click at [1254, 55] on div "# Use the Decoy to distract the guards by stepping on the X. hero . moveRight (…" at bounding box center [1358, 335] width 371 height 604
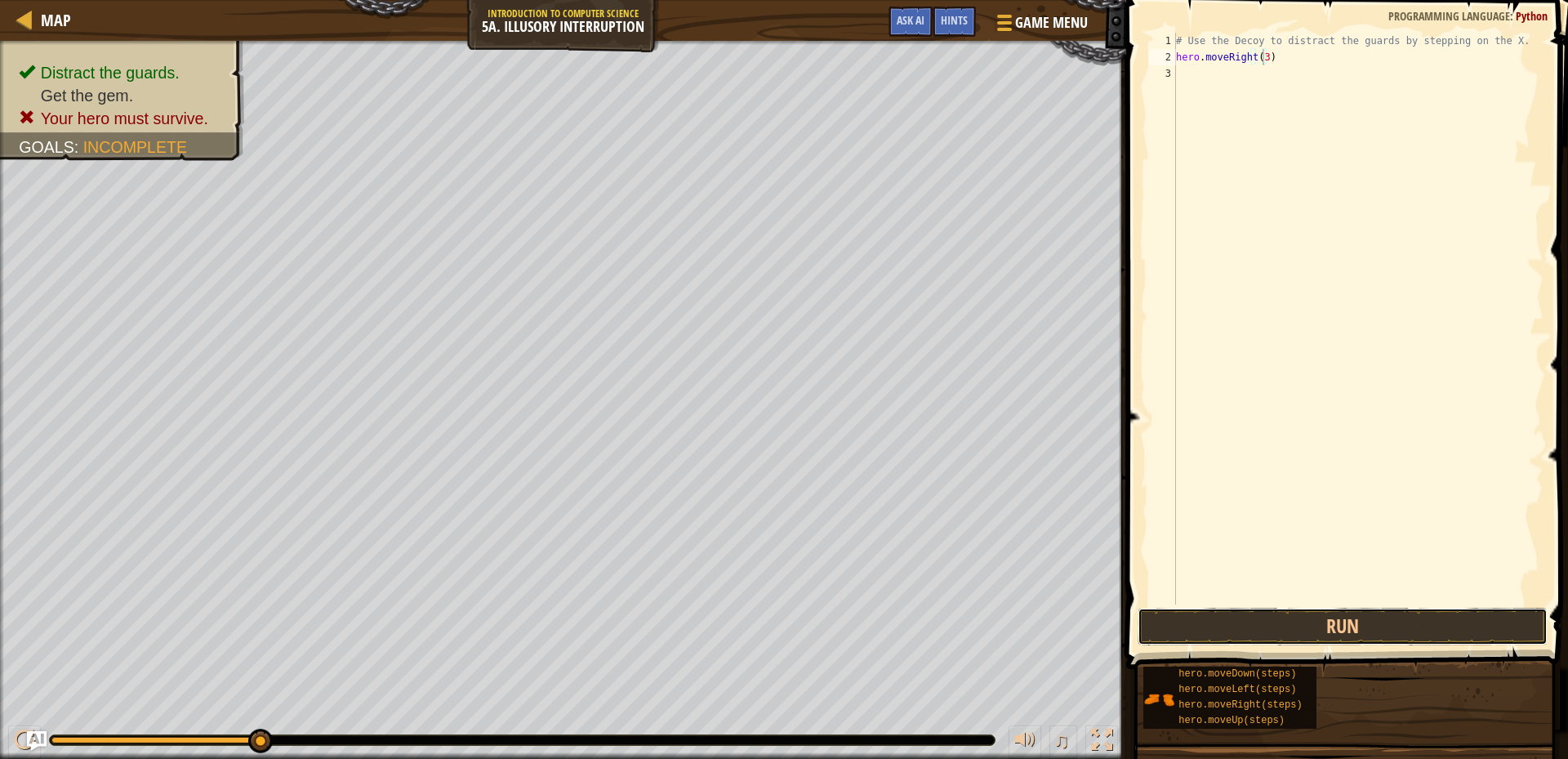
drag, startPoint x: 1199, startPoint y: 608, endPoint x: 1209, endPoint y: 605, distance: 10.4
click at [1200, 608] on button "Run" at bounding box center [1342, 627] width 410 height 38
click at [1314, 621] on button "Run" at bounding box center [1342, 627] width 410 height 38
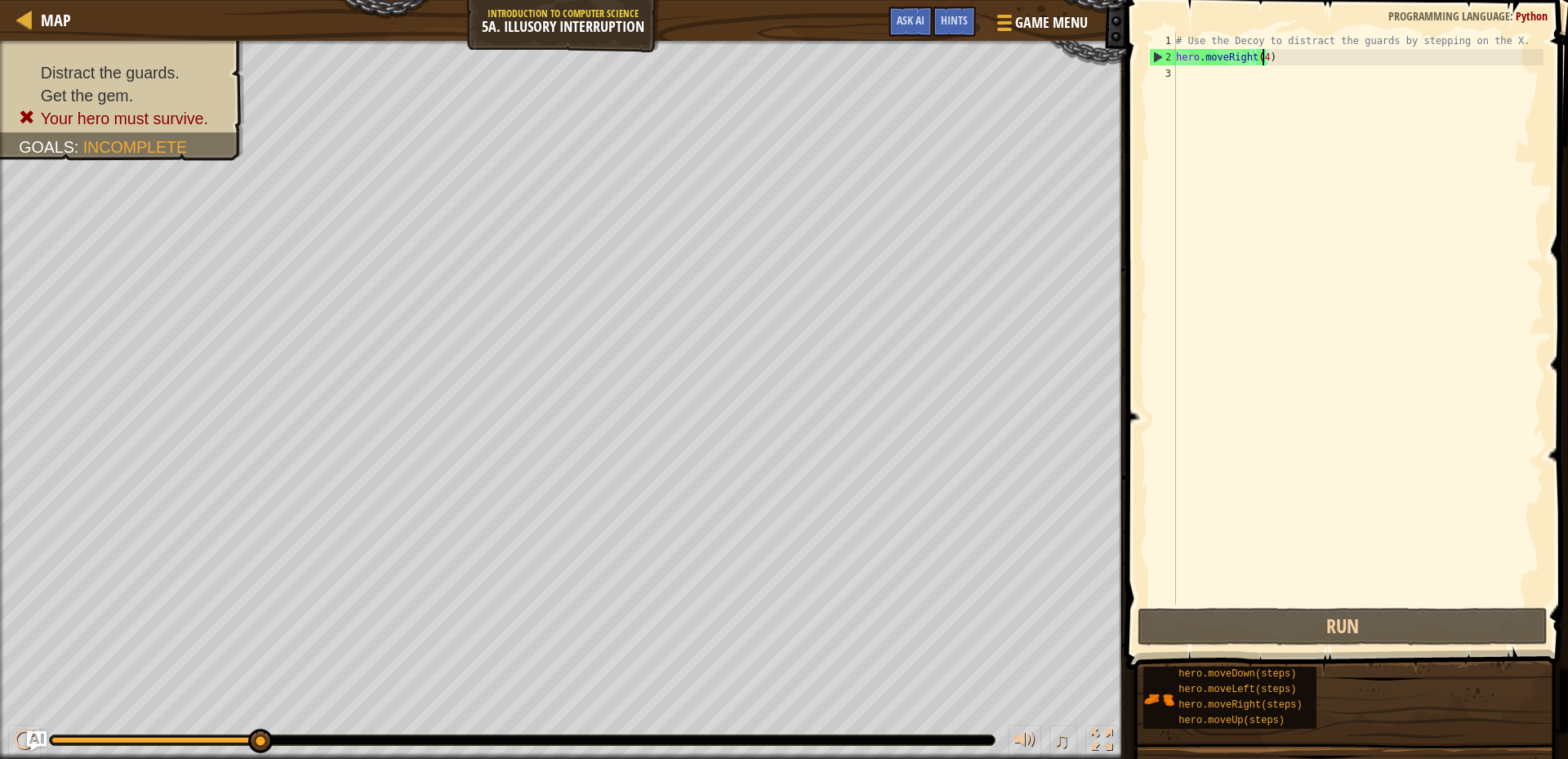
type textarea "hero.moveRight()"
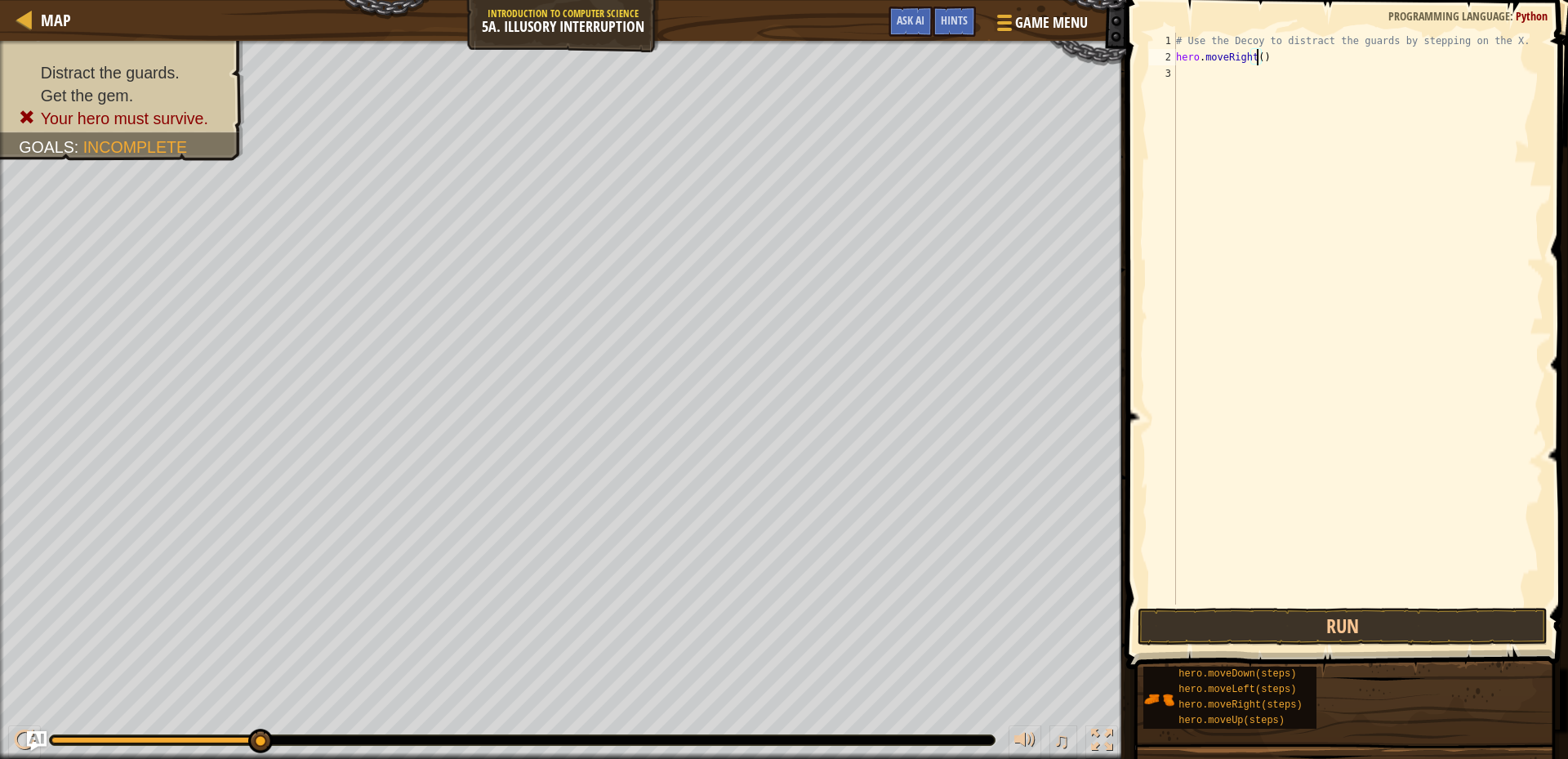
click at [1204, 621] on button "Run" at bounding box center [1342, 627] width 410 height 38
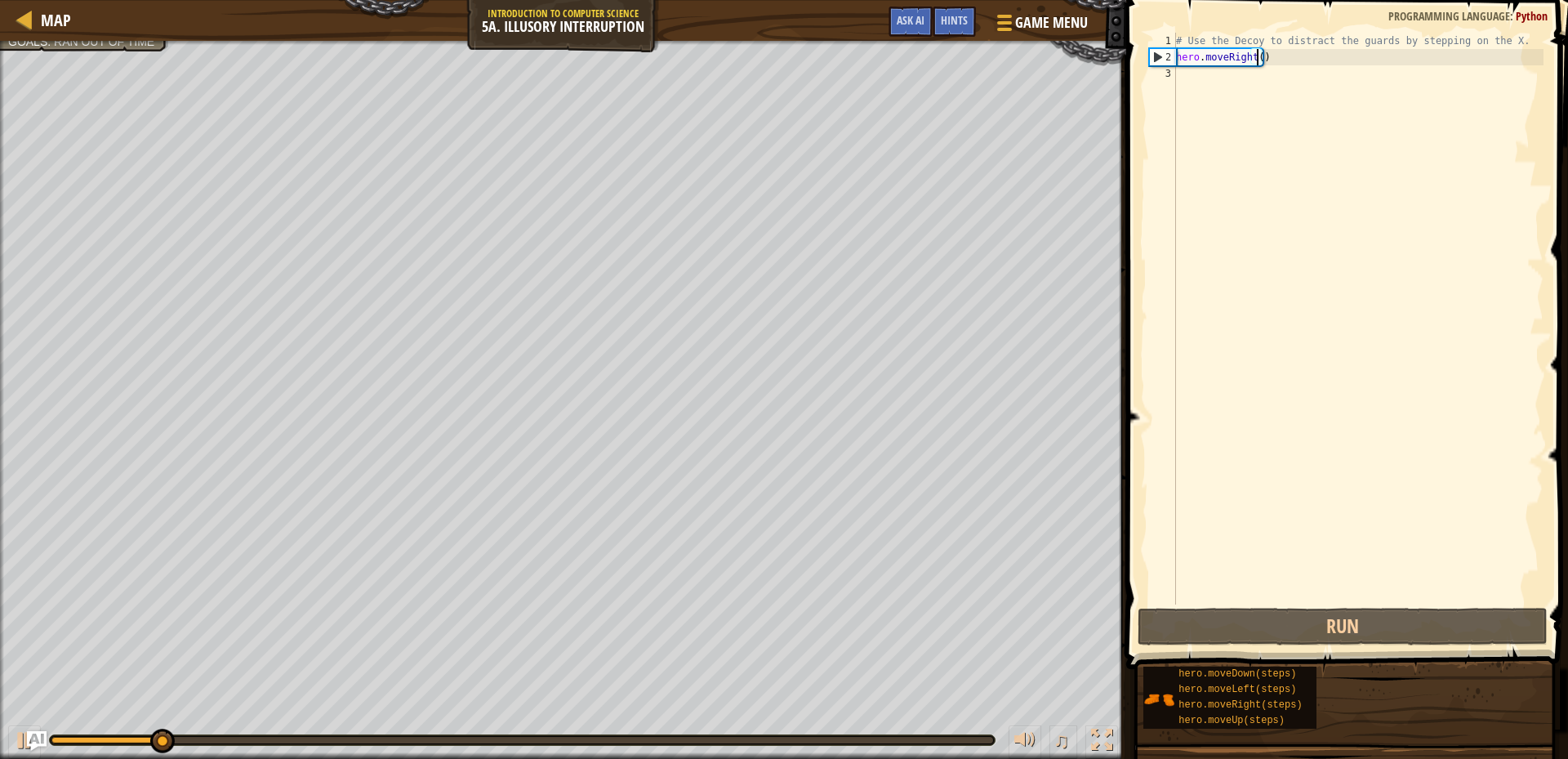
click at [1177, 81] on div "# Use the Decoy to distract the guards by stepping on the X. hero . moveRight (…" at bounding box center [1358, 335] width 371 height 604
type textarea "h"
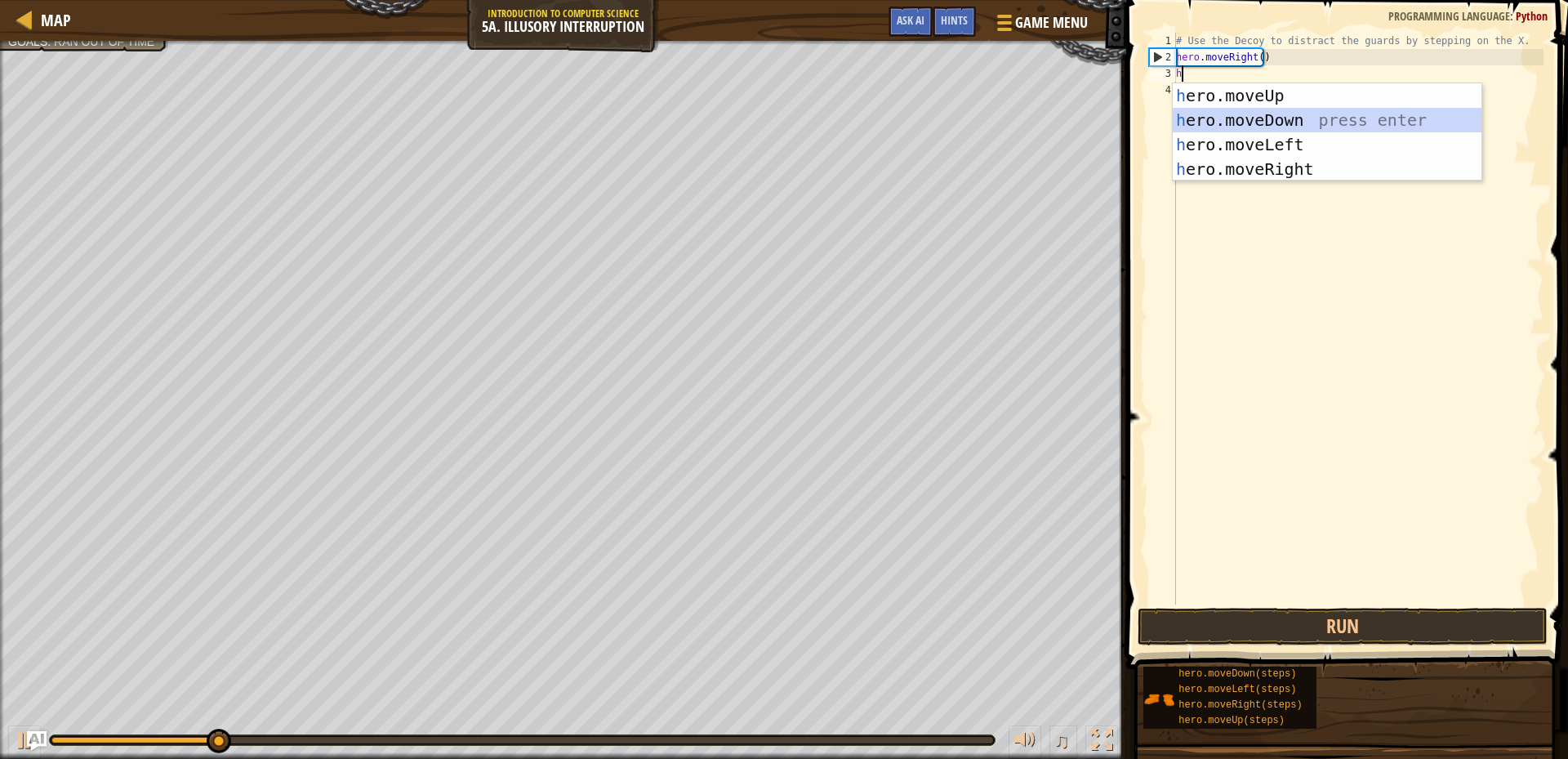
click at [1175, 116] on div "h ero.moveUp press enter h ero.moveDown press enter h ero.moveLeft press enter …" at bounding box center [1327, 157] width 308 height 147
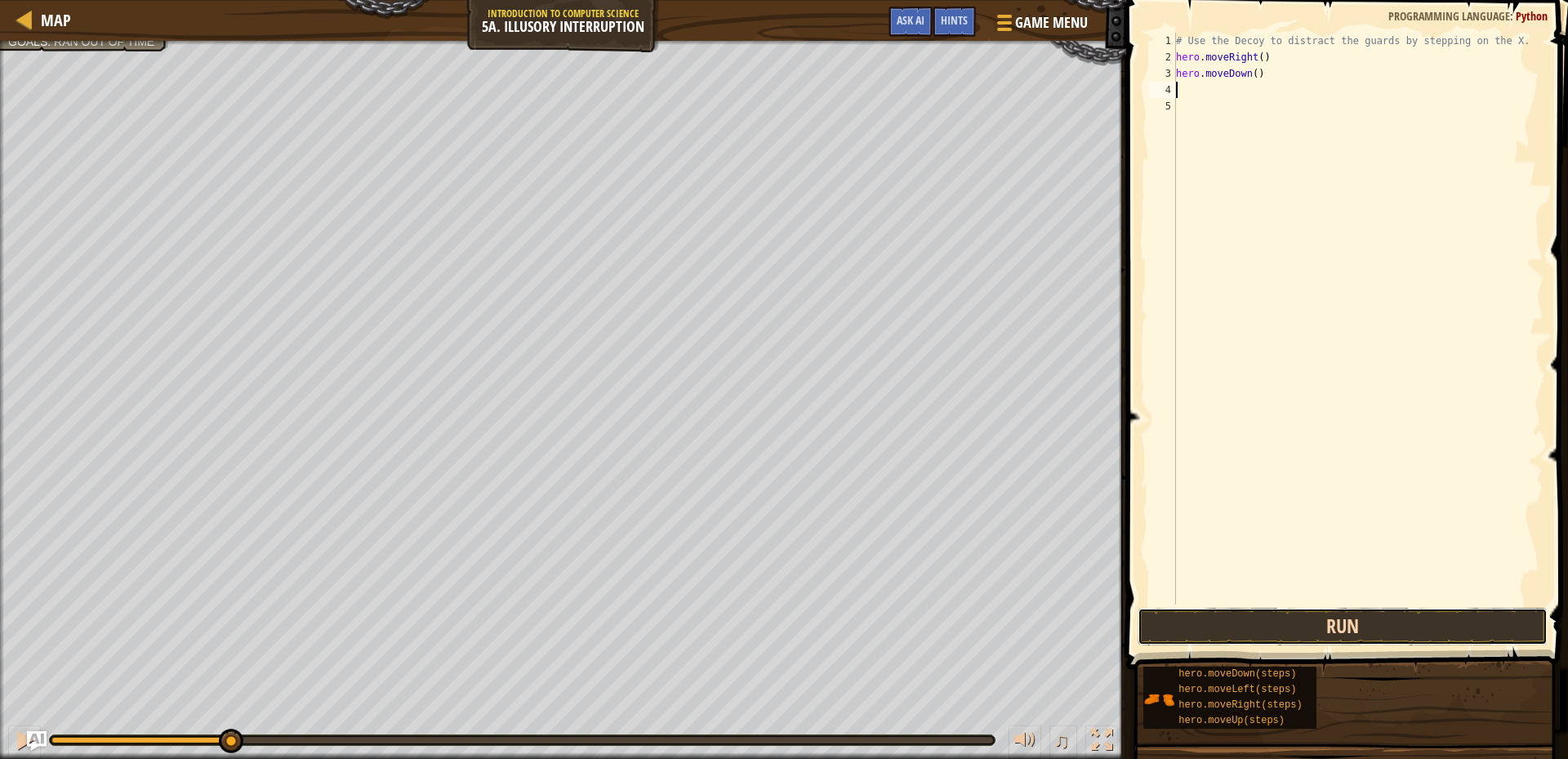
click at [1390, 621] on button "Run" at bounding box center [1342, 627] width 410 height 38
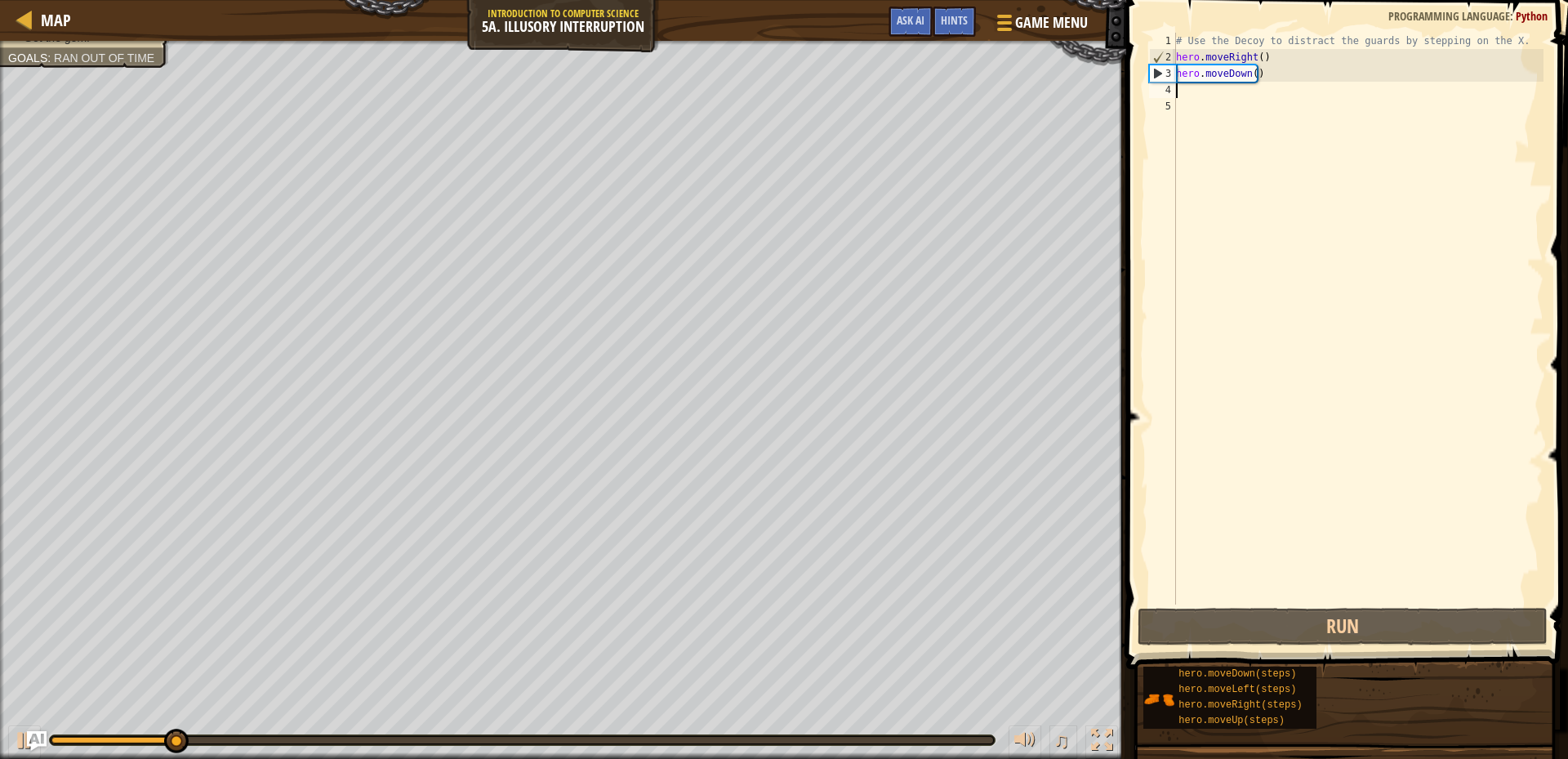
type textarea "h"
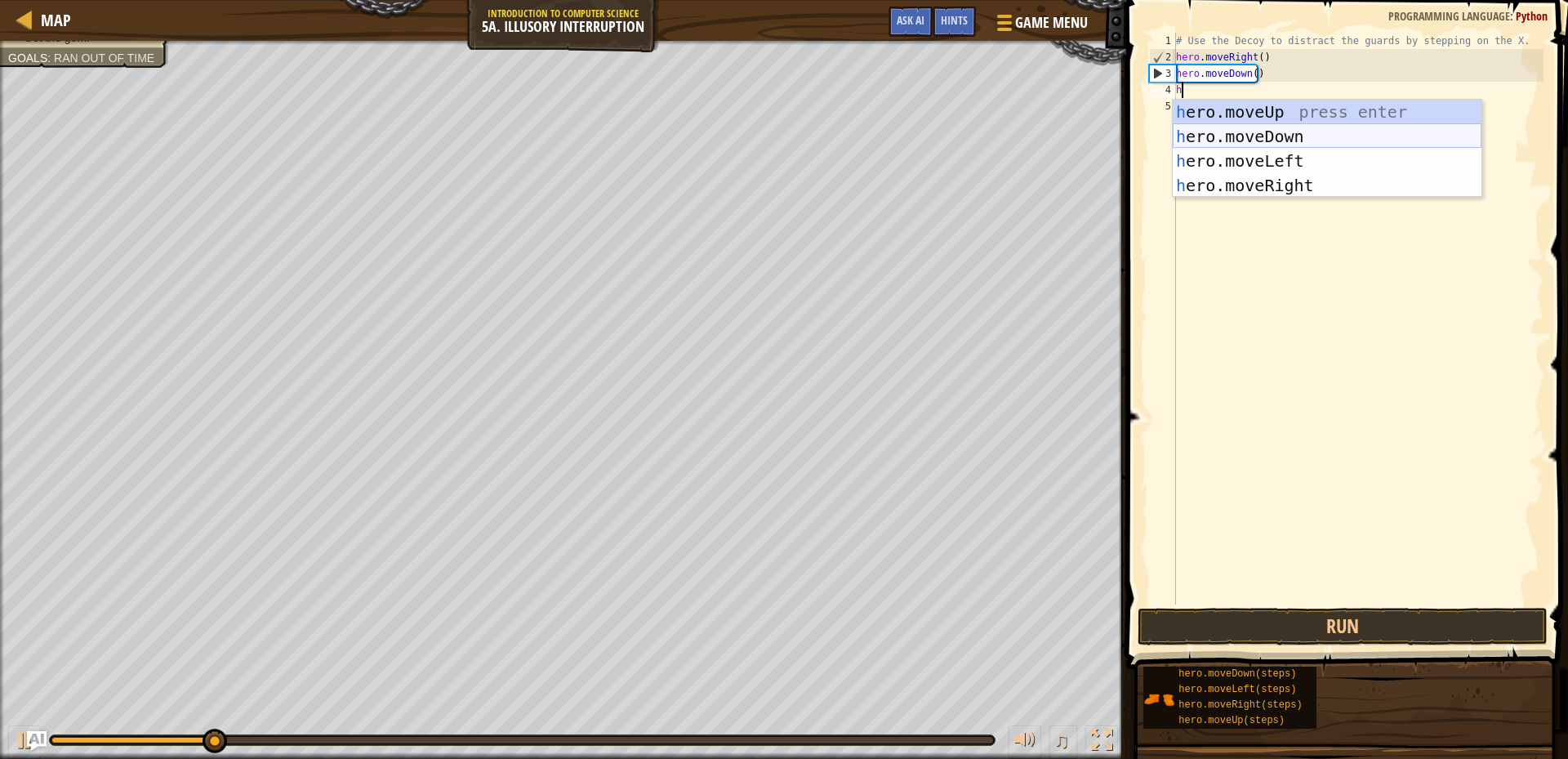
click at [1220, 128] on div "h ero.moveUp press enter h ero.moveDown press enter h ero.moveLeft press enter …" at bounding box center [1327, 173] width 308 height 147
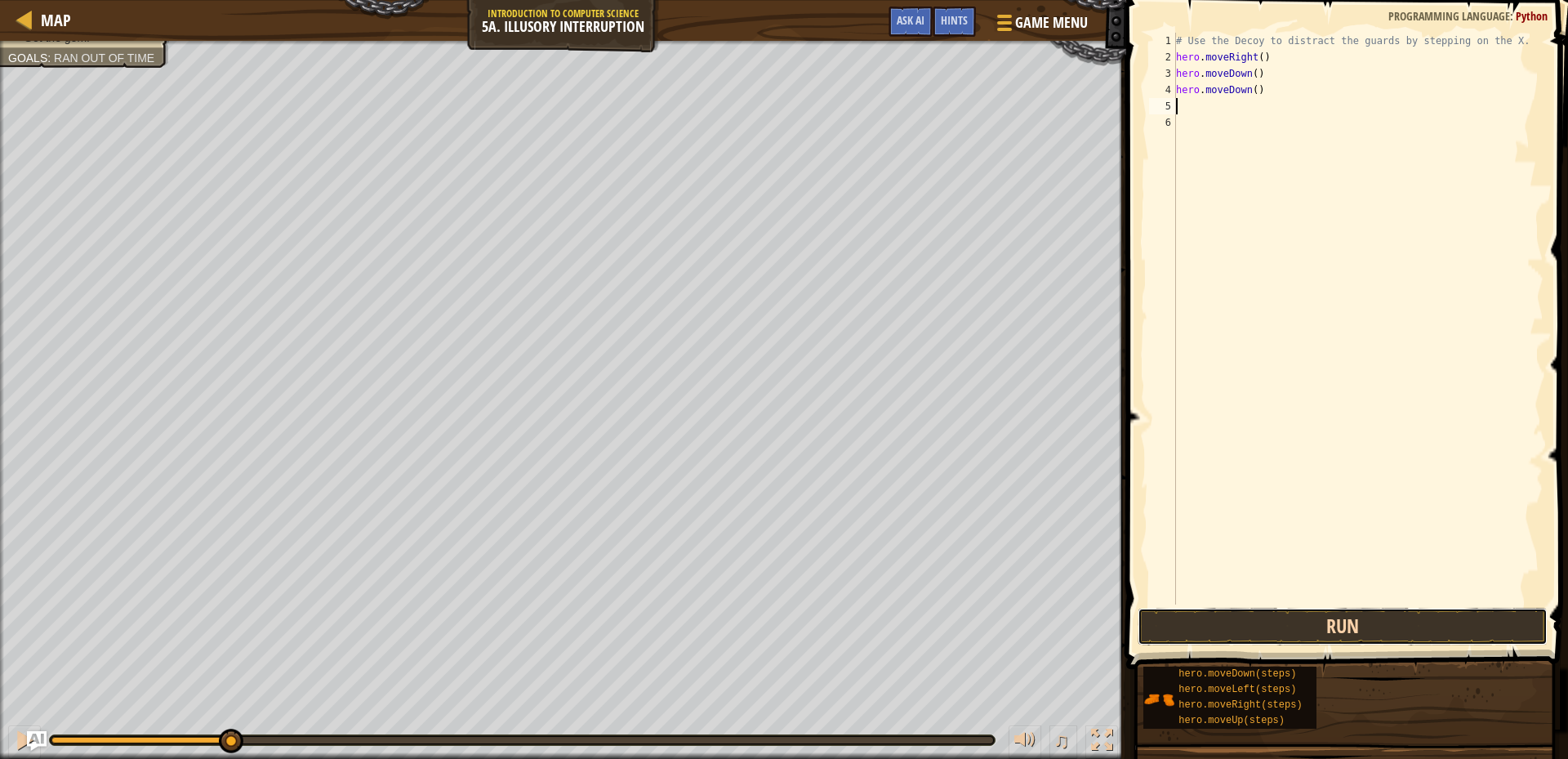
click at [1326, 628] on button "Run" at bounding box center [1342, 627] width 410 height 38
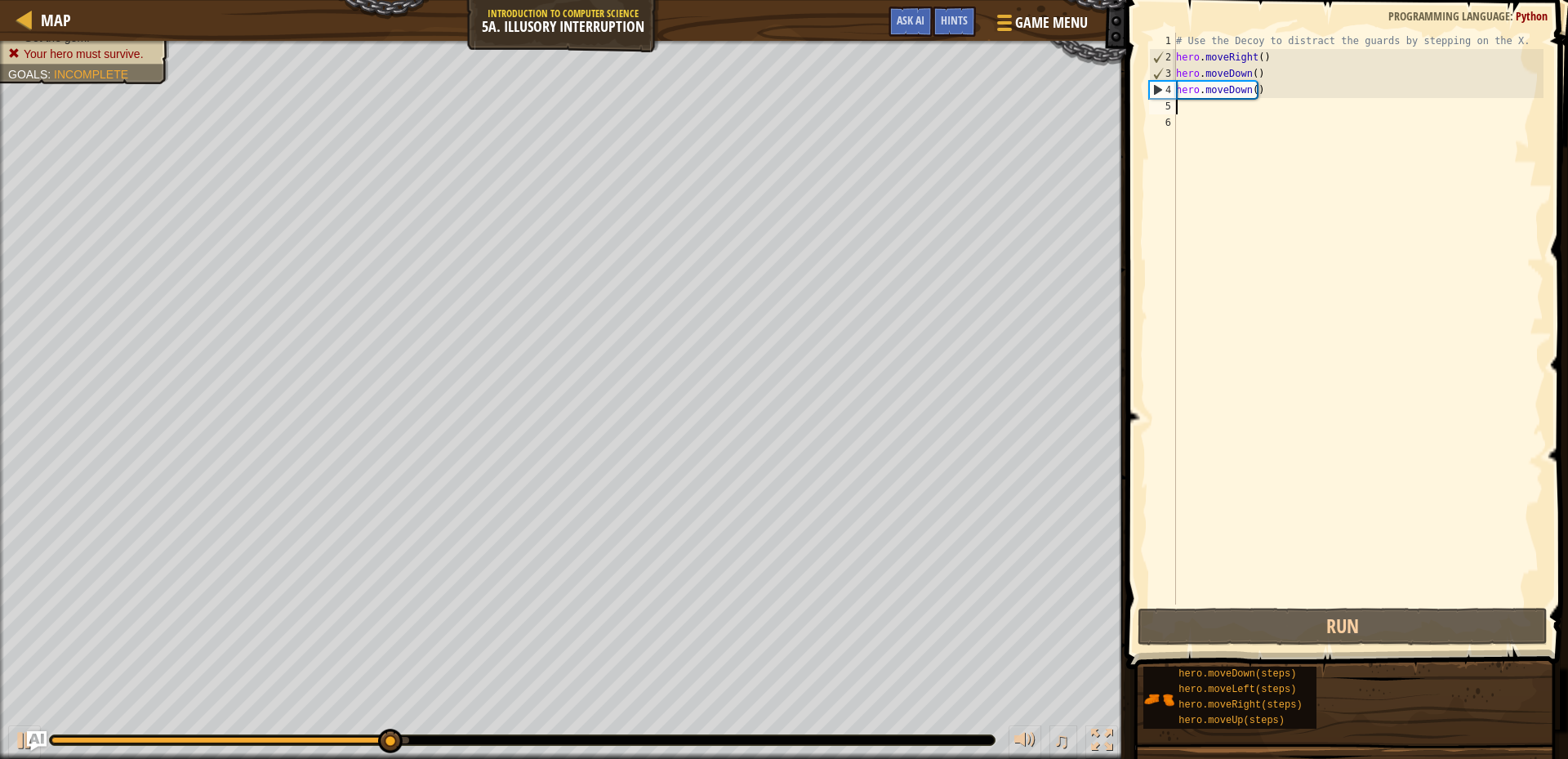
type textarea "h"
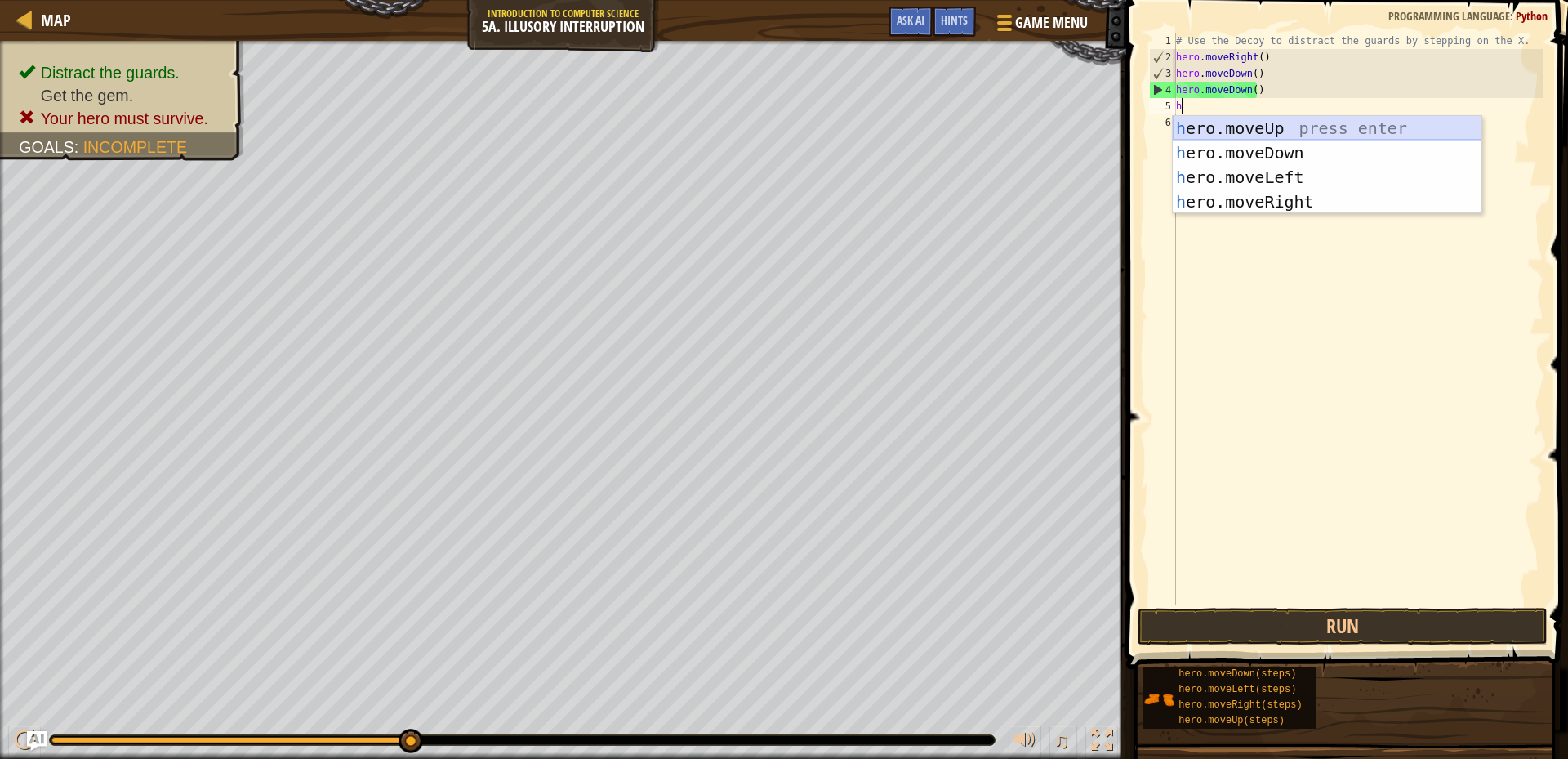
click at [1242, 132] on div "h ero.moveUp press enter h ero.moveDown press enter h ero.moveLeft press enter …" at bounding box center [1327, 189] width 308 height 147
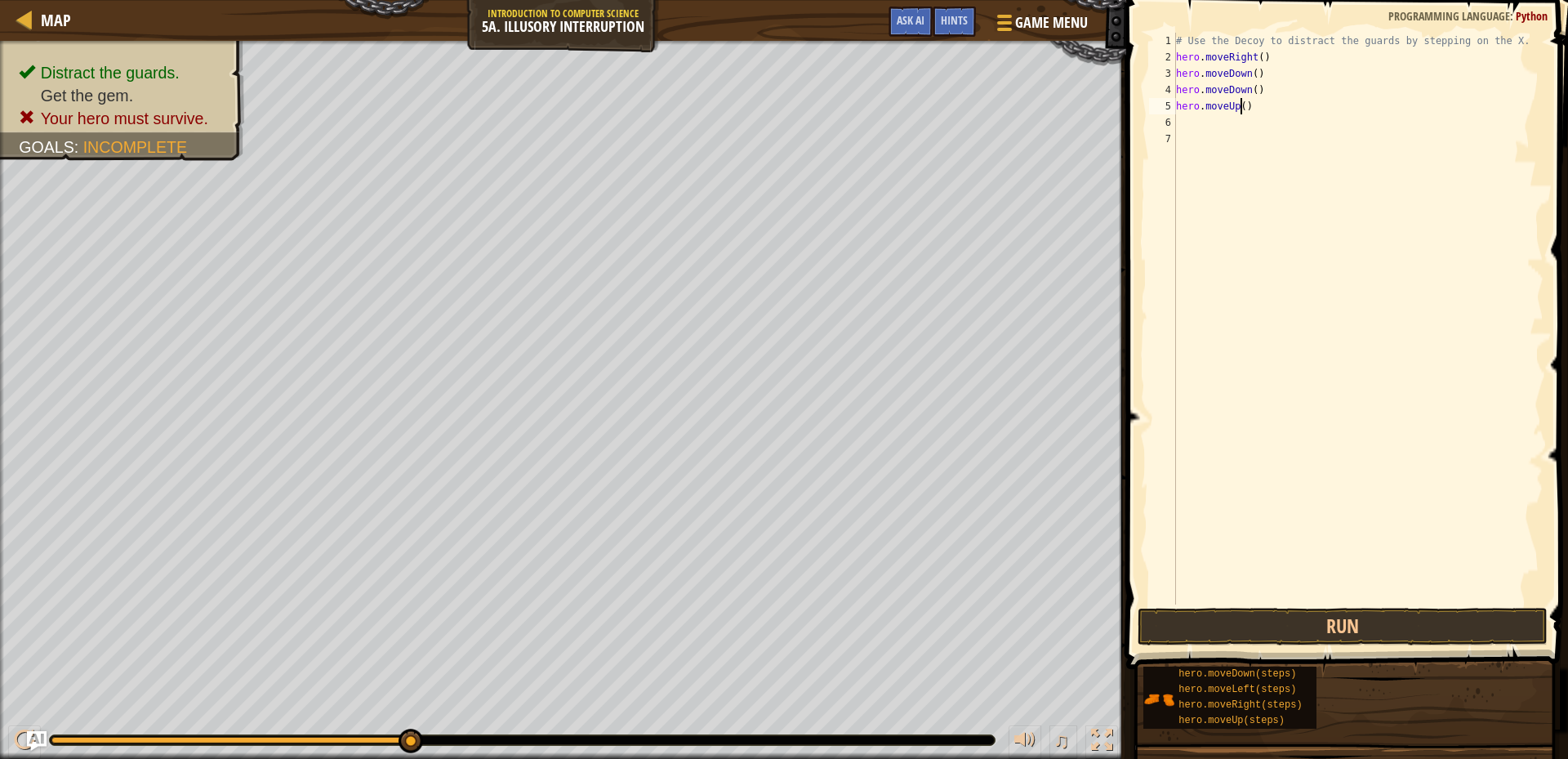
click at [1243, 105] on div "# Use the Decoy to distract the guards by stepping on the X. hero . moveRight (…" at bounding box center [1358, 335] width 371 height 604
type textarea "hero.moveUp(2)"
click at [1202, 123] on div "# Use the Decoy to distract the guards by stepping on the X. hero . moveRight (…" at bounding box center [1358, 335] width 371 height 604
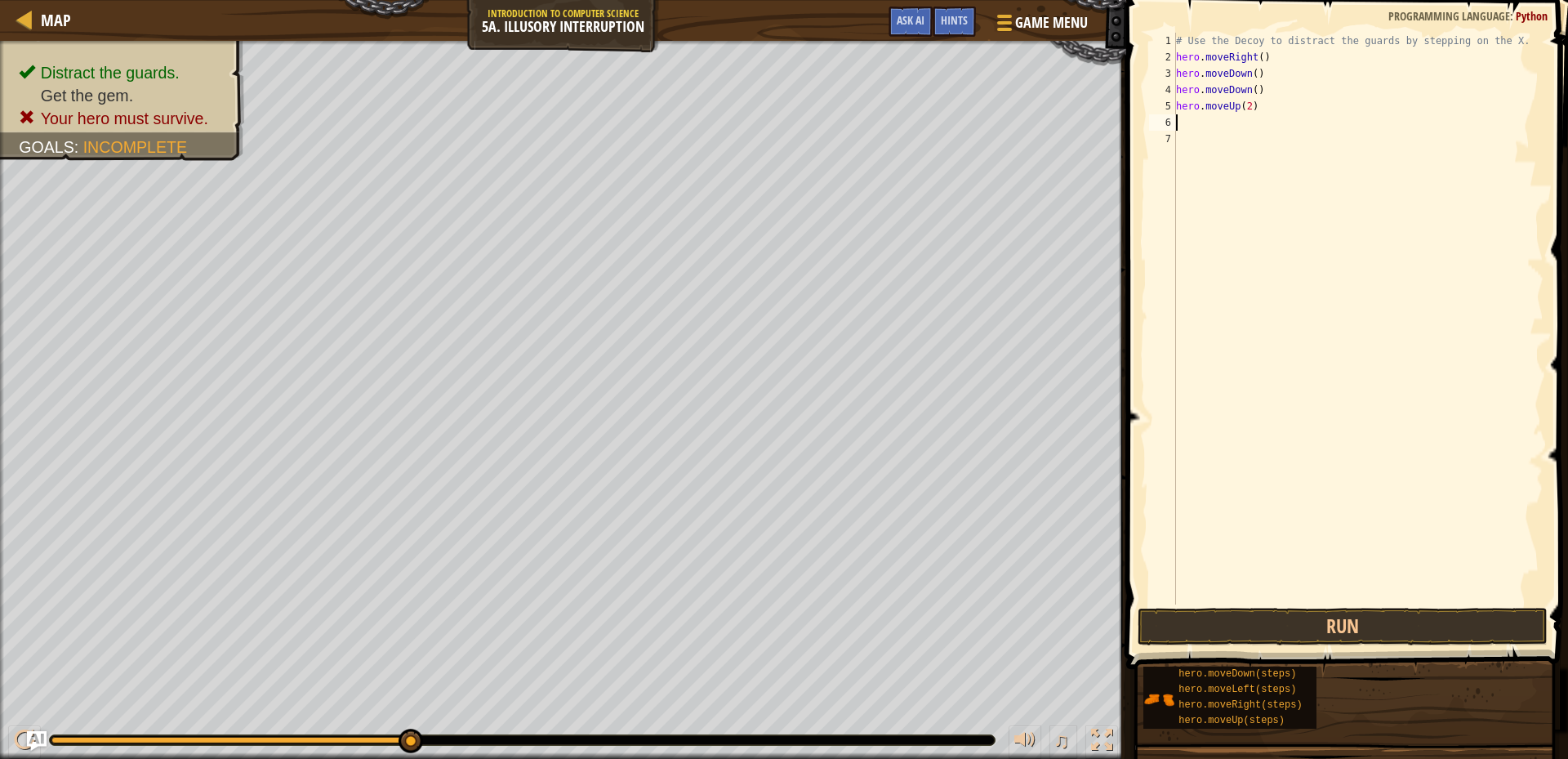
type textarea "h"
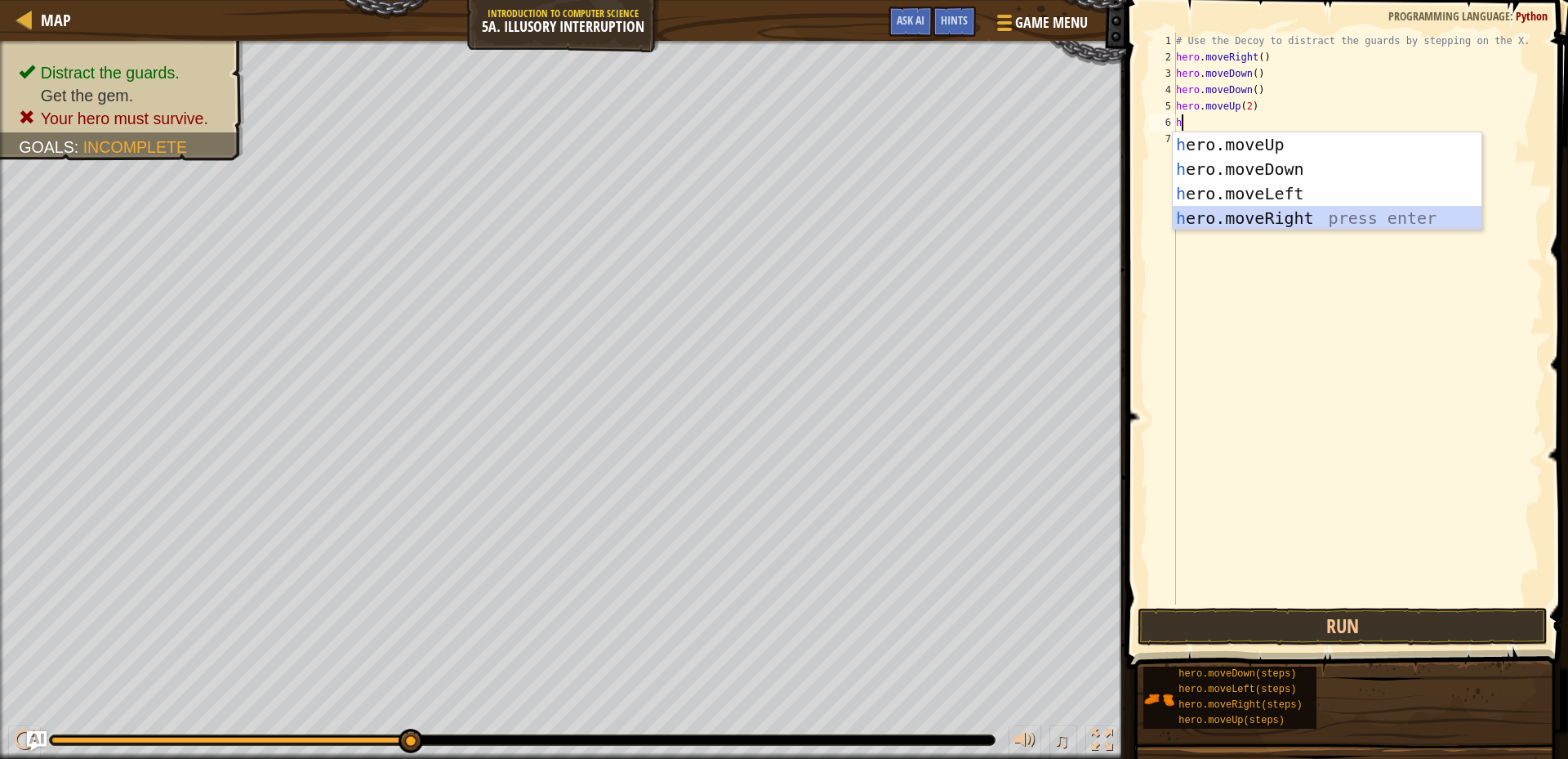
click at [1287, 215] on div "h ero.moveUp press enter h ero.moveDown press enter h ero.moveLeft press enter …" at bounding box center [1327, 205] width 308 height 147
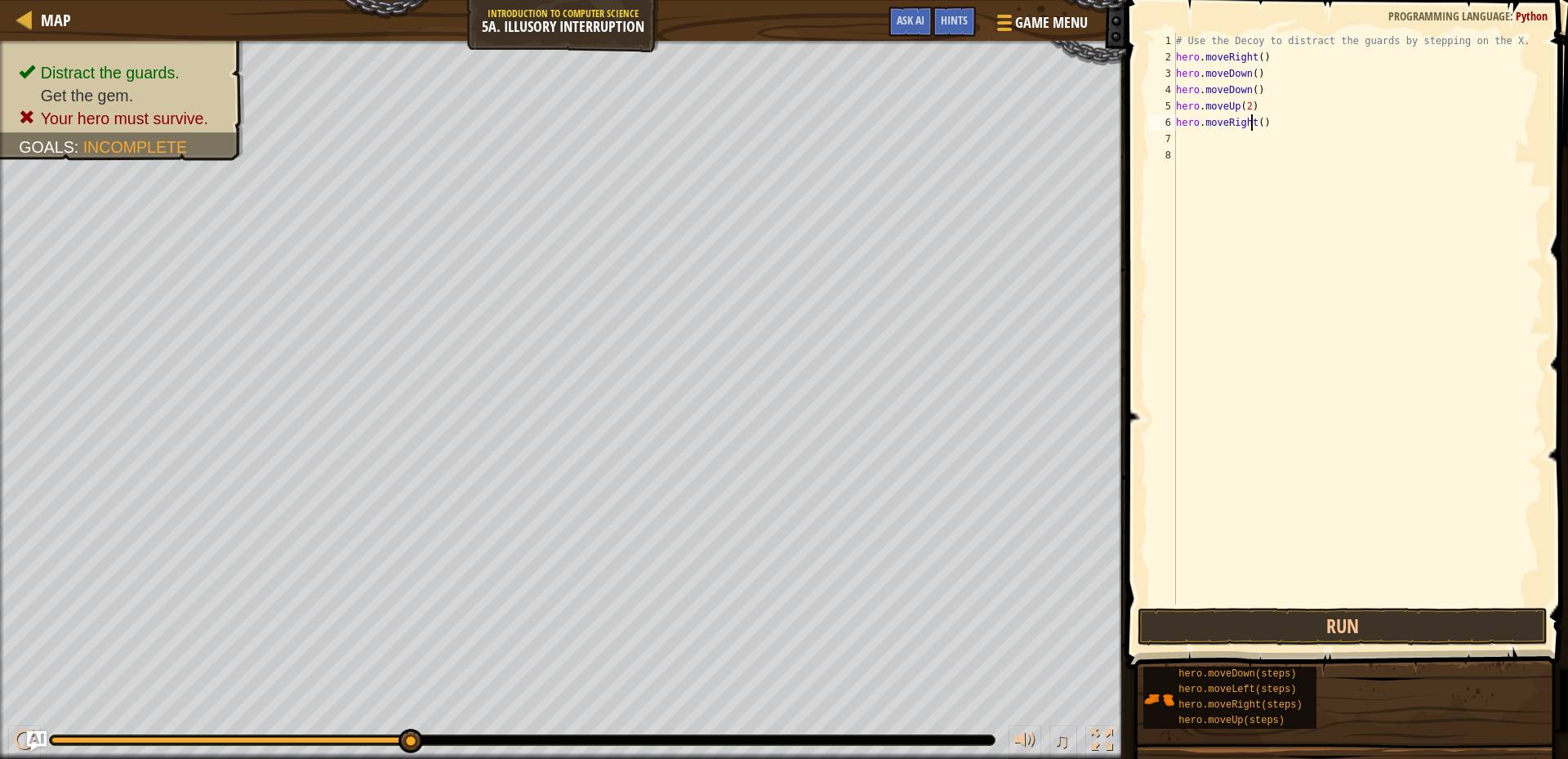
click at [1253, 122] on div "# Use the Decoy to distract the guards by stepping on the X. hero . moveRight (…" at bounding box center [1358, 335] width 371 height 604
click at [1254, 122] on div "# Use the Decoy to distract the guards by stepping on the X. hero . moveRight (…" at bounding box center [1358, 335] width 371 height 604
type textarea "hero.moveRight(3)"
click at [1438, 610] on button "Run" at bounding box center [1342, 627] width 410 height 38
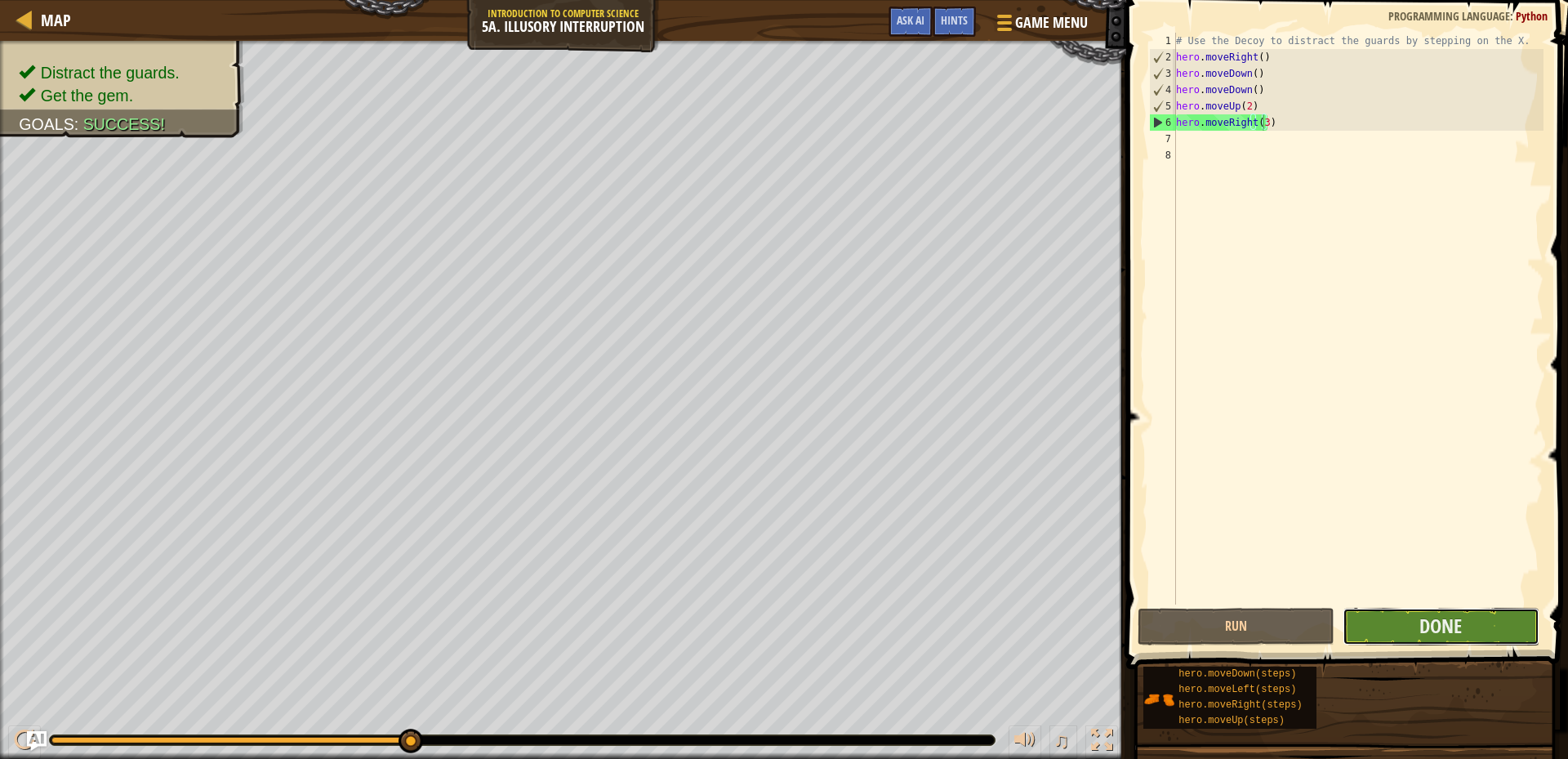
click at [1466, 642] on button "Done" at bounding box center [1441, 627] width 197 height 38
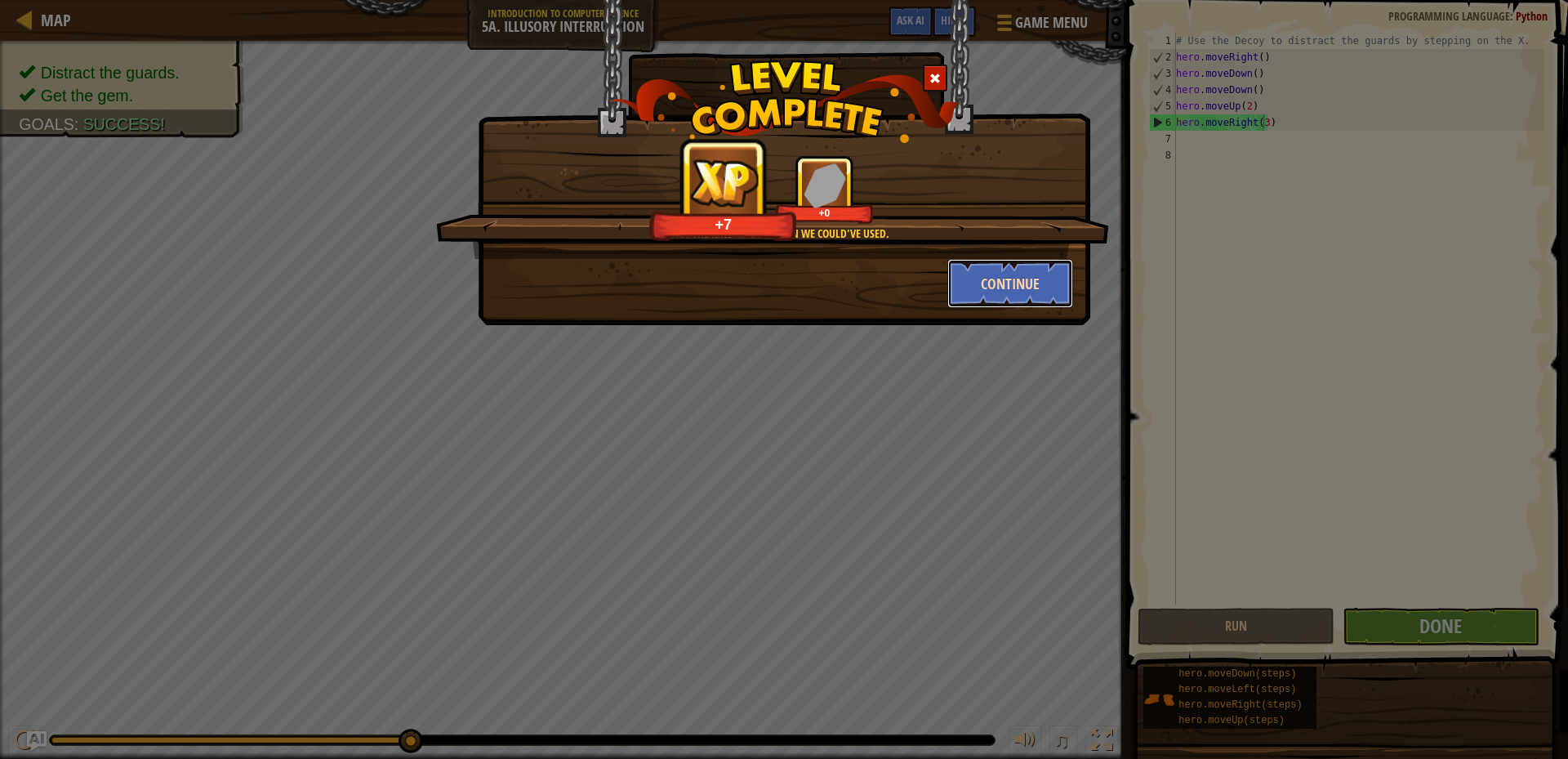
click at [987, 289] on button "Continue" at bounding box center [1011, 283] width 127 height 49
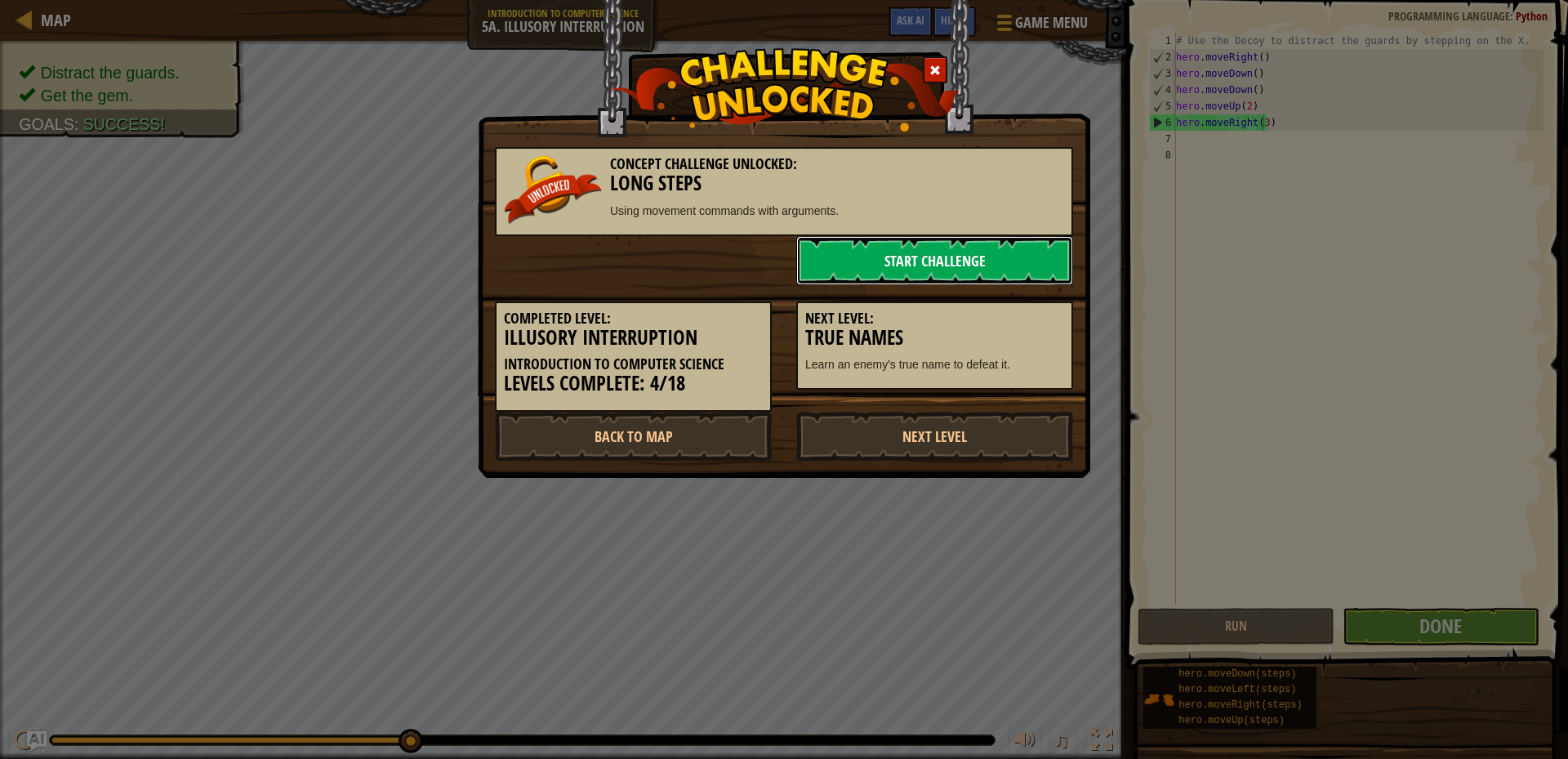
click at [969, 253] on link "Start Challenge" at bounding box center [935, 261] width 277 height 49
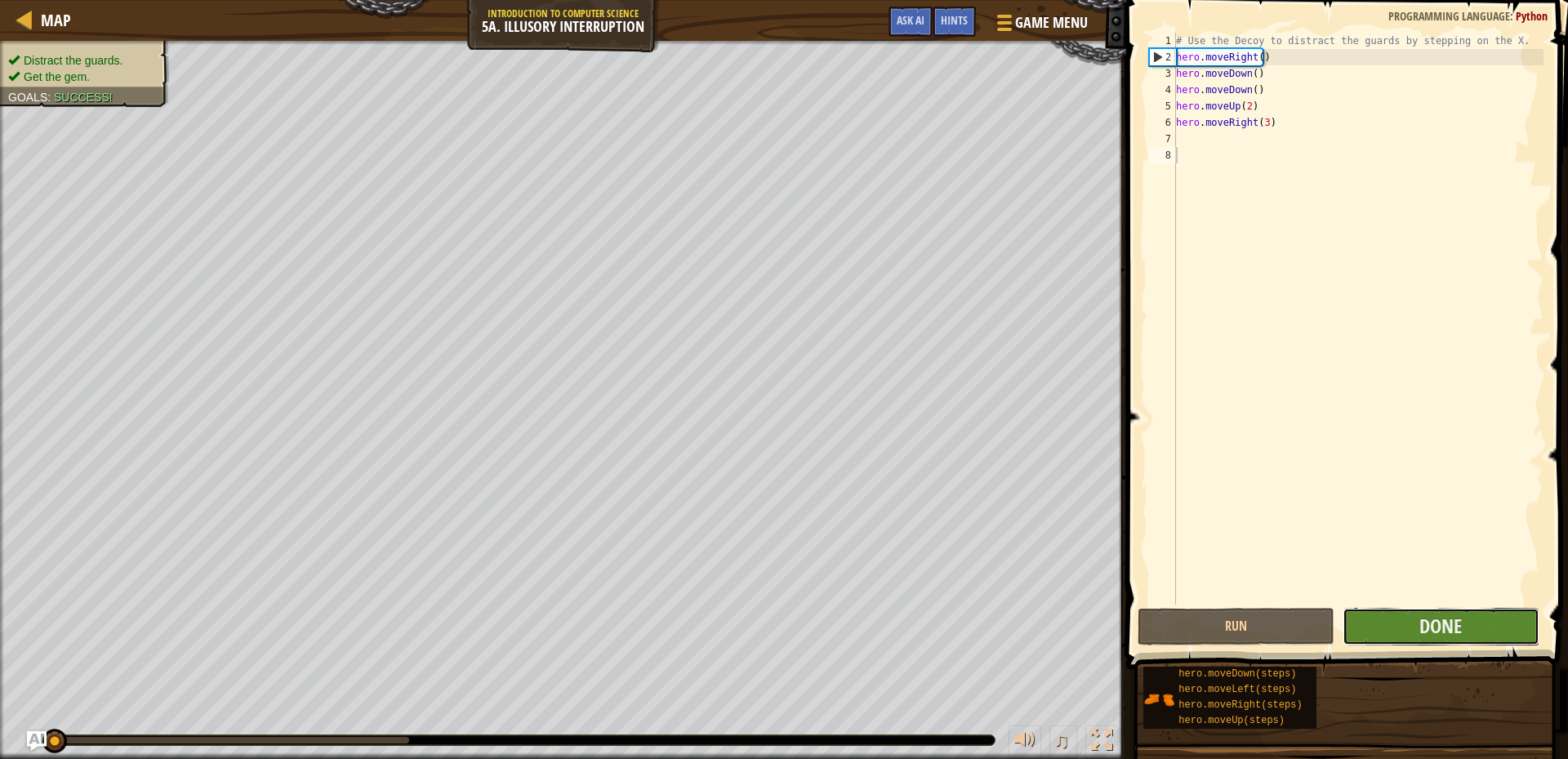
click at [1501, 612] on button "Done" at bounding box center [1441, 627] width 197 height 38
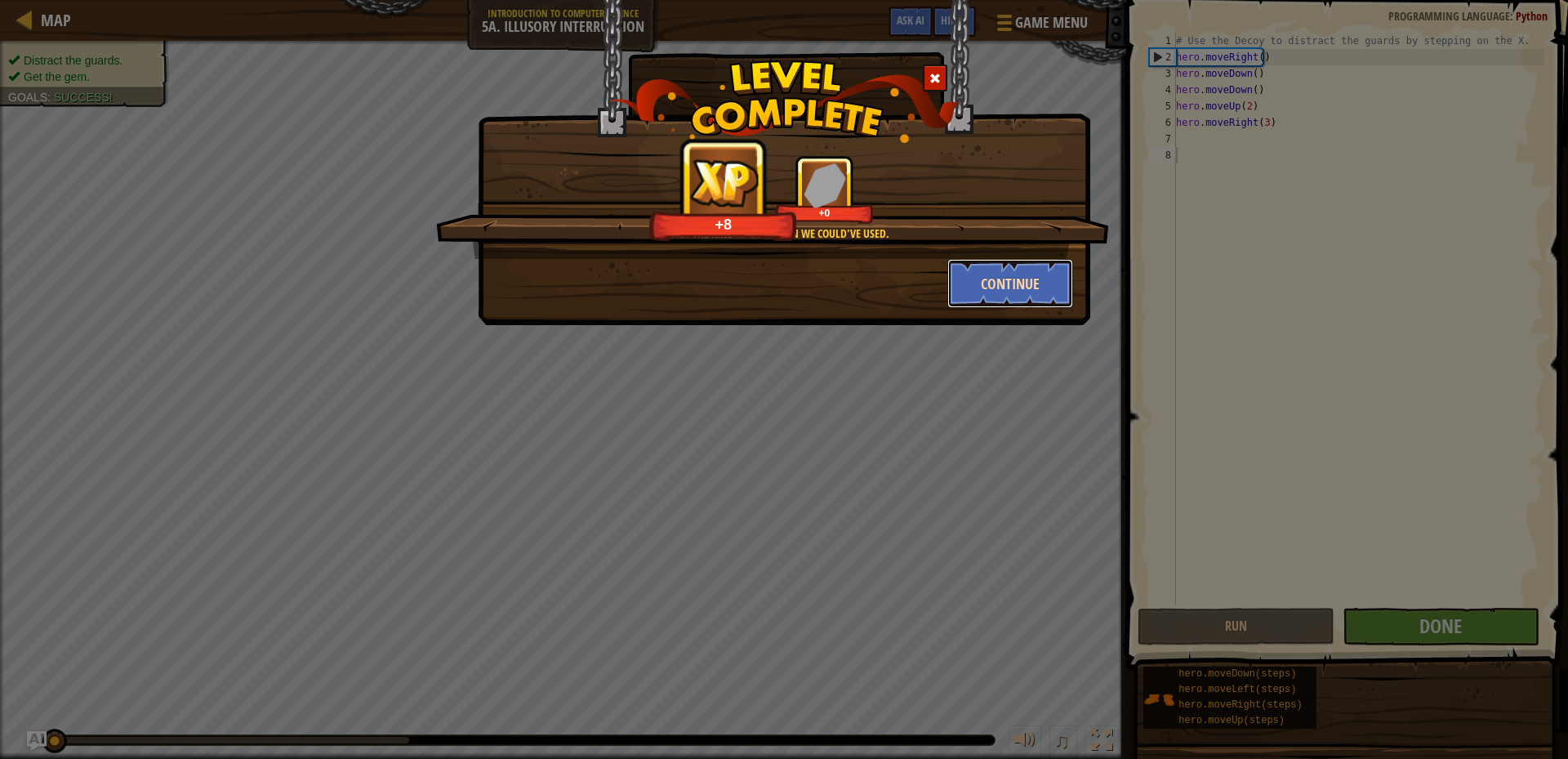
click at [987, 278] on button "Continue" at bounding box center [1011, 283] width 127 height 49
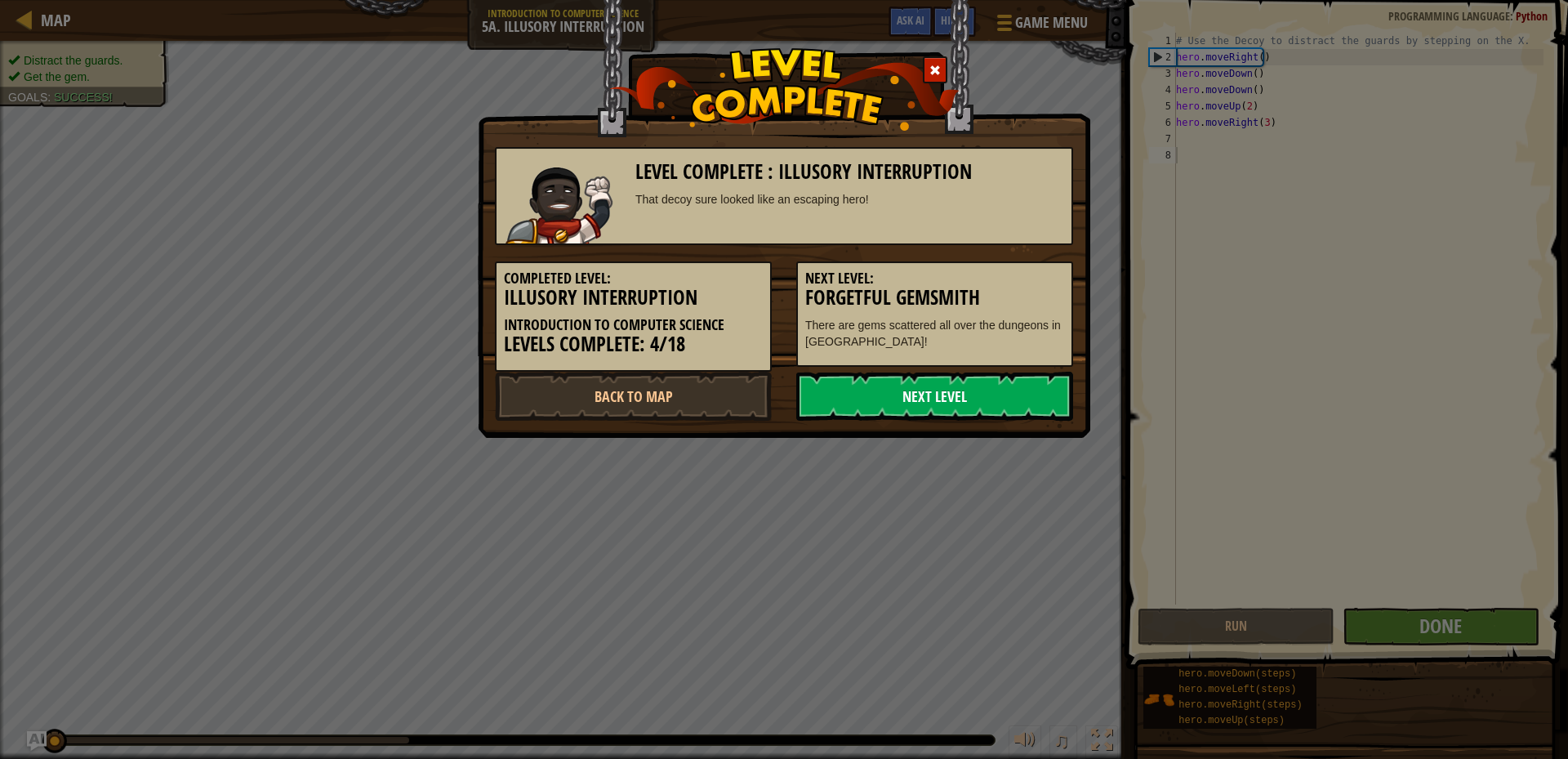
click at [935, 403] on link "Next Level" at bounding box center [935, 396] width 277 height 49
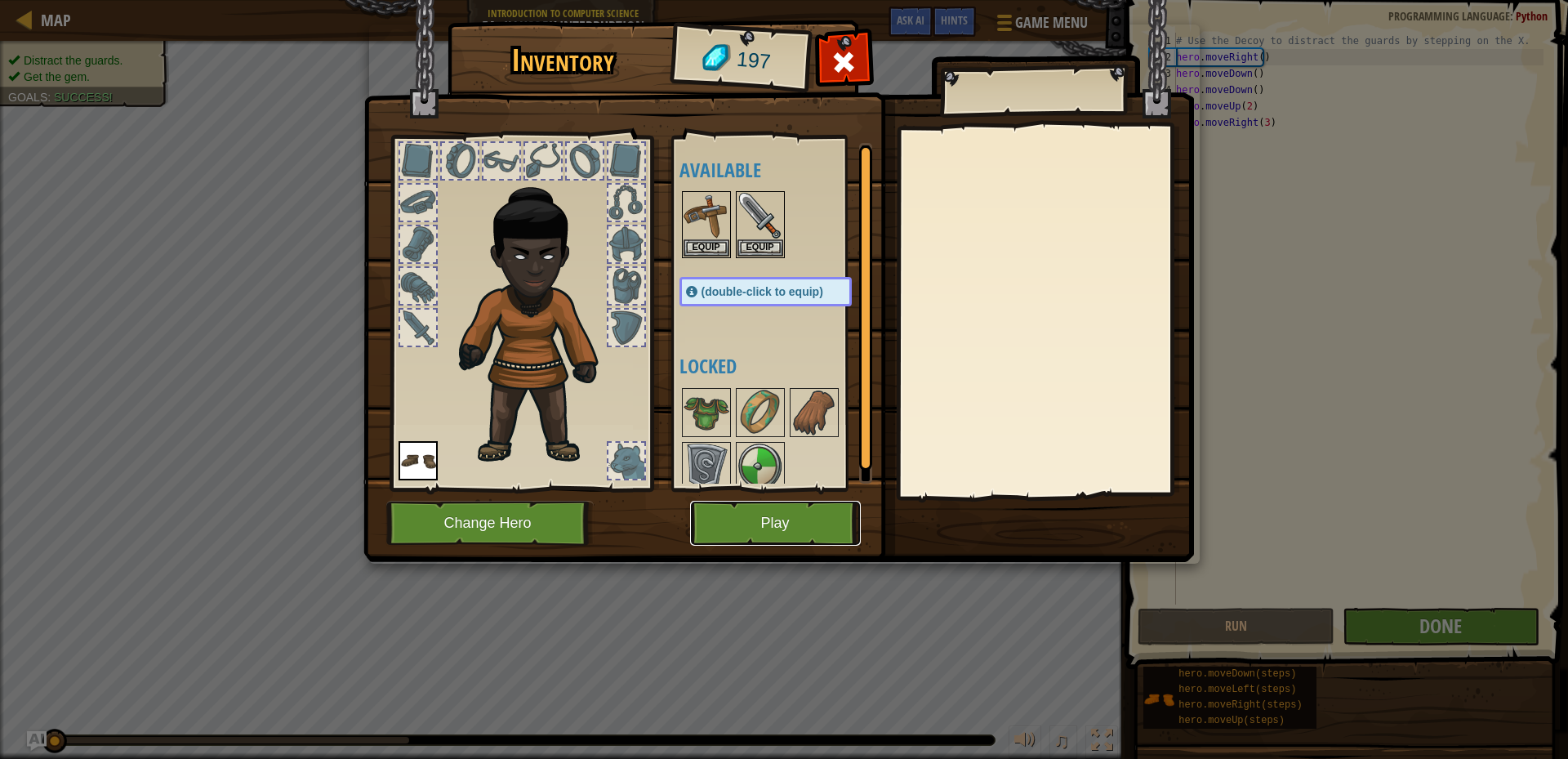
click at [776, 517] on button "Play" at bounding box center [775, 524] width 171 height 45
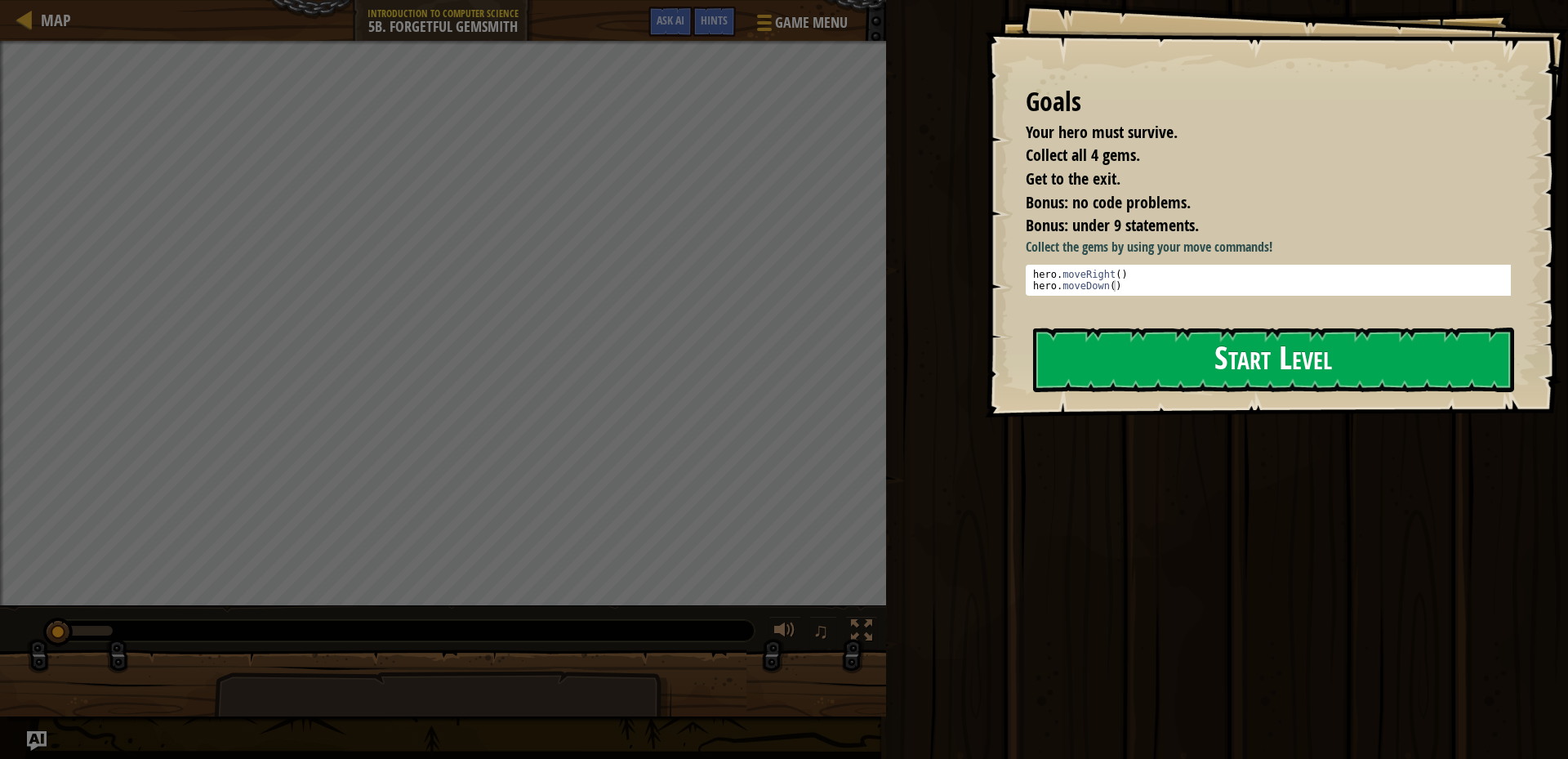
click at [1284, 334] on button "Start Level" at bounding box center [1274, 359] width 481 height 64
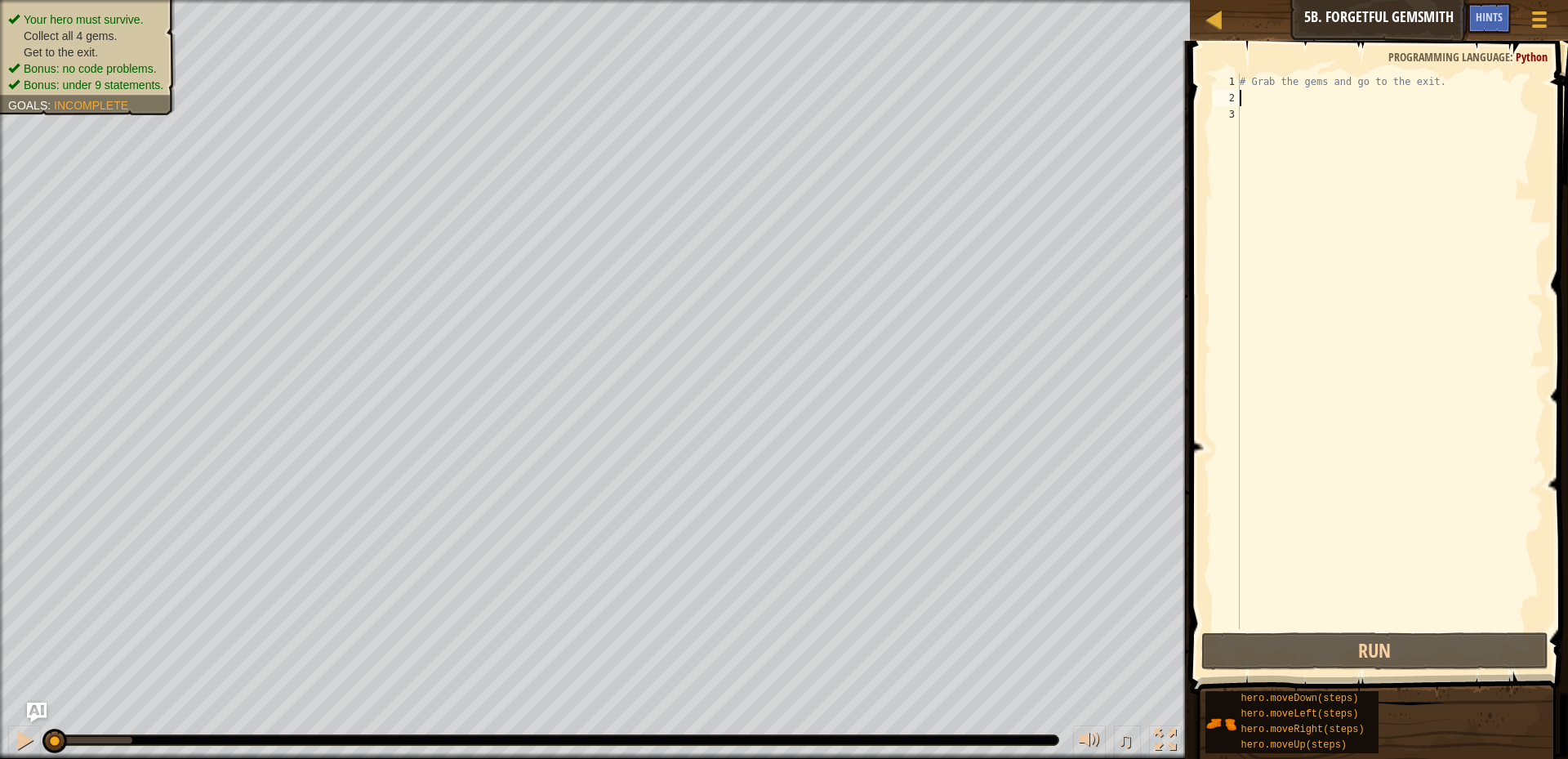
click at [1256, 90] on div "# Grab the gems and go to the exit." at bounding box center [1391, 367] width 307 height 588
type textarea "h"
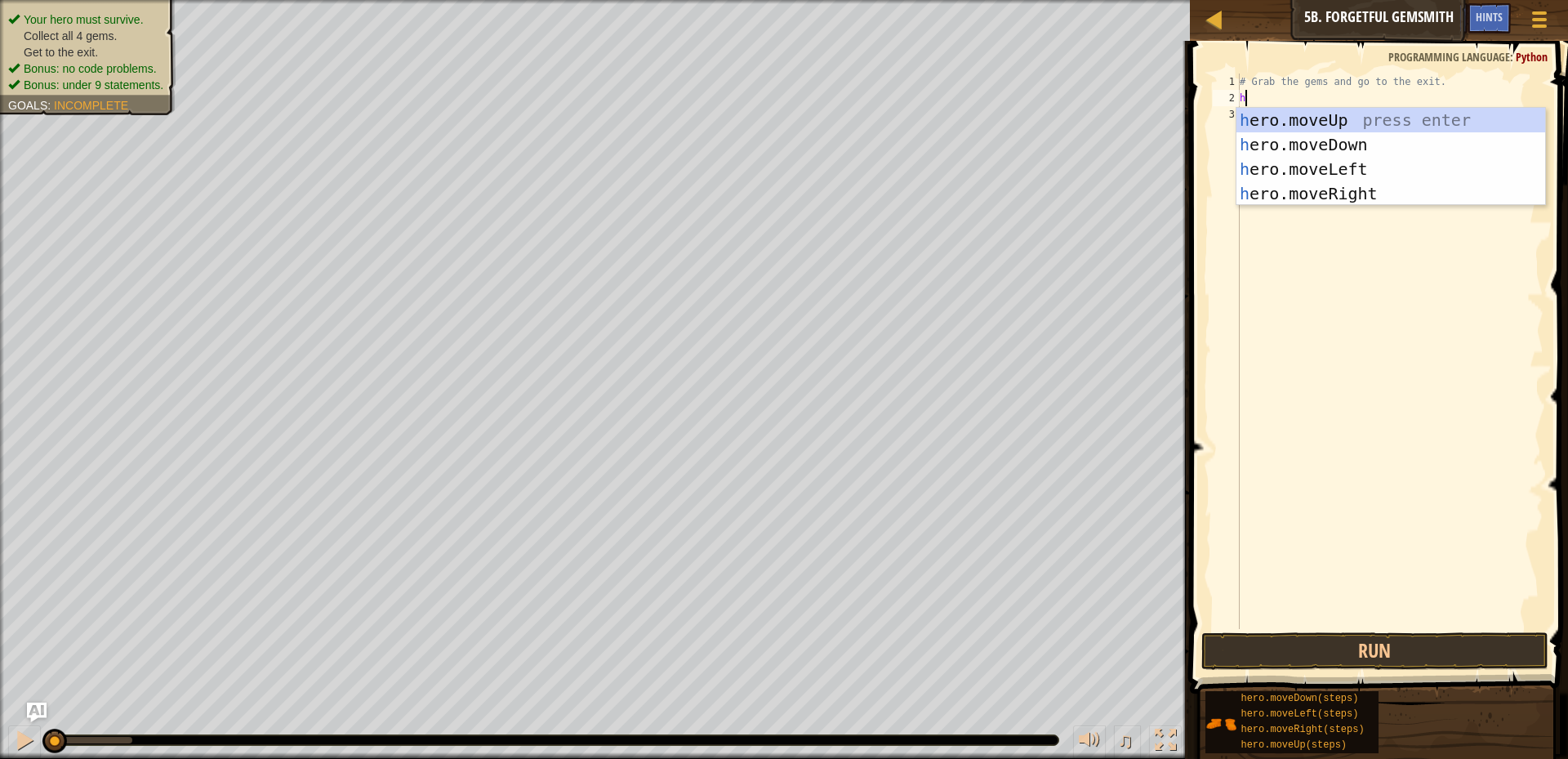
scroll to position [7, 0]
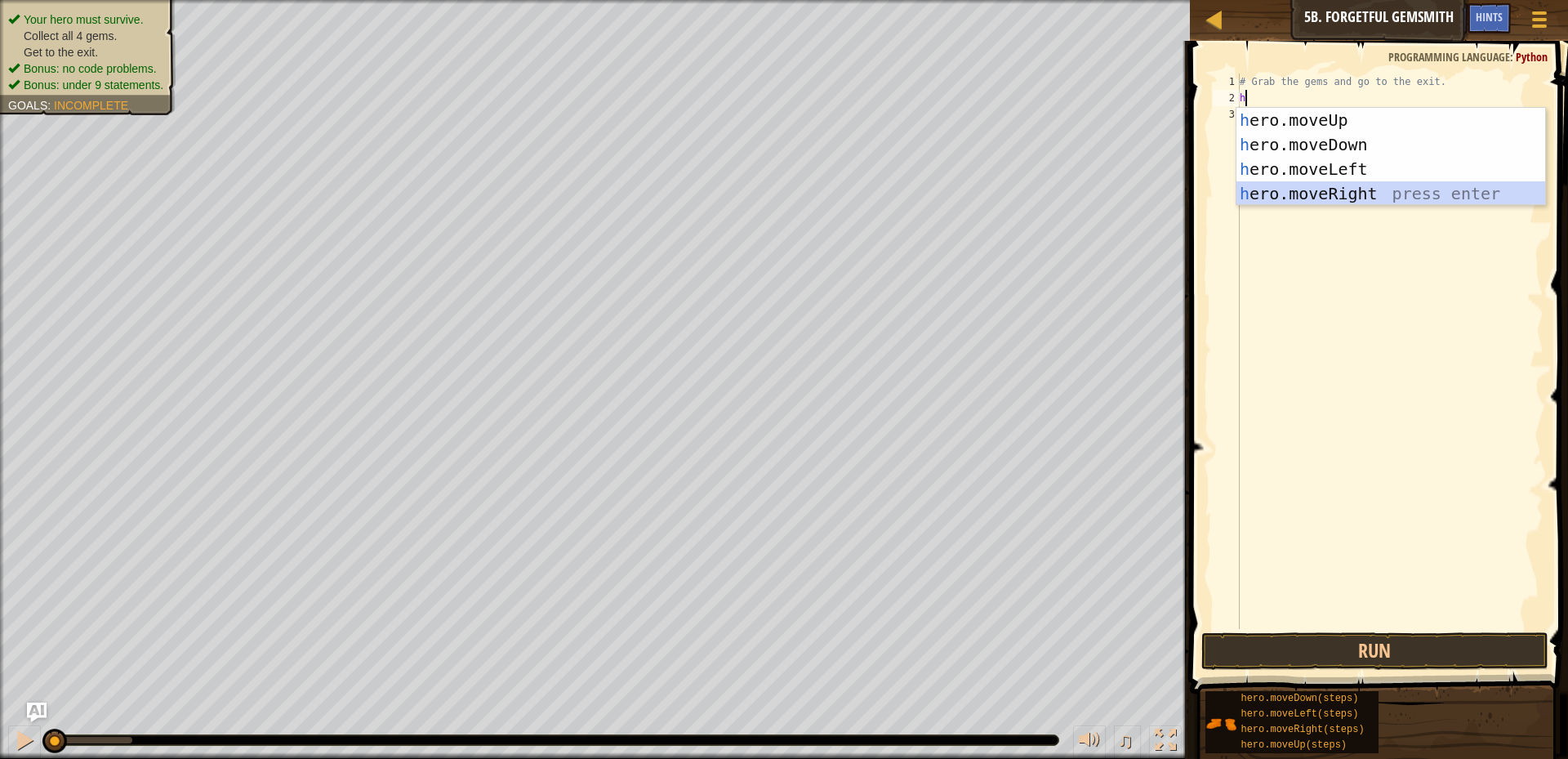
click at [1403, 185] on div "h ero.moveUp press enter h ero.moveDown press enter h ero.moveLeft press enter …" at bounding box center [1391, 181] width 308 height 147
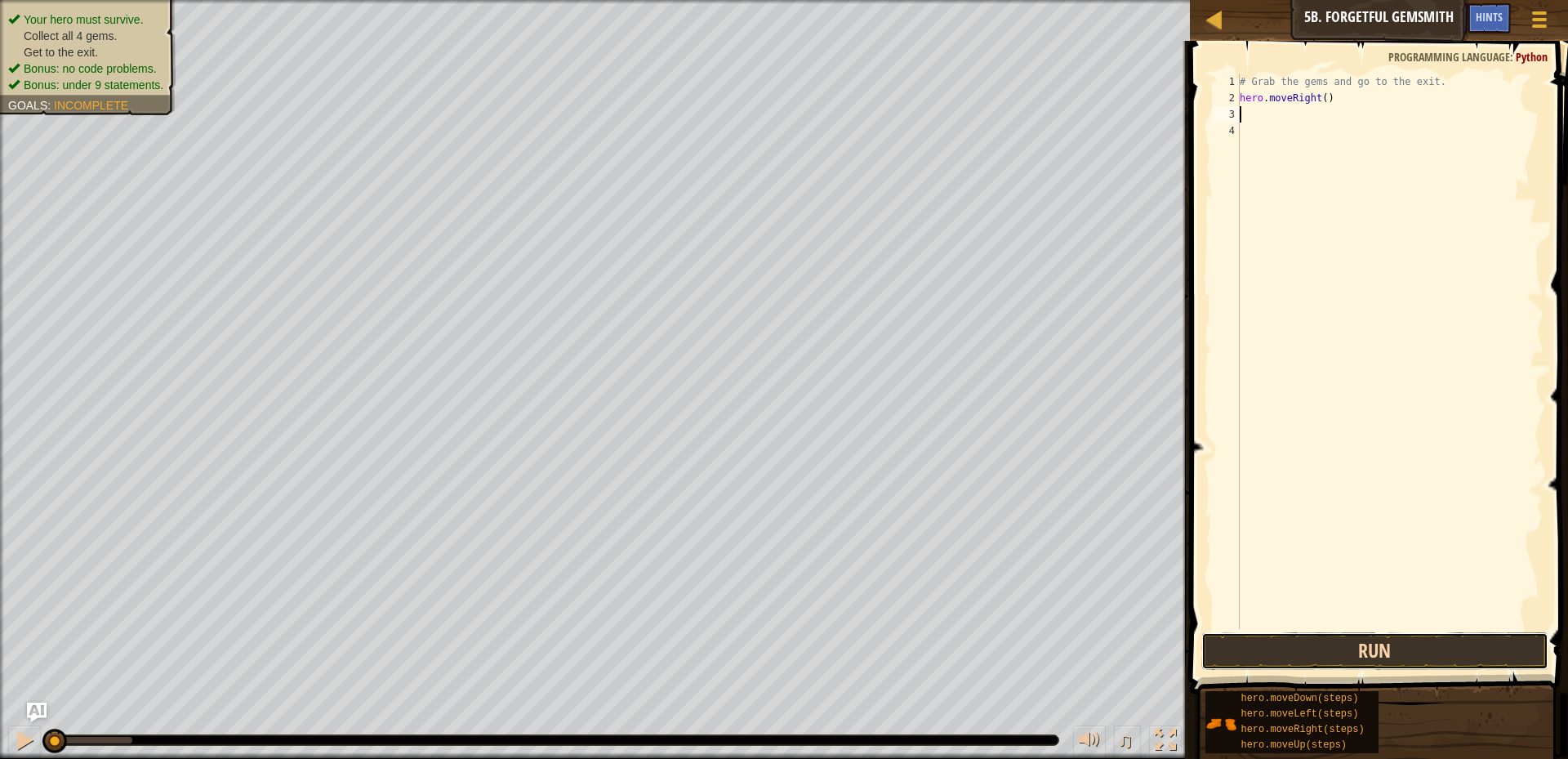
click at [1479, 661] on button "Run" at bounding box center [1375, 651] width 347 height 38
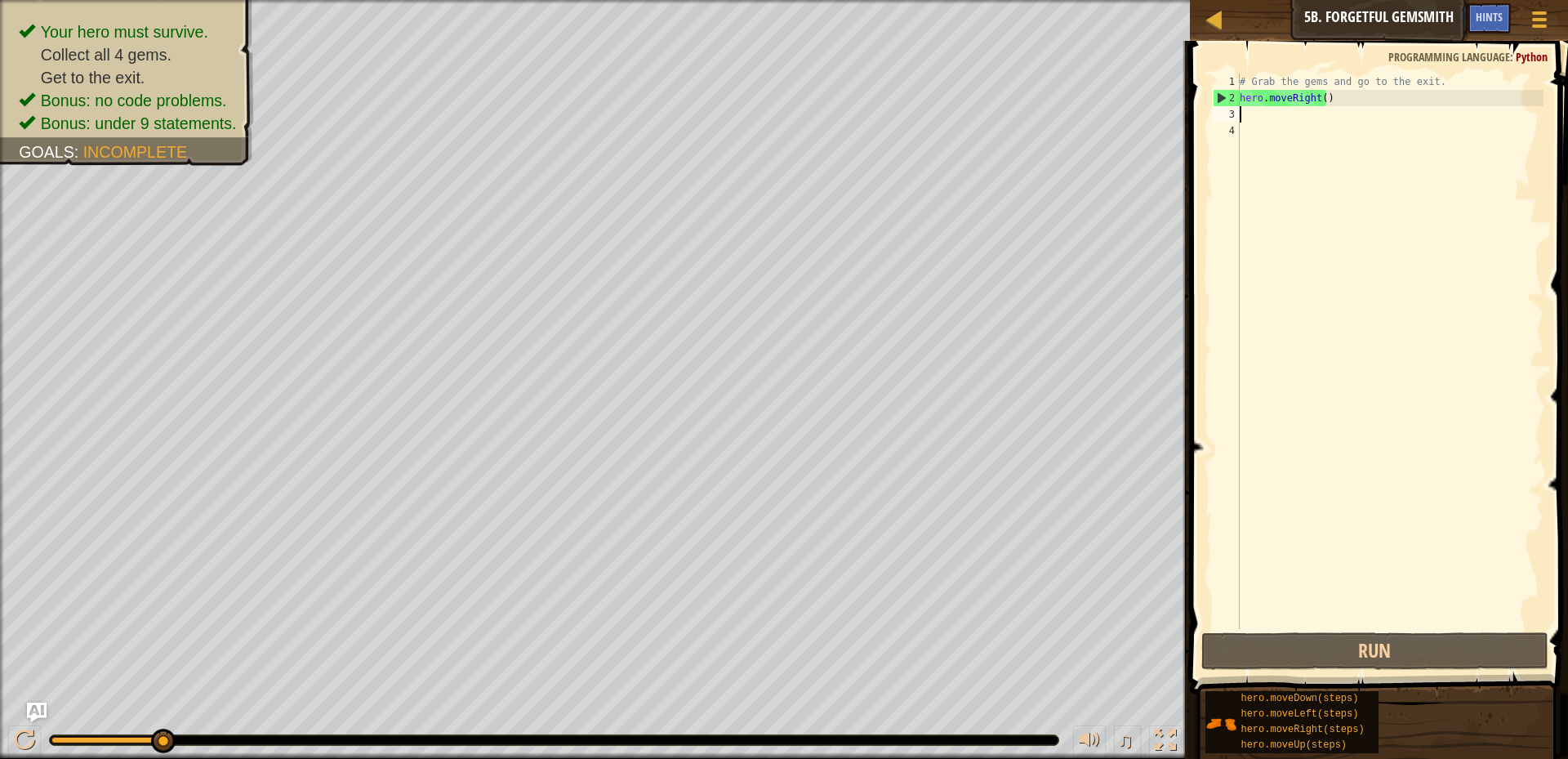
type textarea "h"
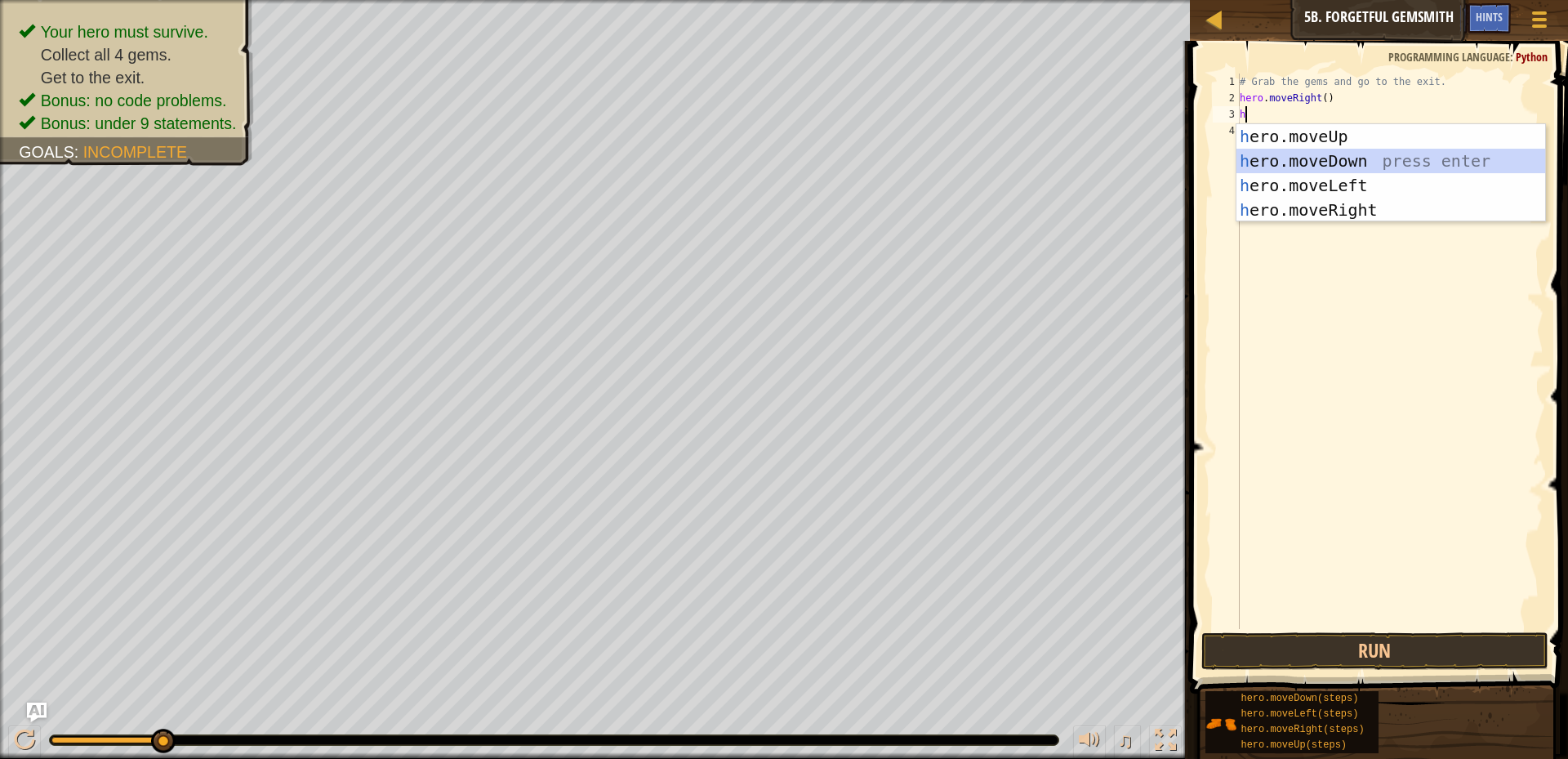
click at [1332, 163] on div "h ero.moveUp press enter h ero.moveDown press enter h ero.moveLeft press enter …" at bounding box center [1391, 197] width 308 height 147
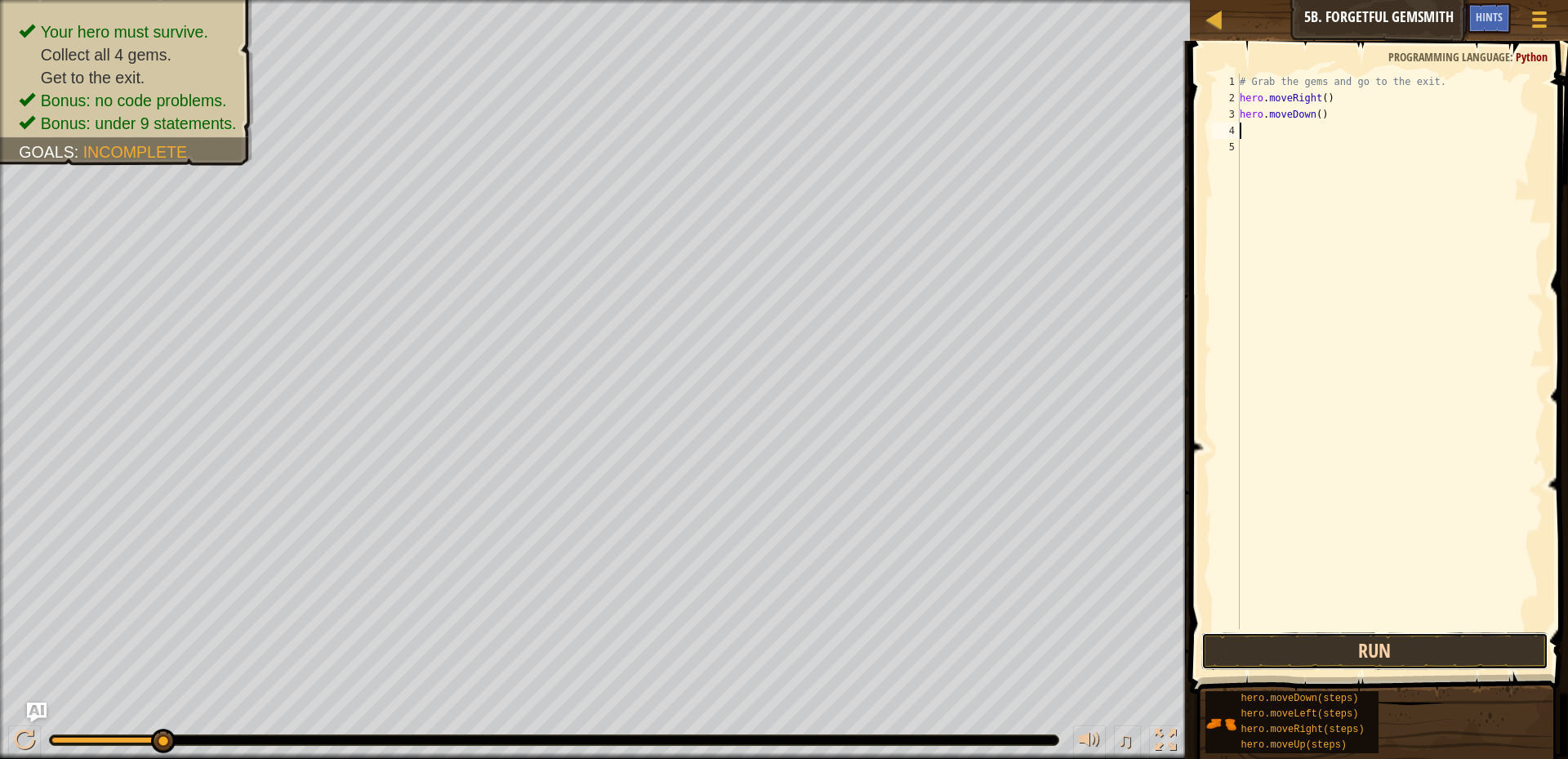
click at [1316, 643] on button "Run" at bounding box center [1375, 651] width 347 height 38
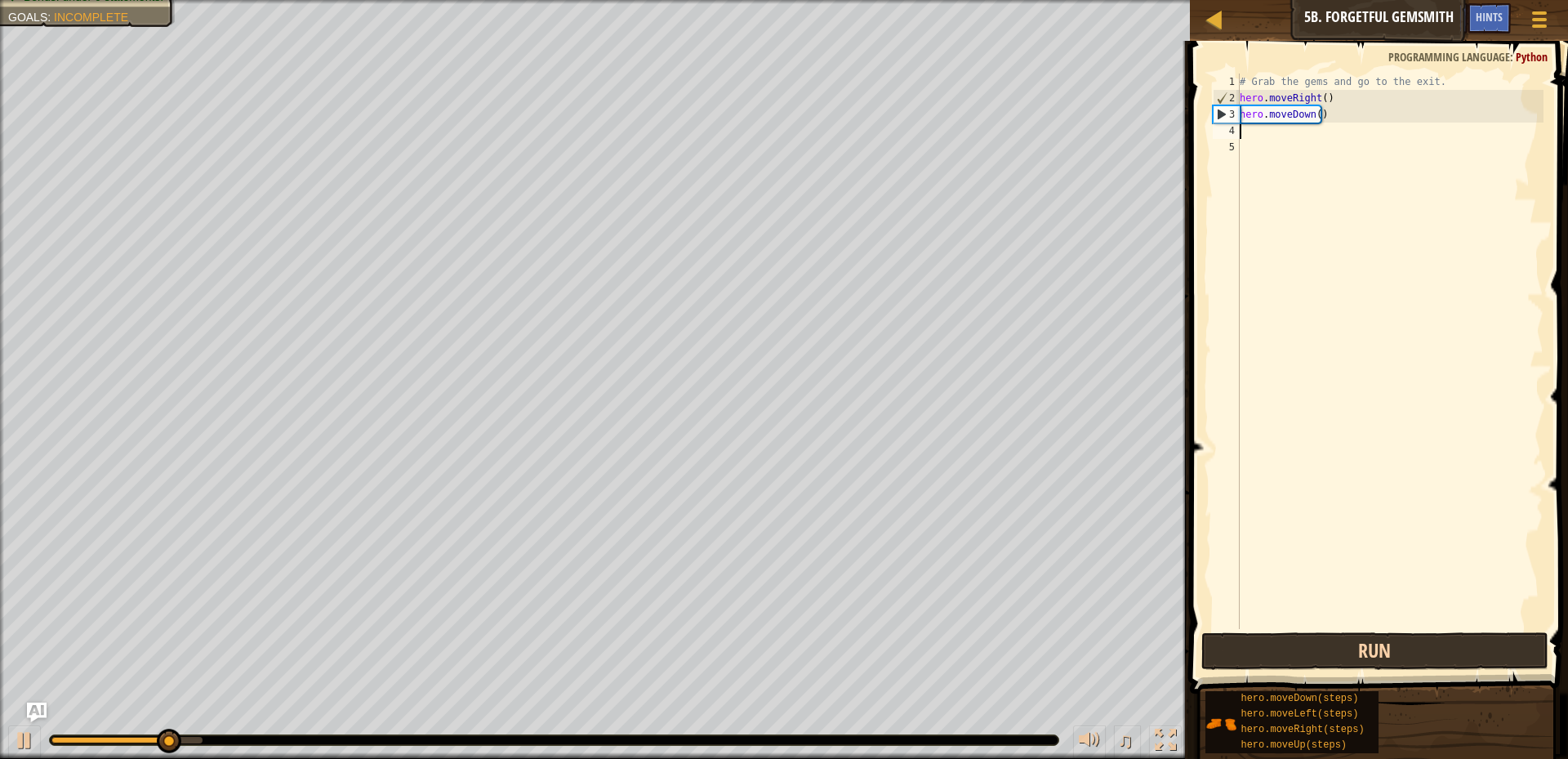
type textarea "h"
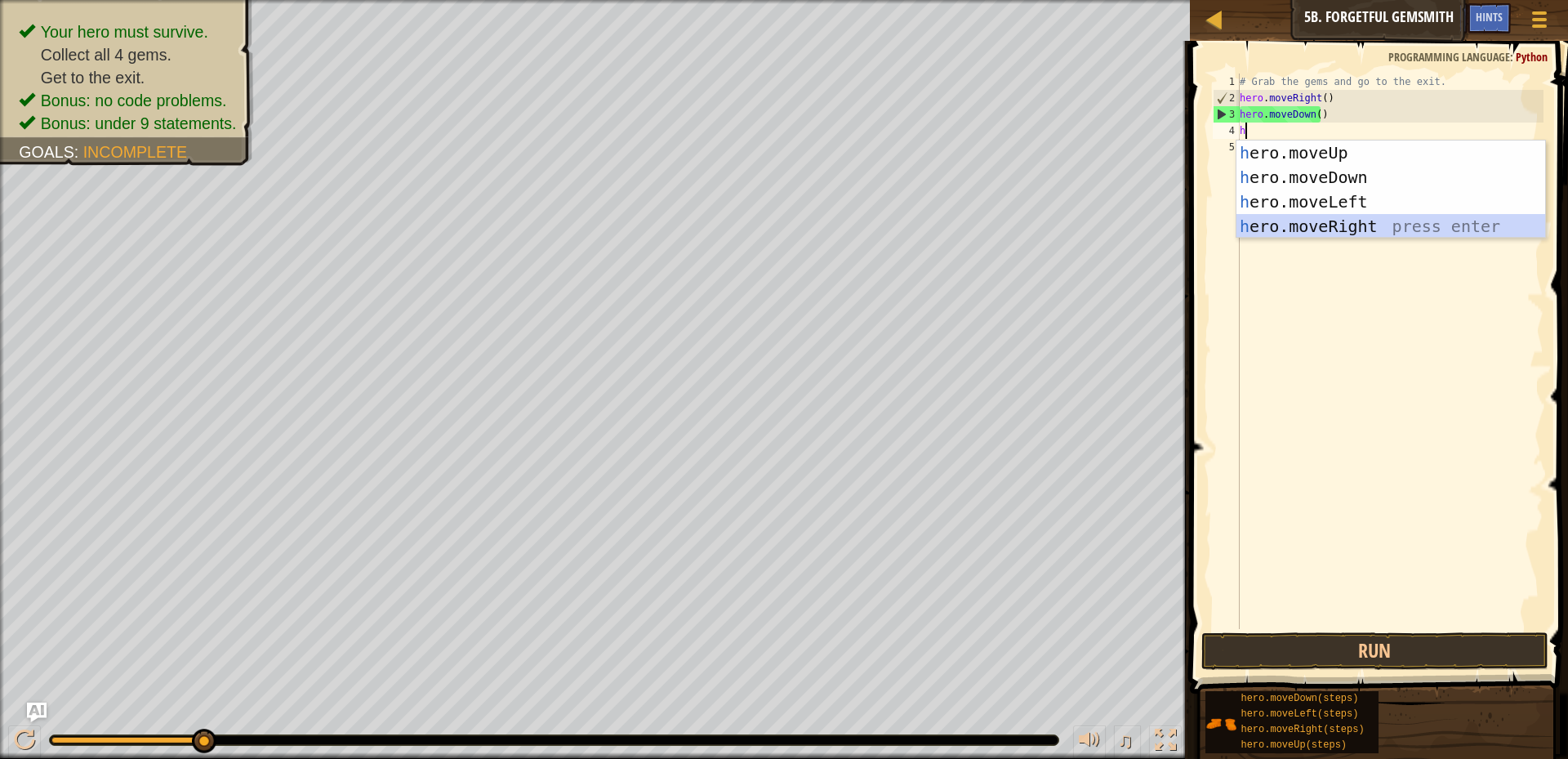
click at [1346, 231] on div "h ero.moveUp press enter h ero.moveDown press enter h ero.moveLeft press enter …" at bounding box center [1391, 213] width 308 height 147
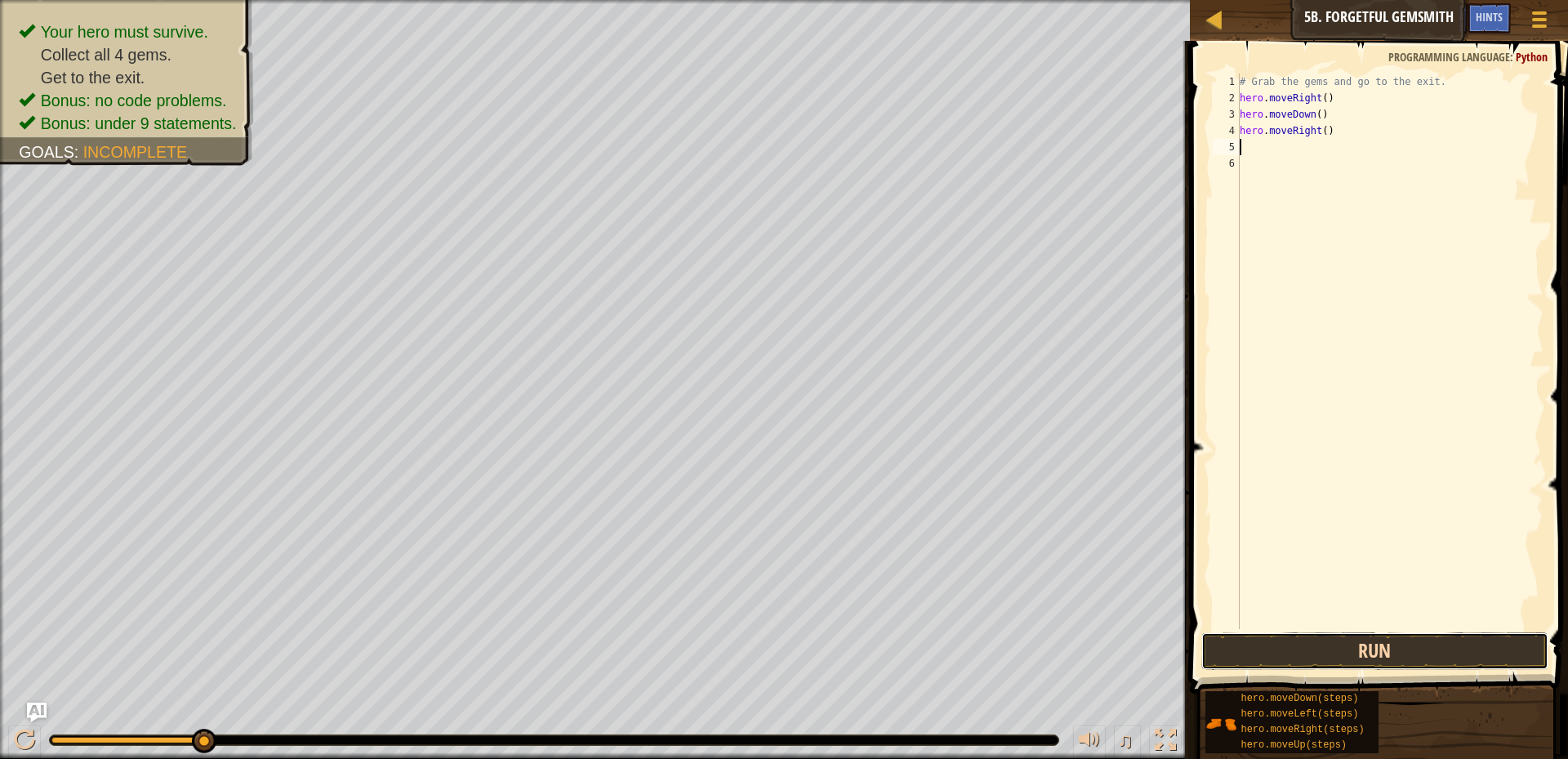
click at [1388, 655] on button "Run" at bounding box center [1375, 651] width 347 height 38
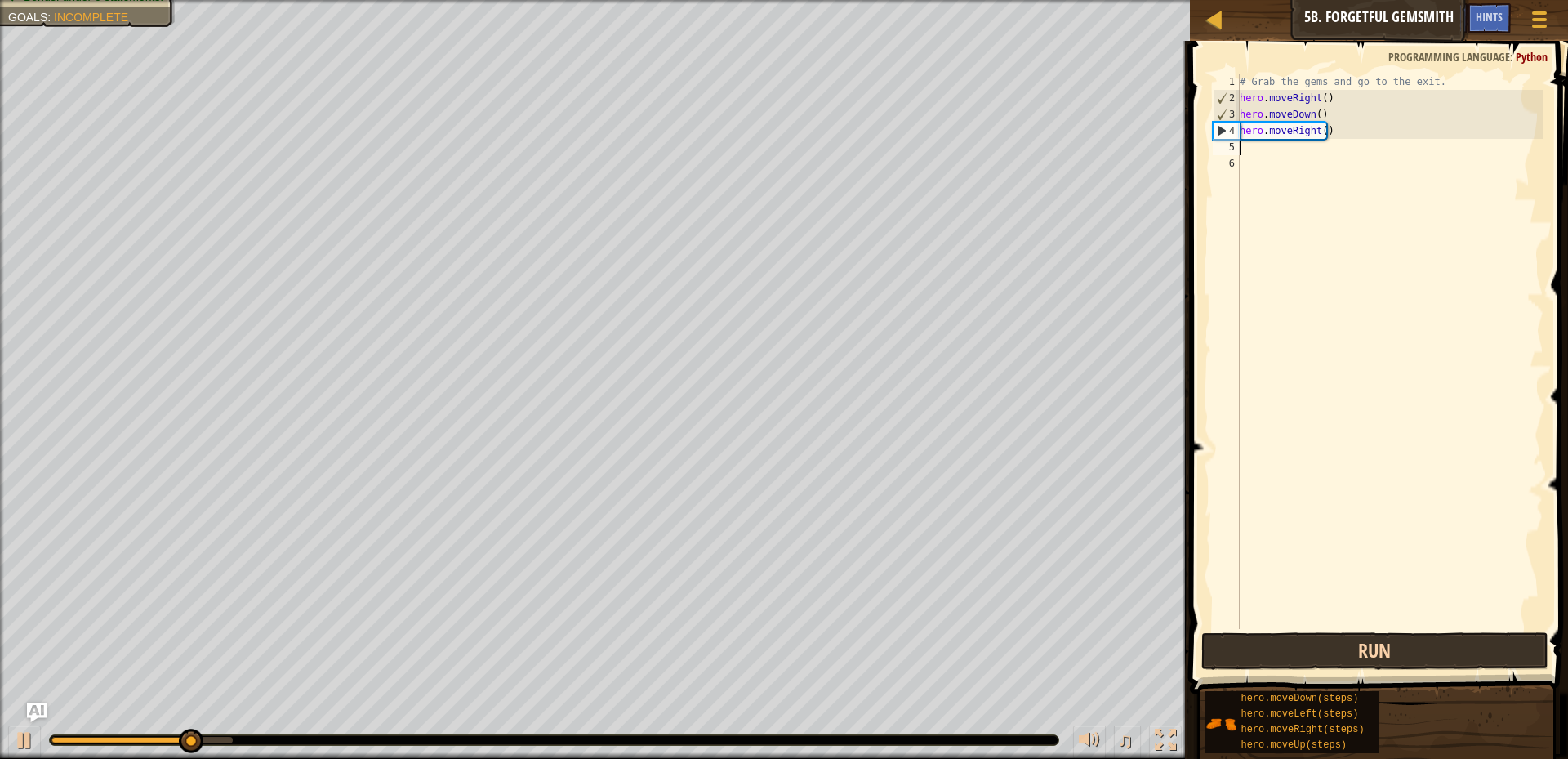
type textarea "h"
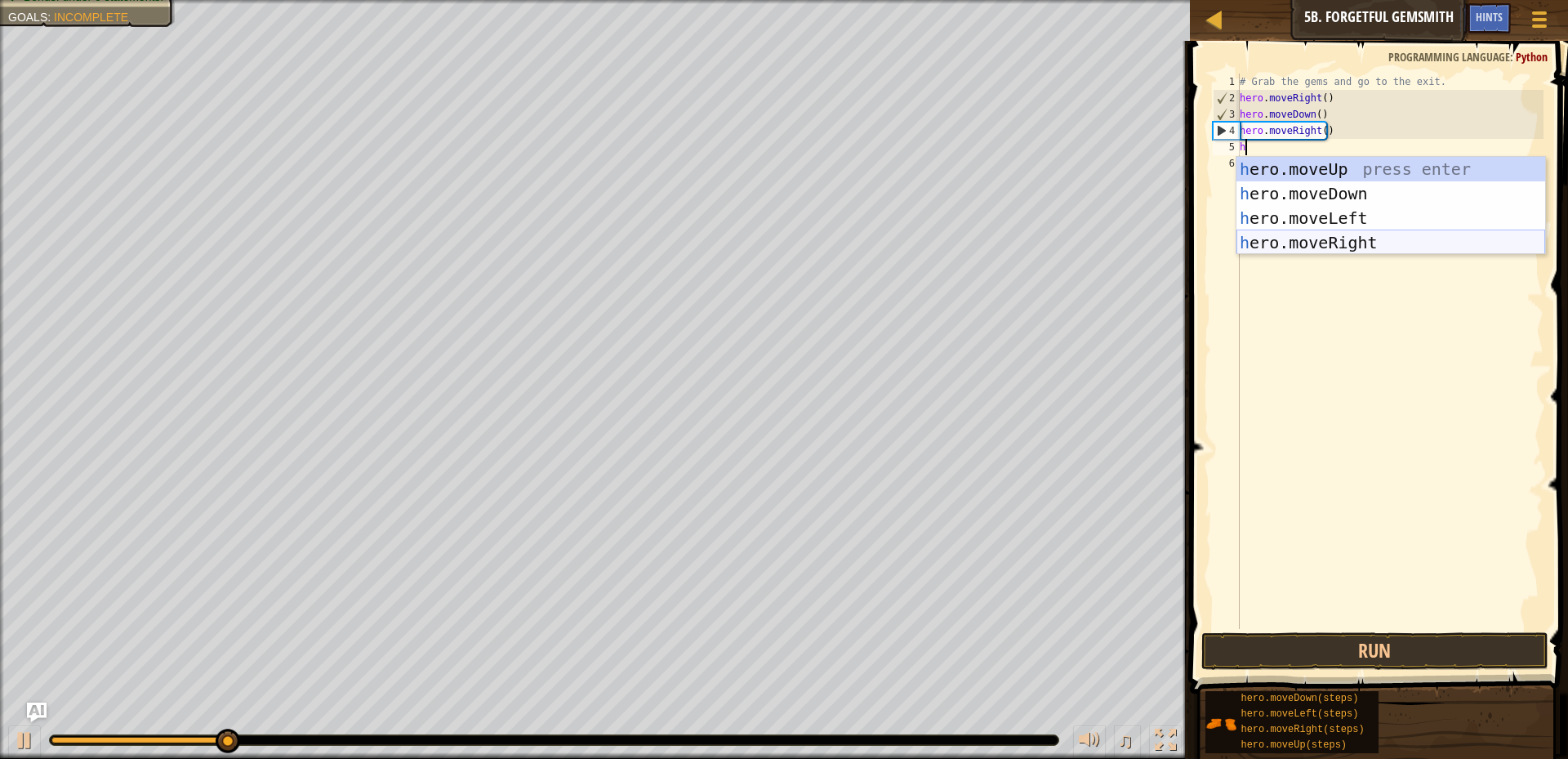
click at [1379, 231] on div "h ero.moveUp press enter h ero.moveDown press enter h ero.moveLeft press enter …" at bounding box center [1391, 230] width 308 height 147
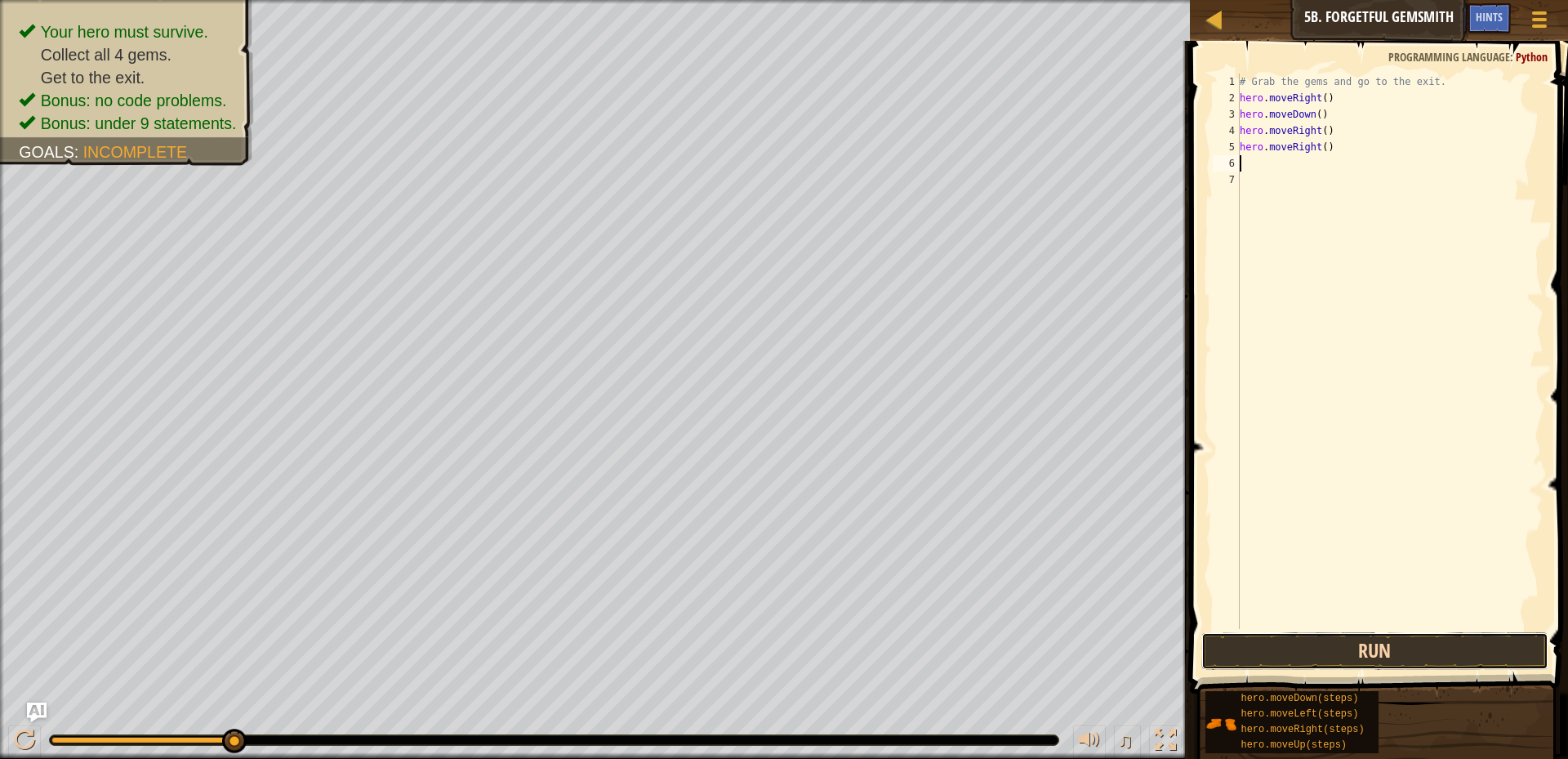
click at [1347, 649] on button "Run" at bounding box center [1375, 651] width 347 height 38
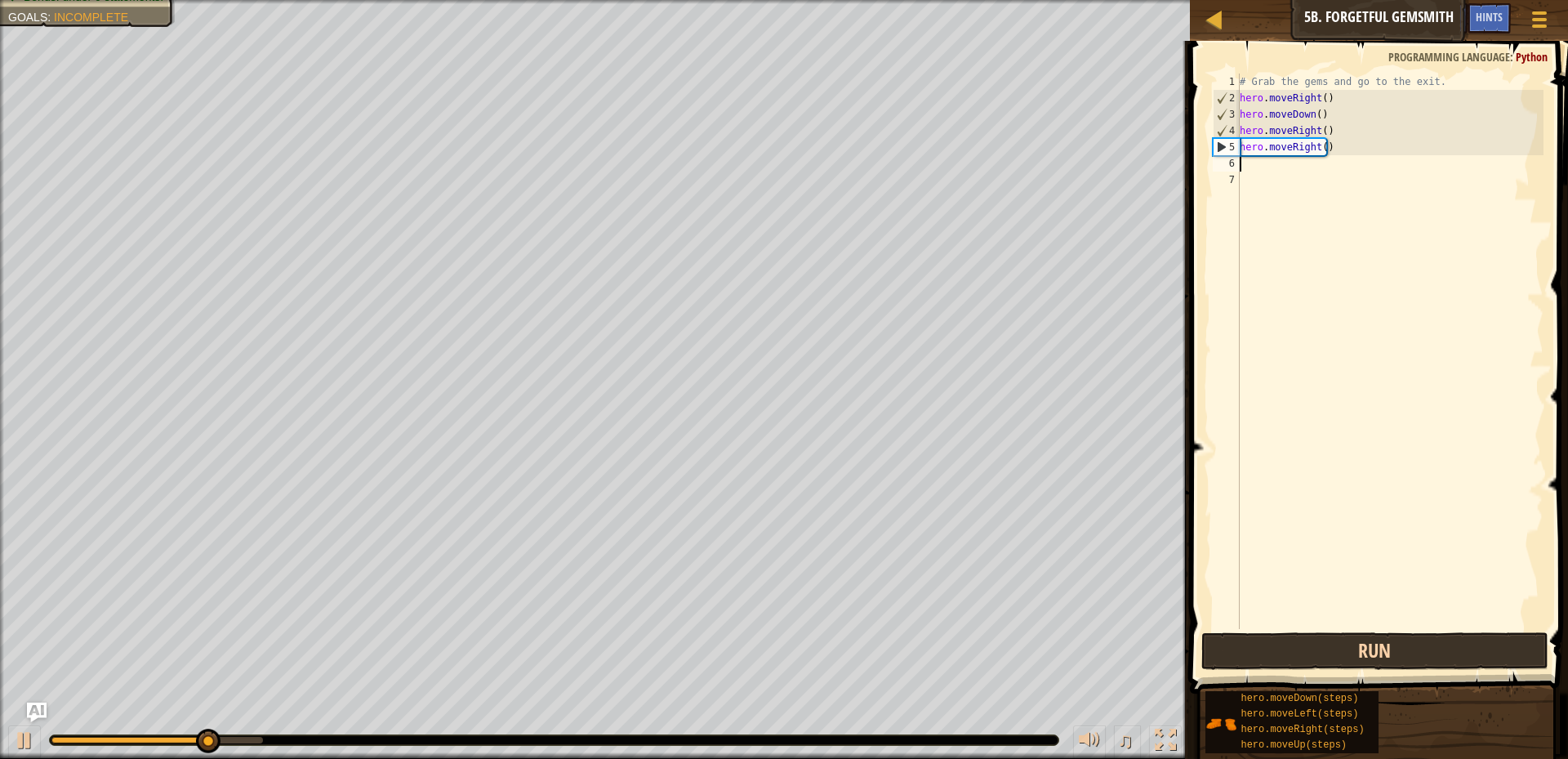
type textarea "h"
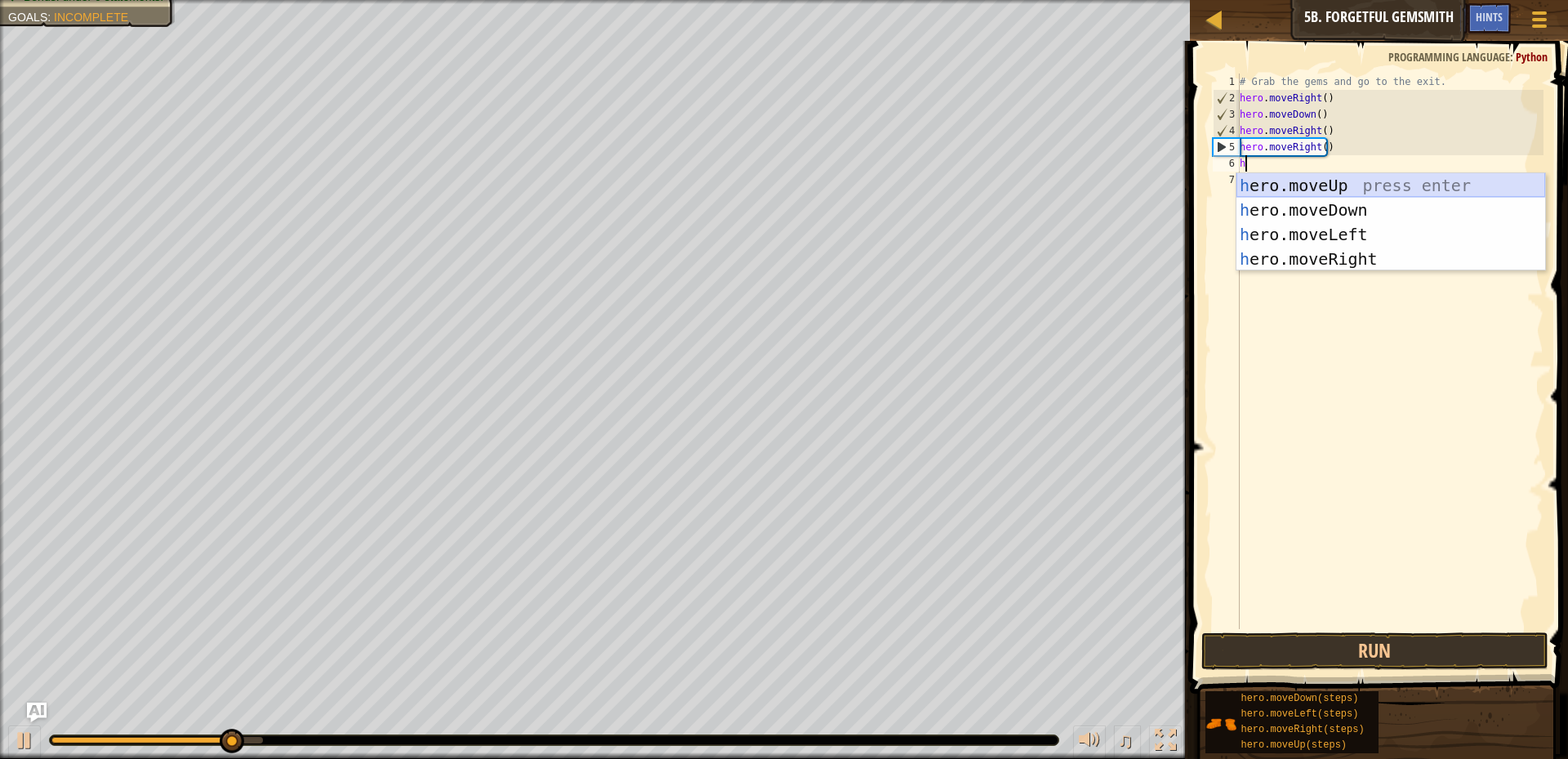
click at [1368, 180] on div "h ero.moveUp press enter h ero.moveDown press enter h ero.moveLeft press enter …" at bounding box center [1391, 247] width 308 height 147
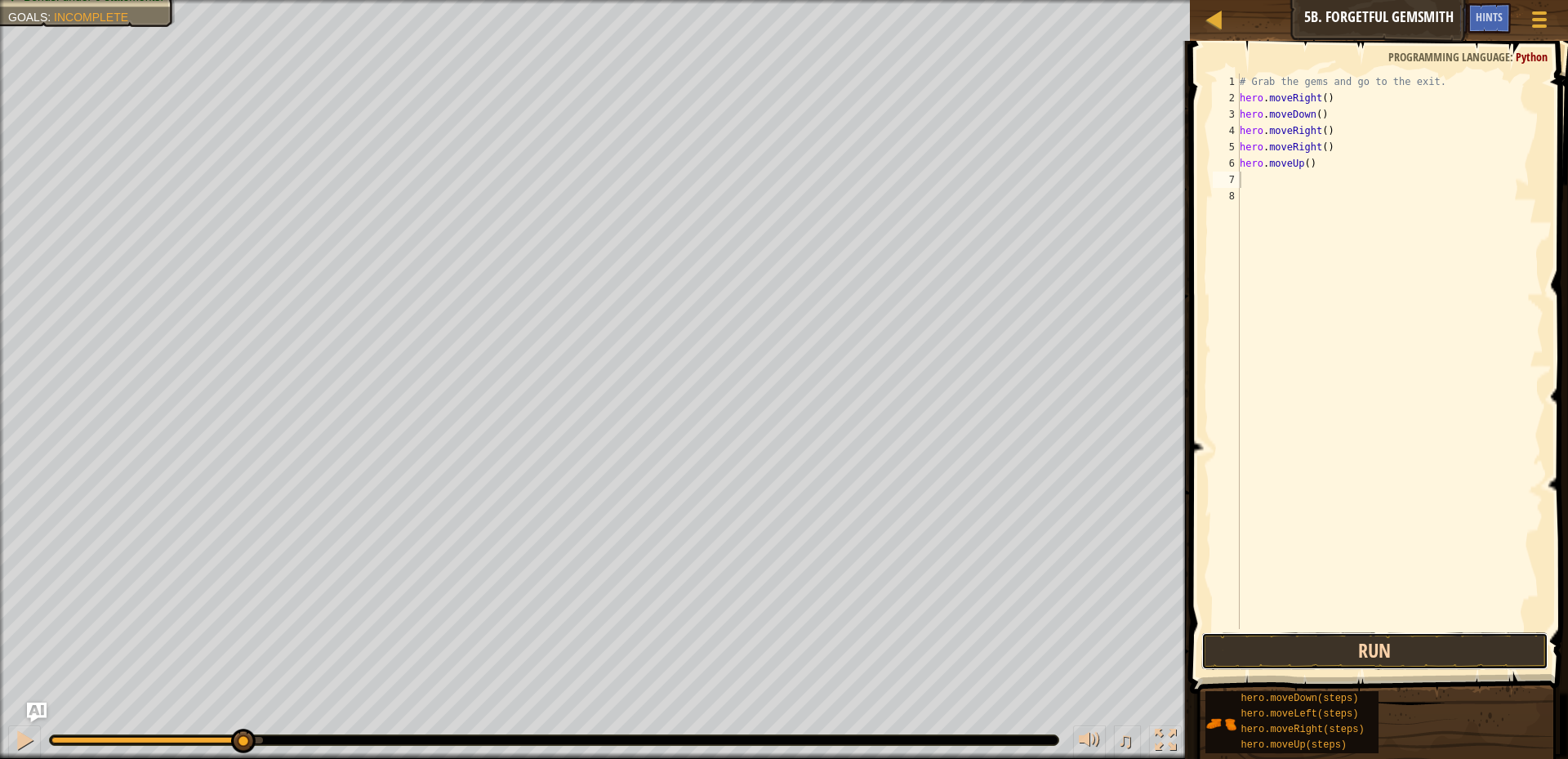
click at [1309, 647] on button "Run" at bounding box center [1375, 651] width 347 height 38
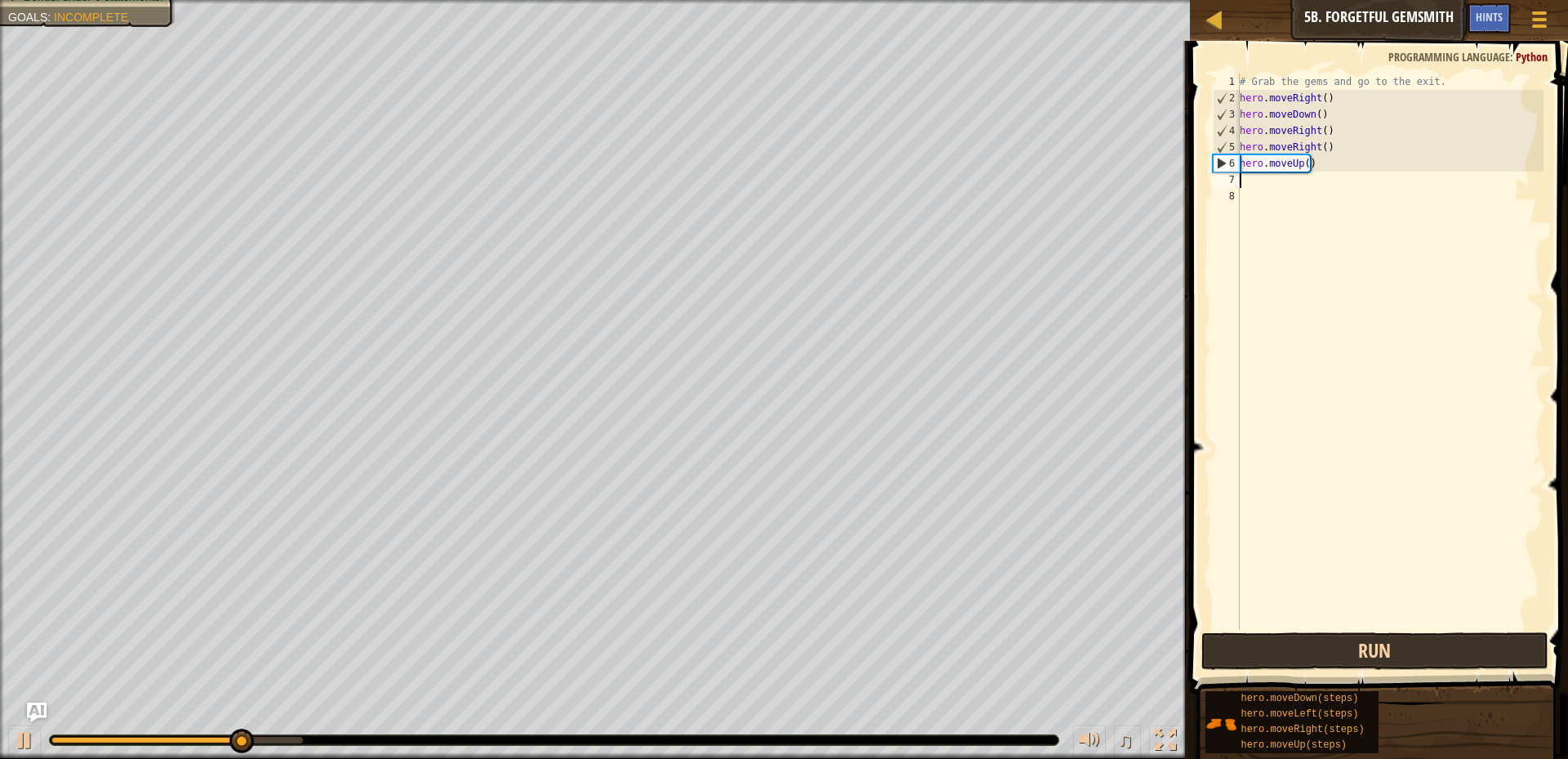
type textarea "h"
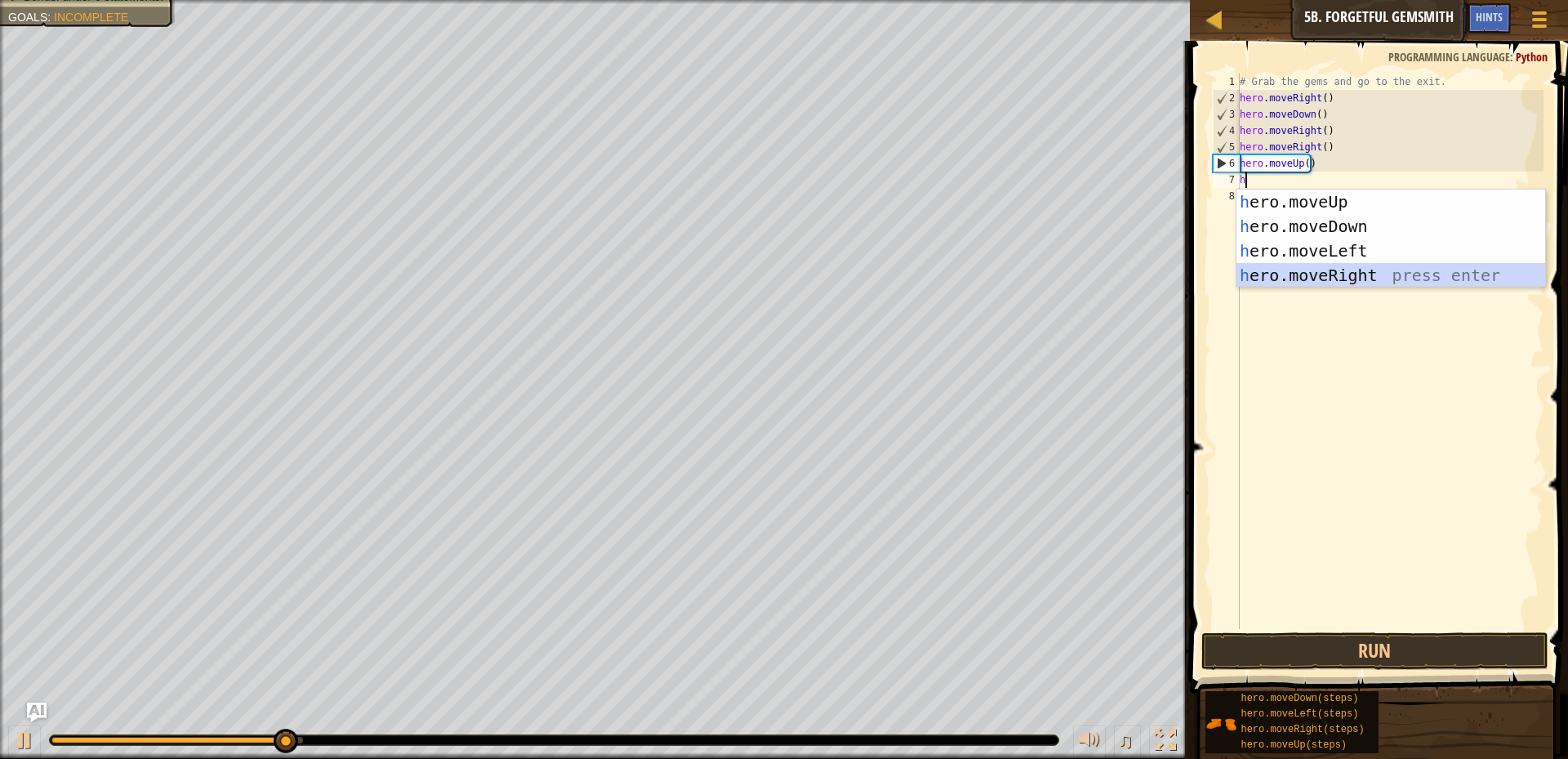
click at [1342, 283] on div "h ero.moveUp press enter h ero.moveDown press enter h ero.moveLeft press enter …" at bounding box center [1391, 263] width 308 height 147
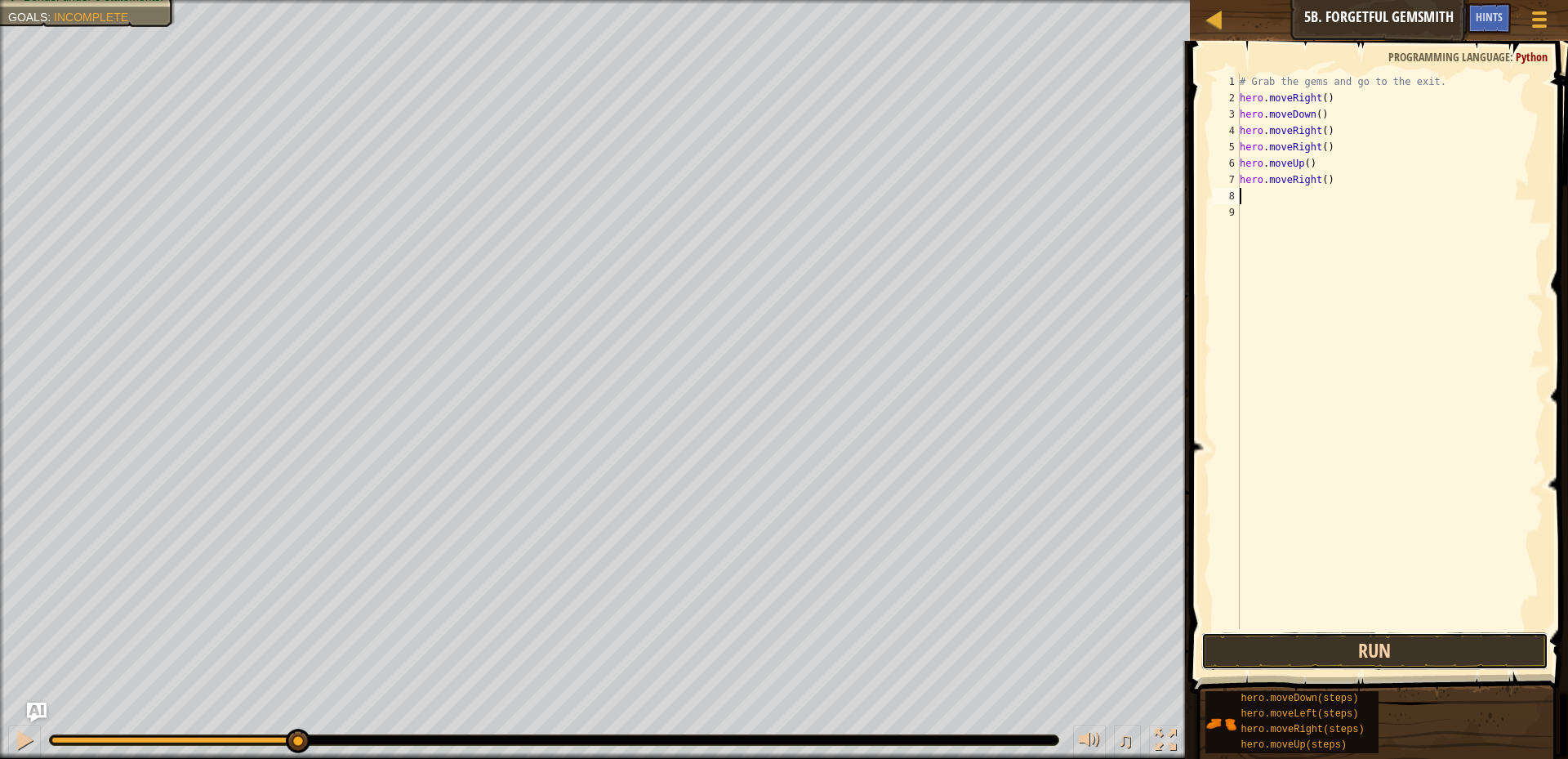
click at [1341, 669] on button "Run" at bounding box center [1375, 651] width 347 height 38
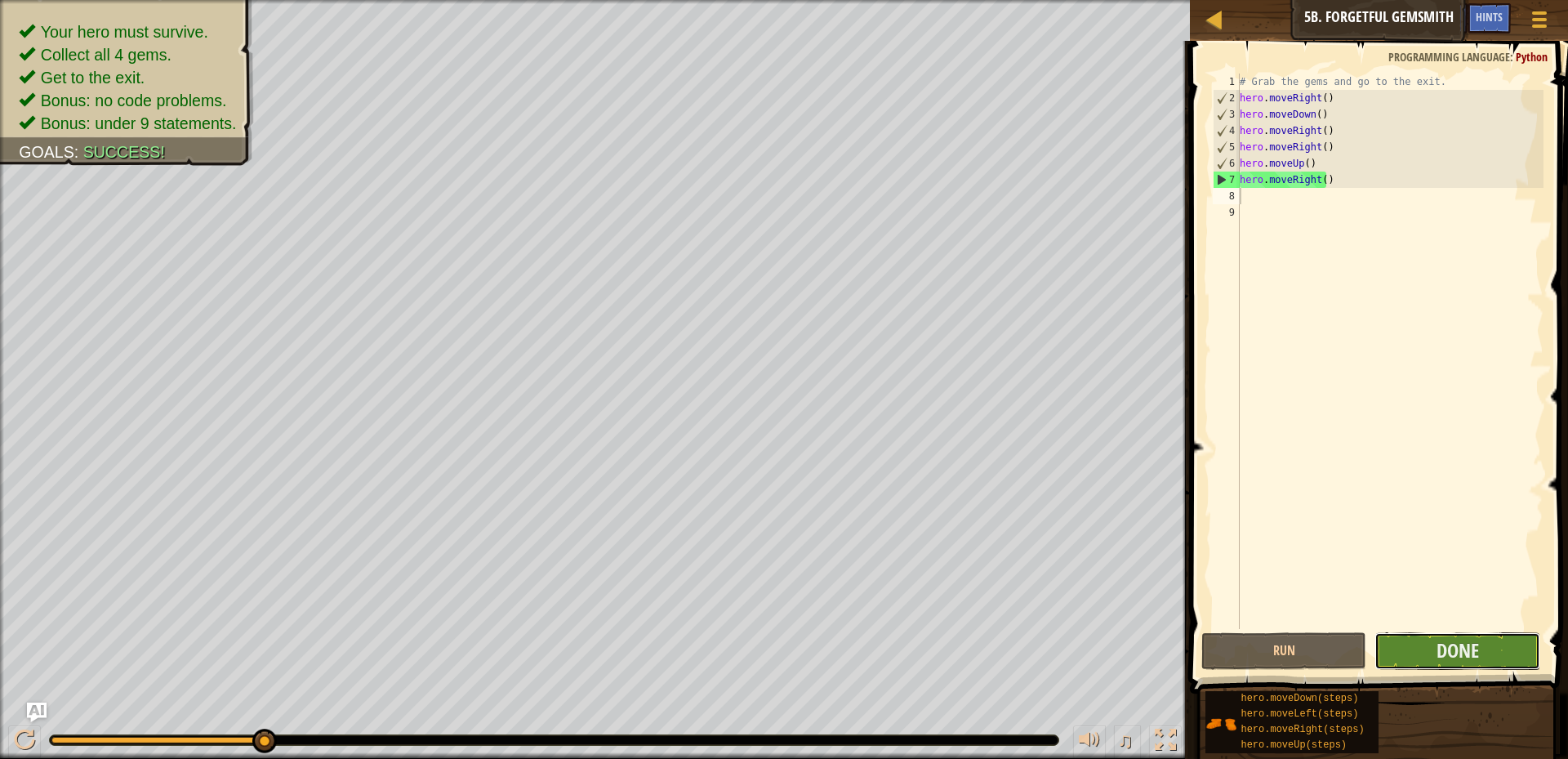
click at [1459, 635] on button "Done" at bounding box center [1457, 651] width 165 height 38
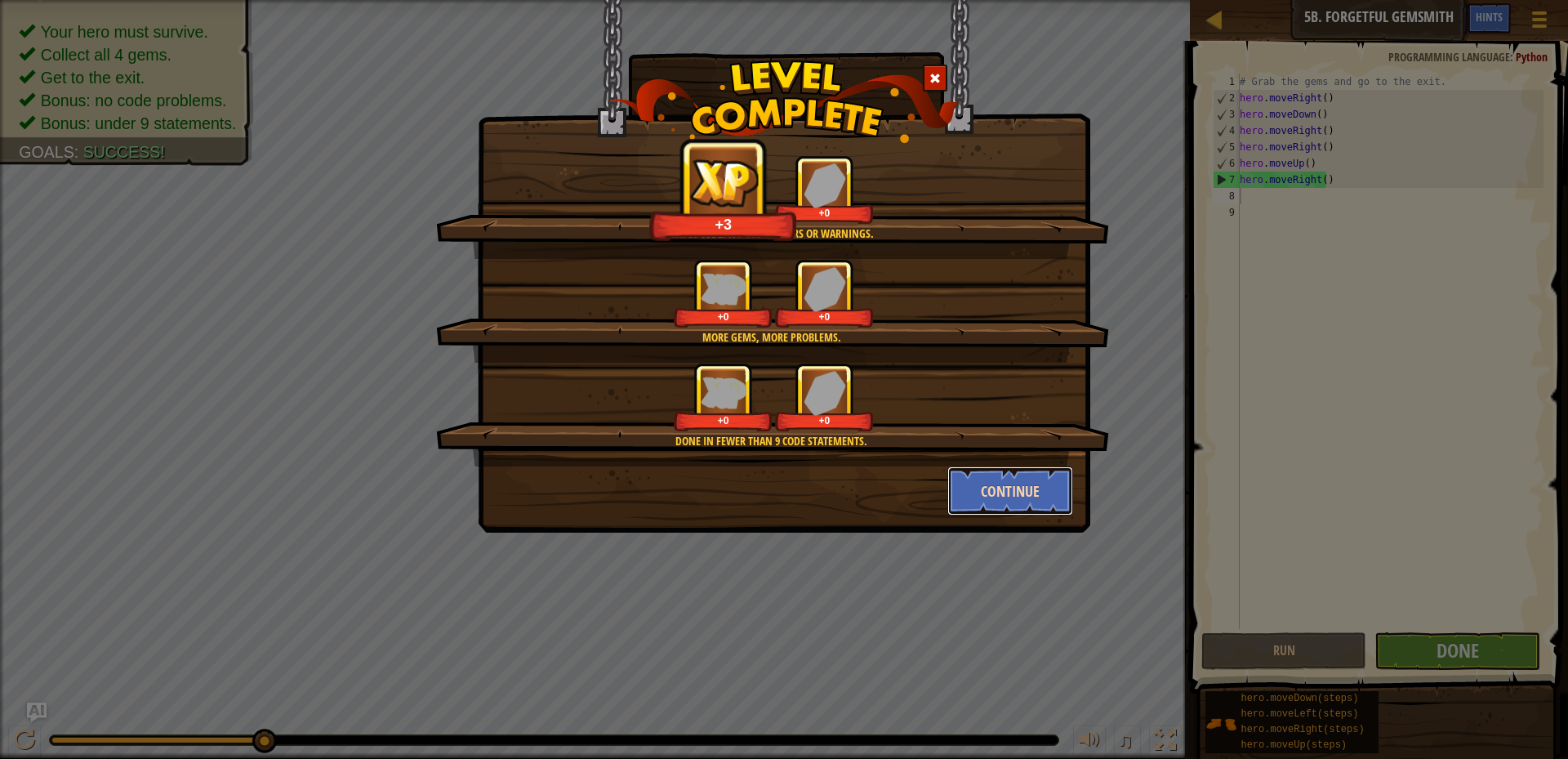
click at [976, 469] on button "Continue" at bounding box center [1011, 491] width 127 height 49
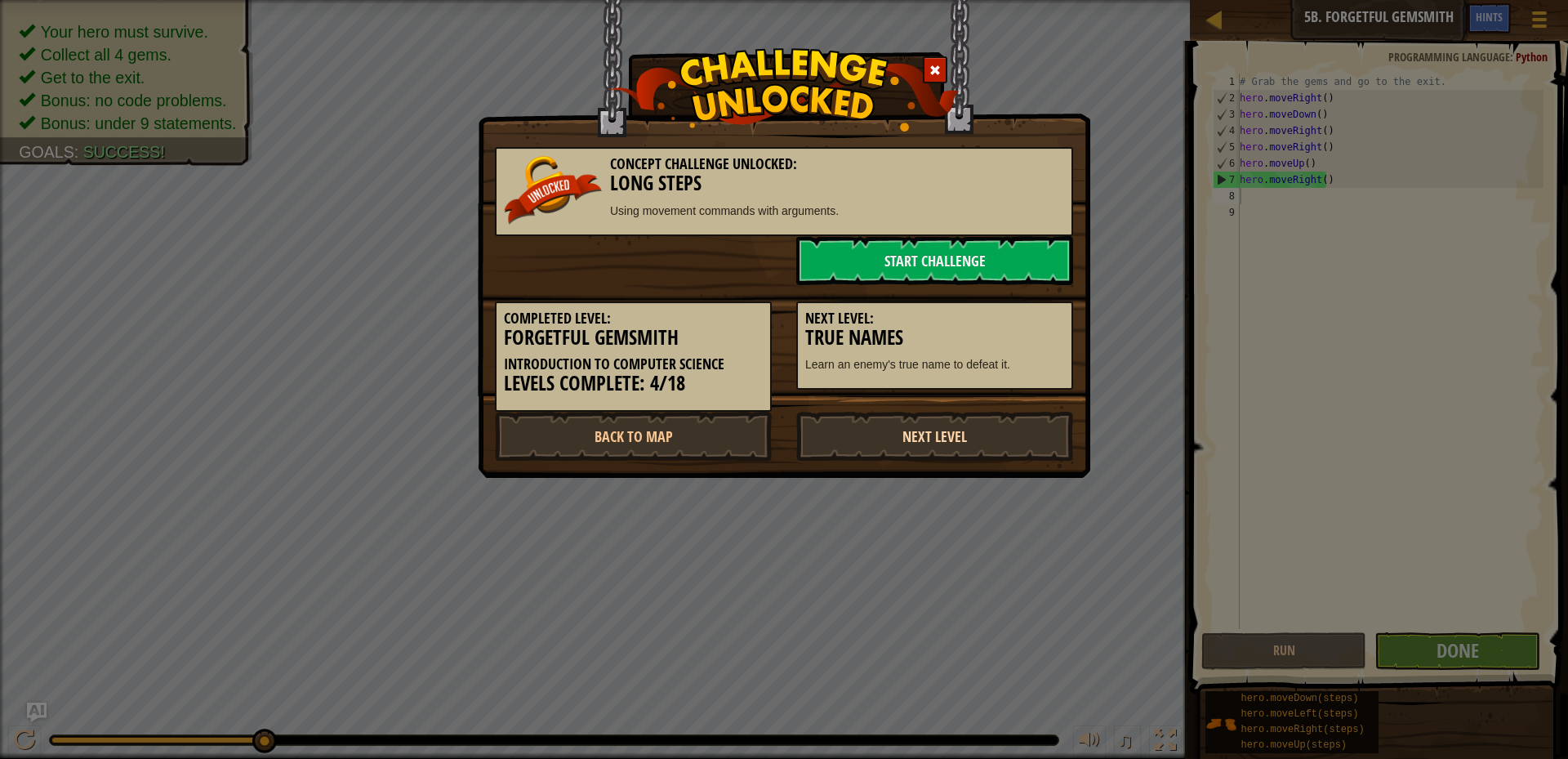
click at [902, 433] on link "Next Level" at bounding box center [935, 436] width 277 height 49
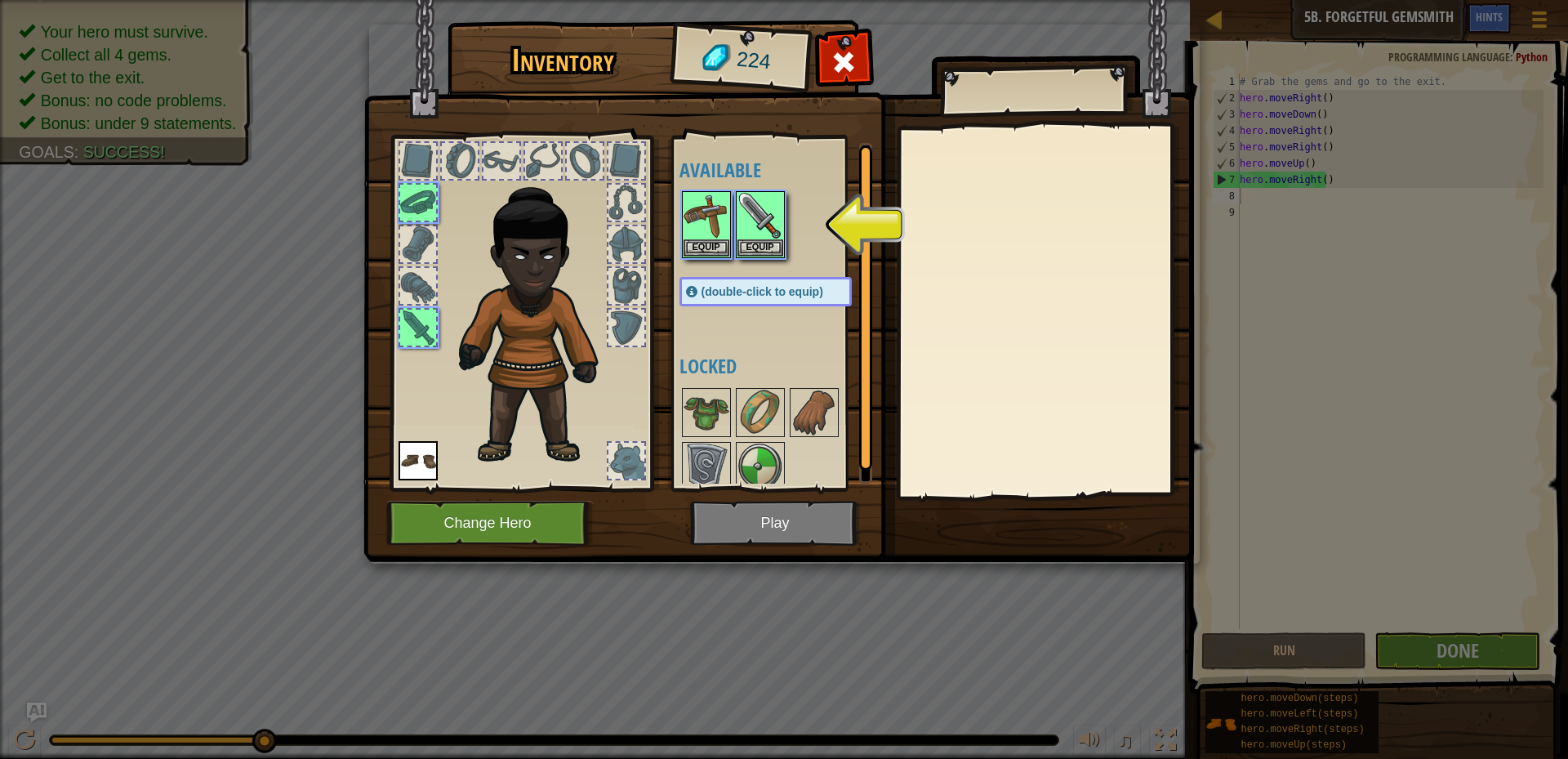
click at [743, 523] on img at bounding box center [779, 266] width 831 height 593
click at [776, 435] on img at bounding box center [760, 413] width 46 height 46
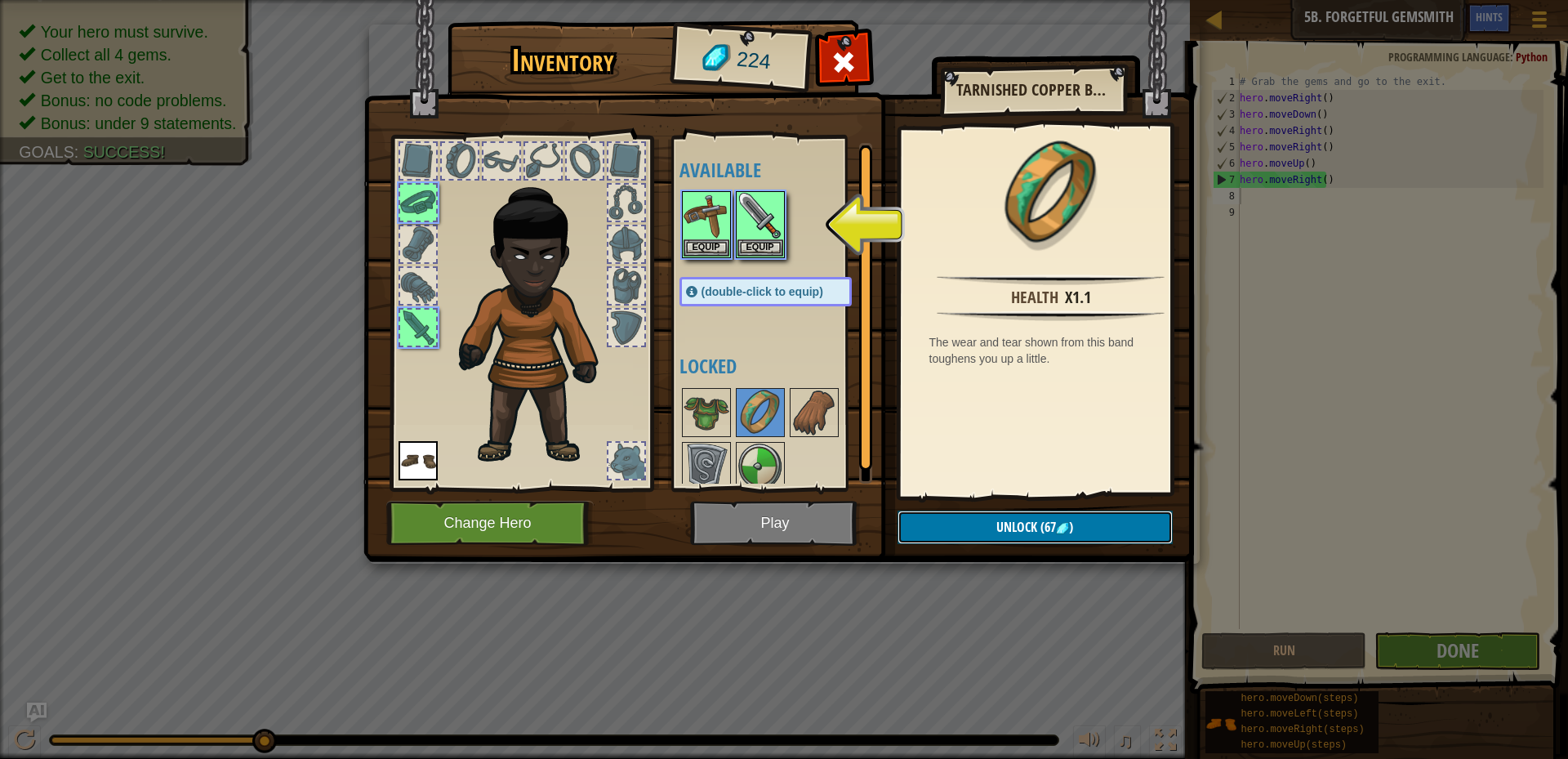
click at [1046, 514] on button "Unlock (67 )" at bounding box center [1035, 527] width 275 height 33
click at [1047, 520] on button "Confirm" at bounding box center [1035, 527] width 275 height 33
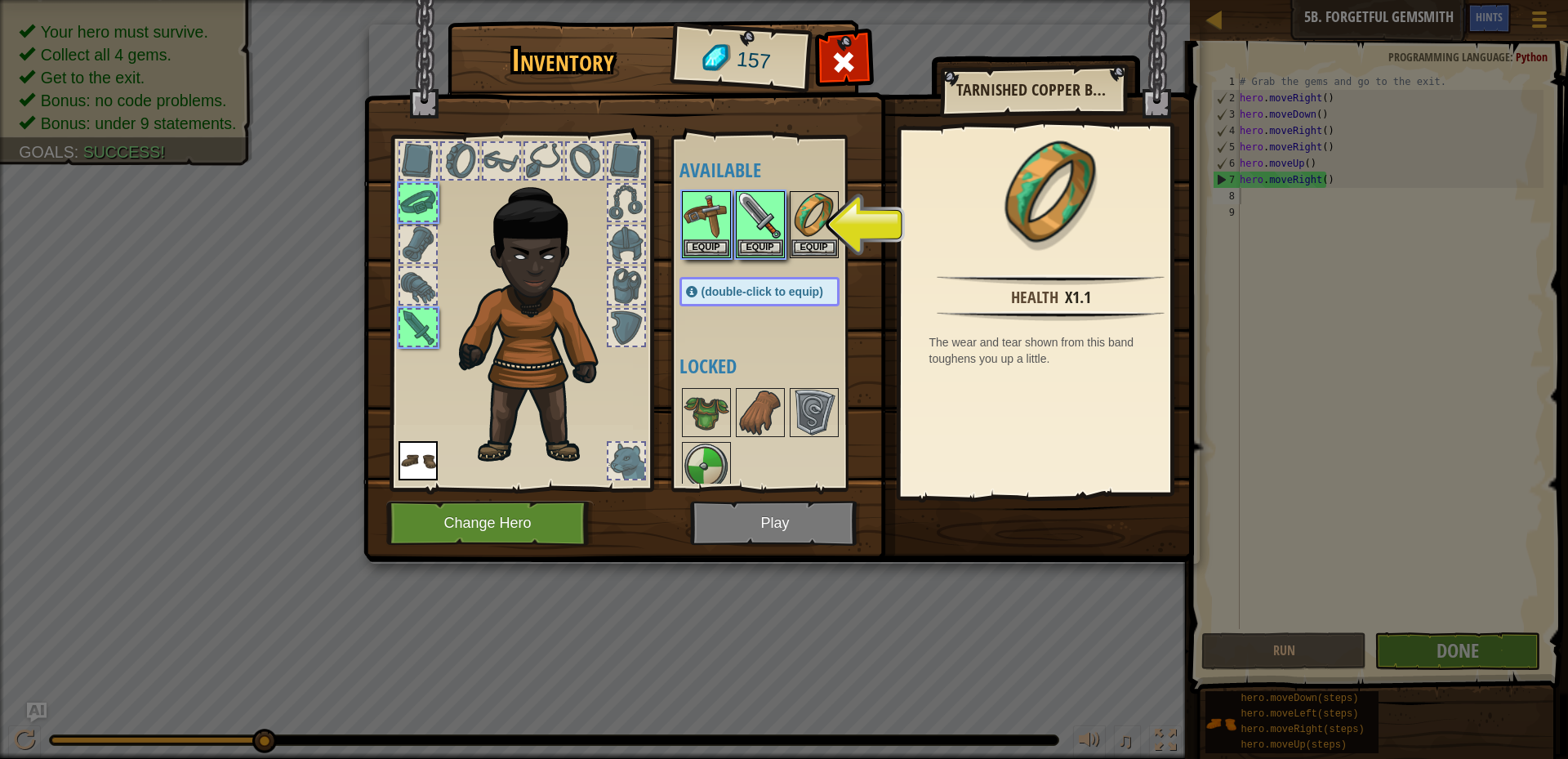
click at [780, 523] on img at bounding box center [779, 266] width 831 height 593
click at [753, 250] on button "Equip" at bounding box center [760, 247] width 46 height 17
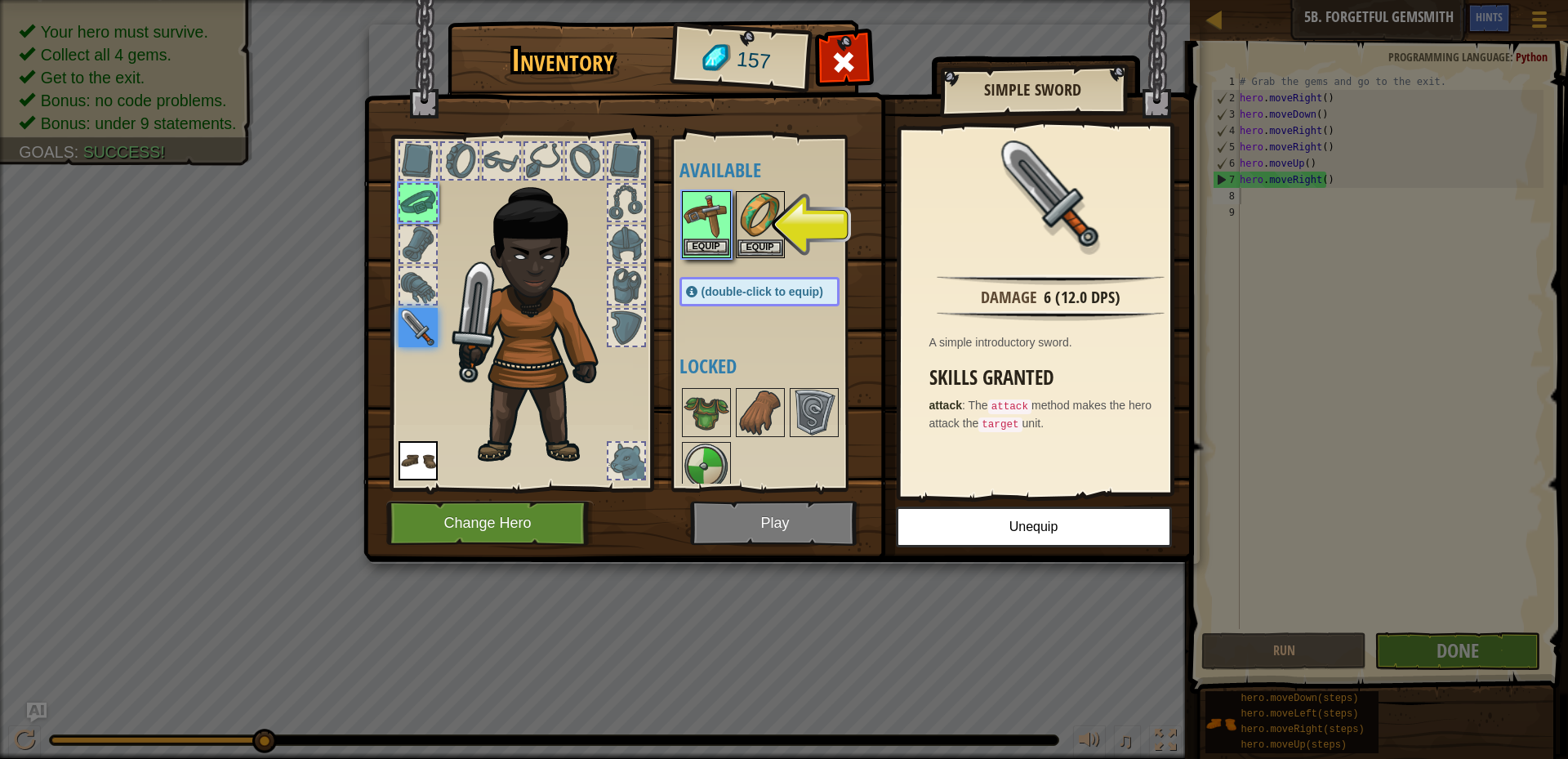
click at [705, 236] on img at bounding box center [706, 215] width 46 height 46
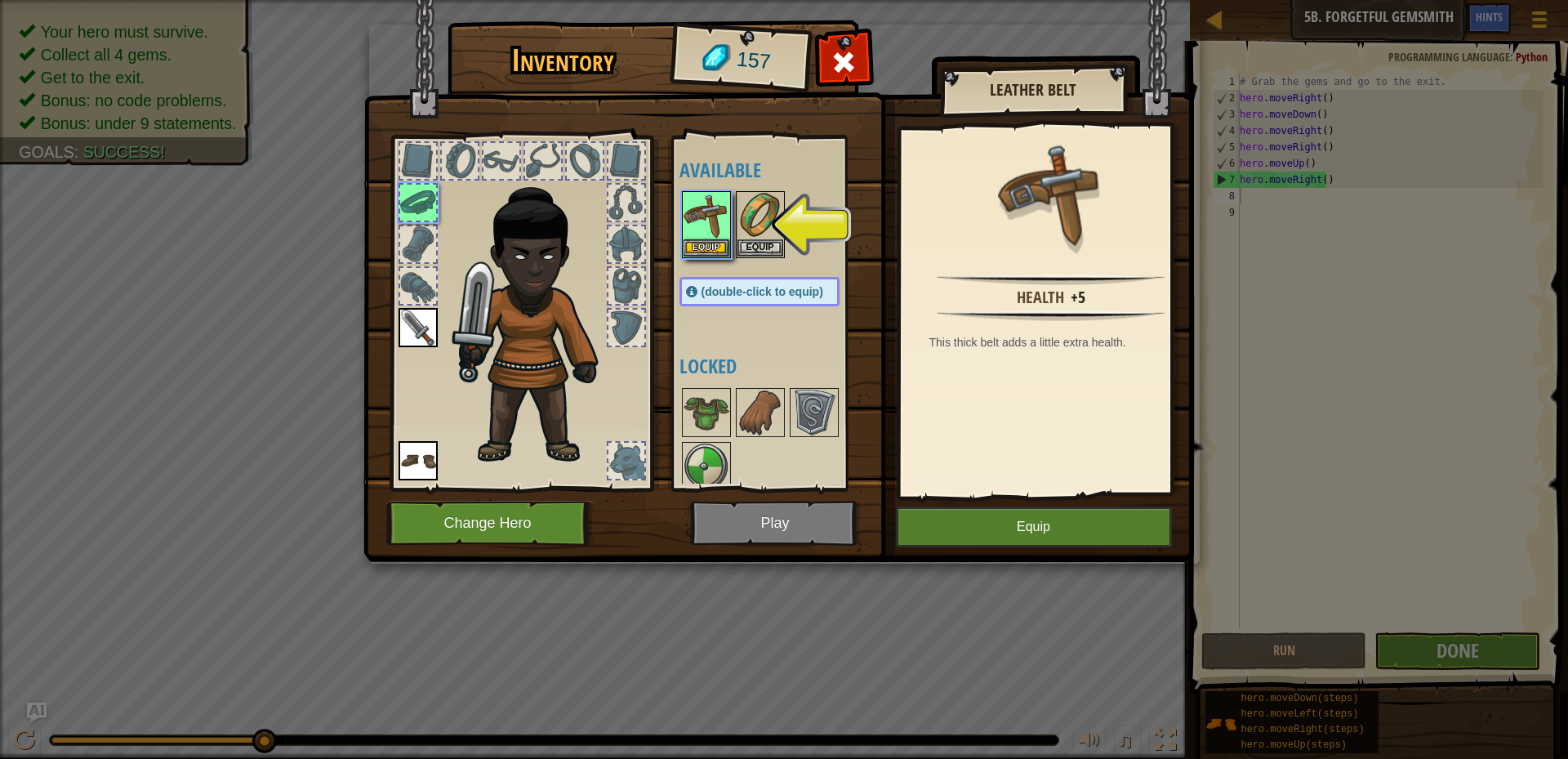
click at [742, 505] on img at bounding box center [779, 266] width 831 height 593
click at [697, 241] on button "Equip" at bounding box center [706, 247] width 46 height 17
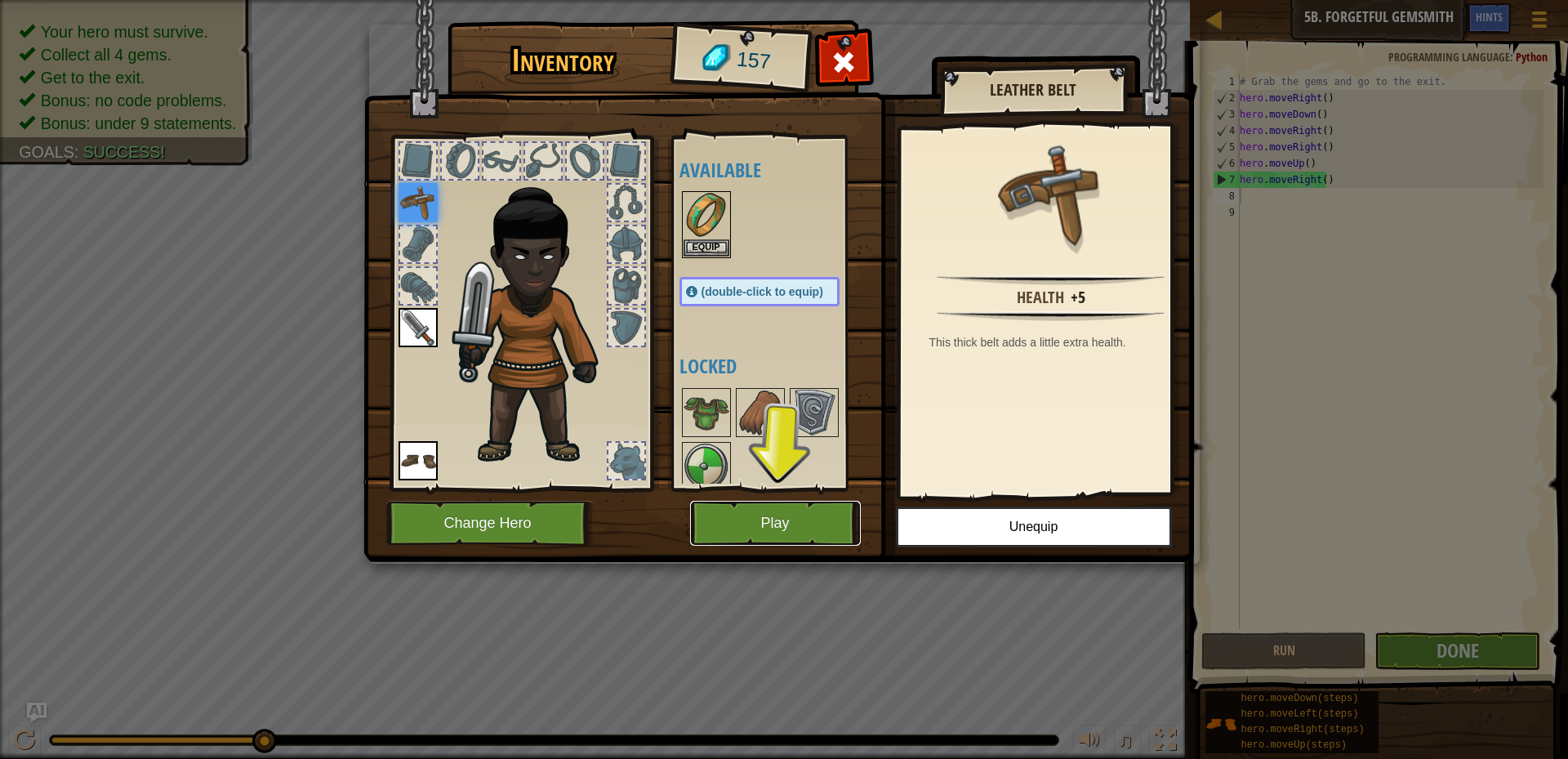
click at [811, 520] on button "Play" at bounding box center [775, 524] width 171 height 45
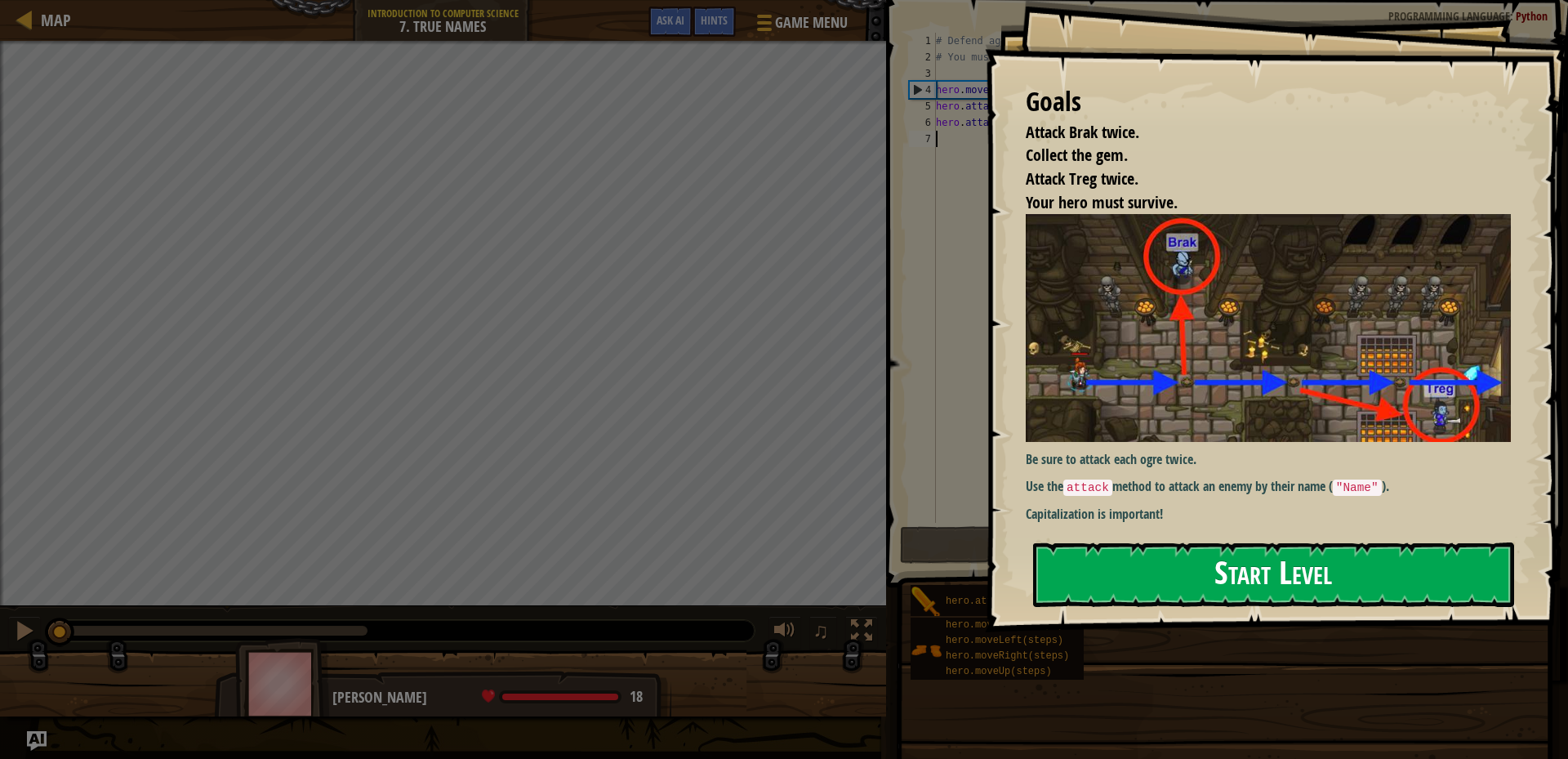
click at [1167, 547] on button "Start Level" at bounding box center [1274, 574] width 481 height 64
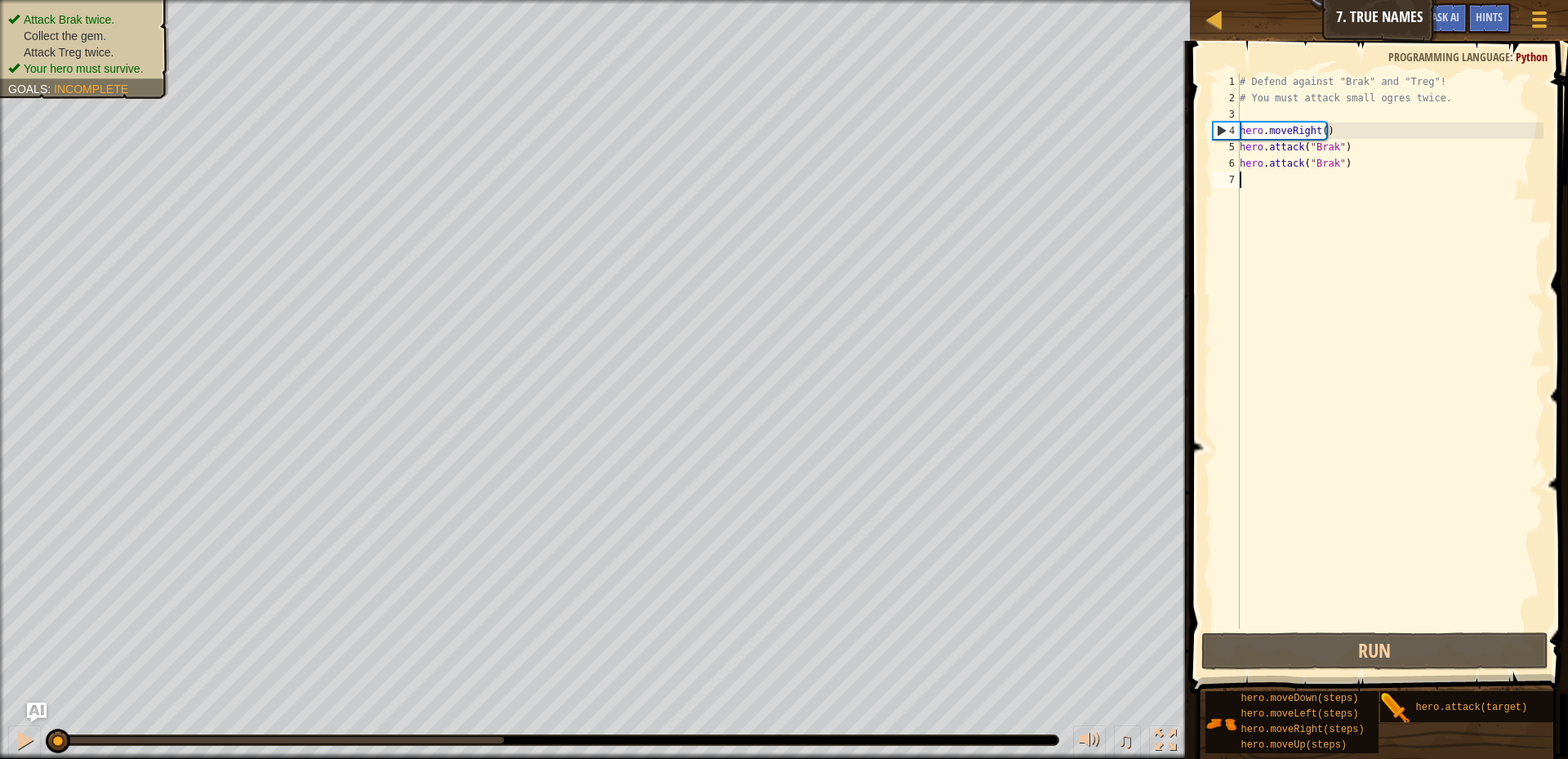
type textarea "h"
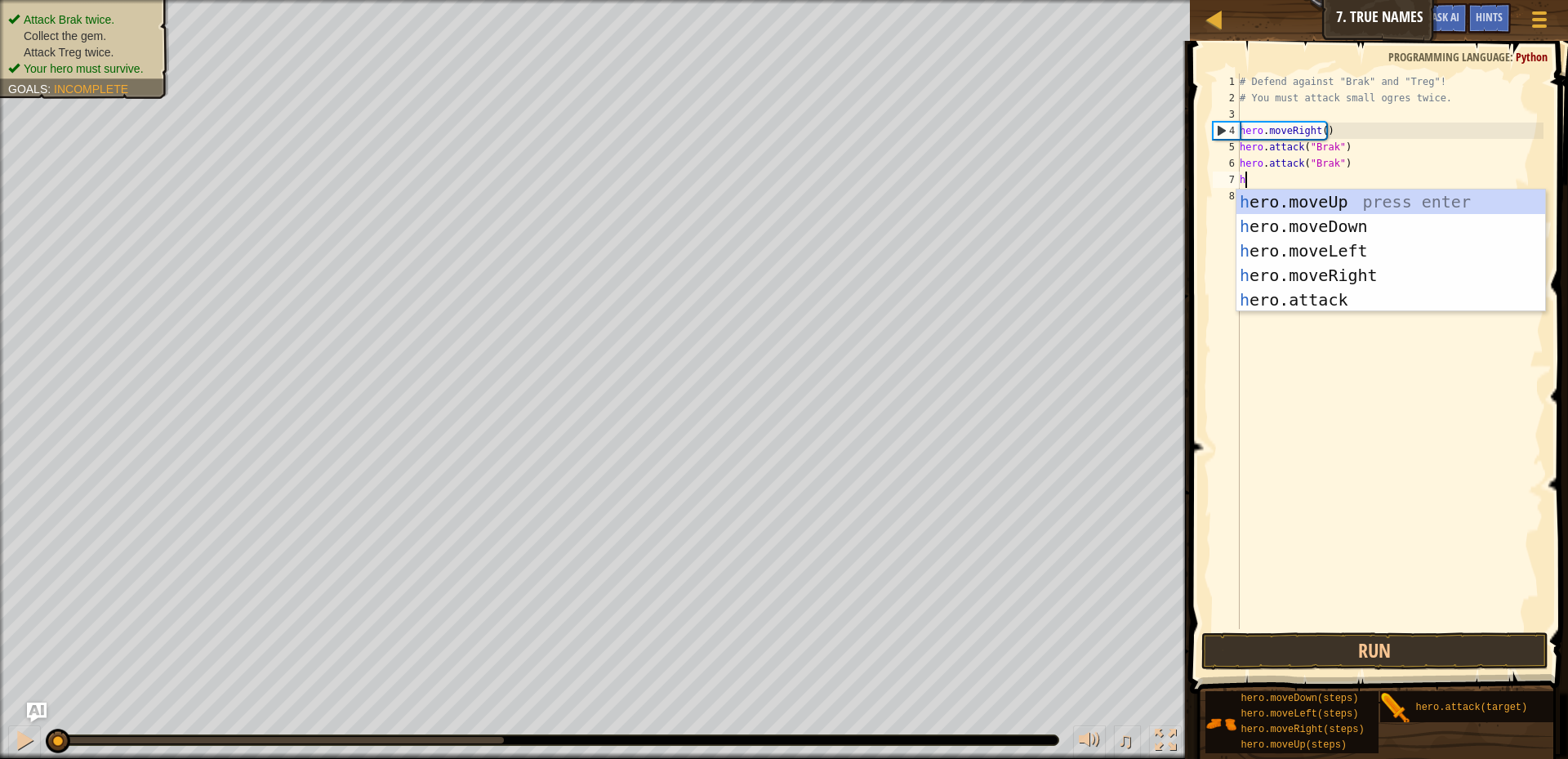
scroll to position [7, 0]
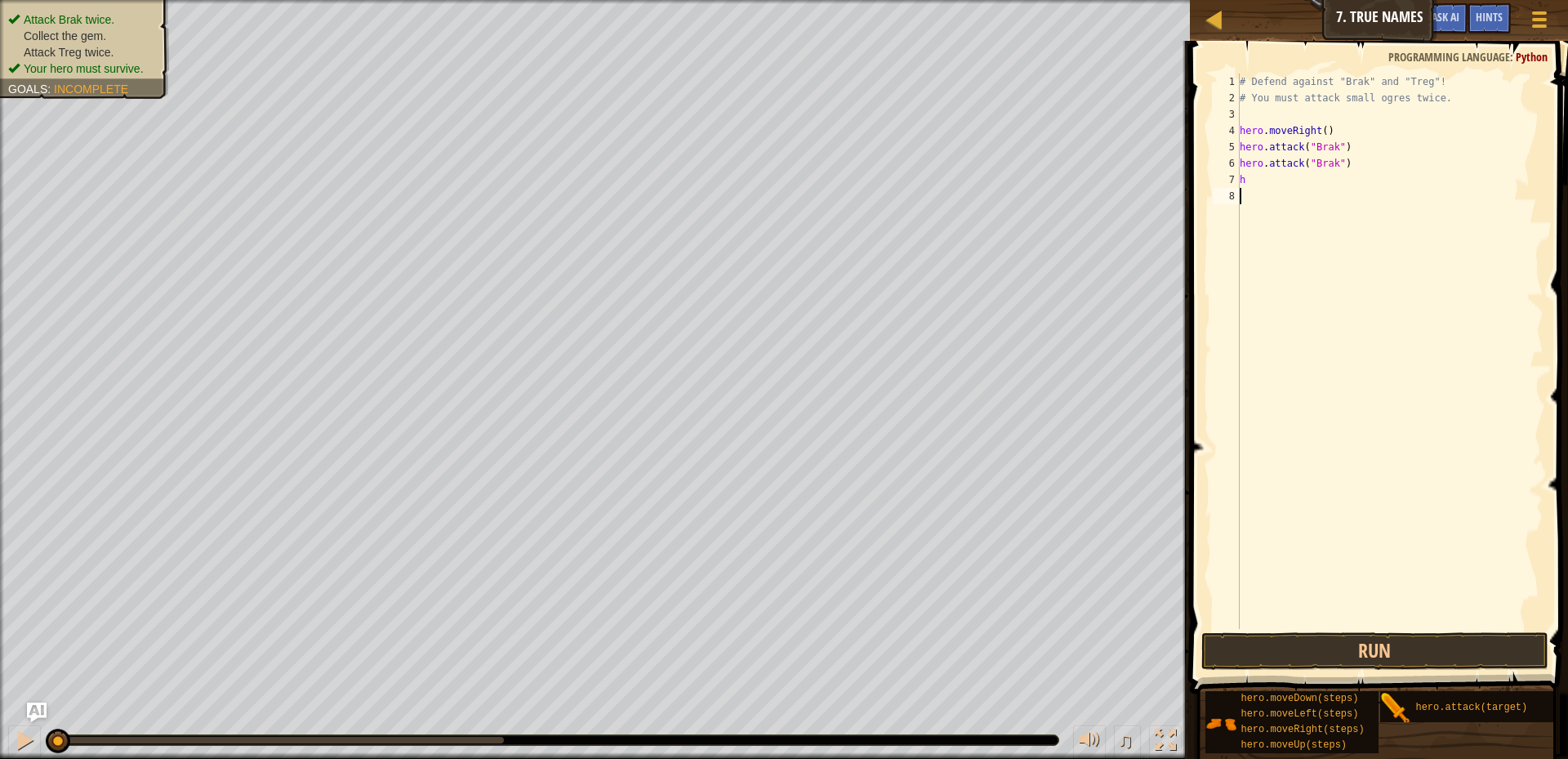
click at [1314, 655] on button "Run" at bounding box center [1375, 651] width 347 height 38
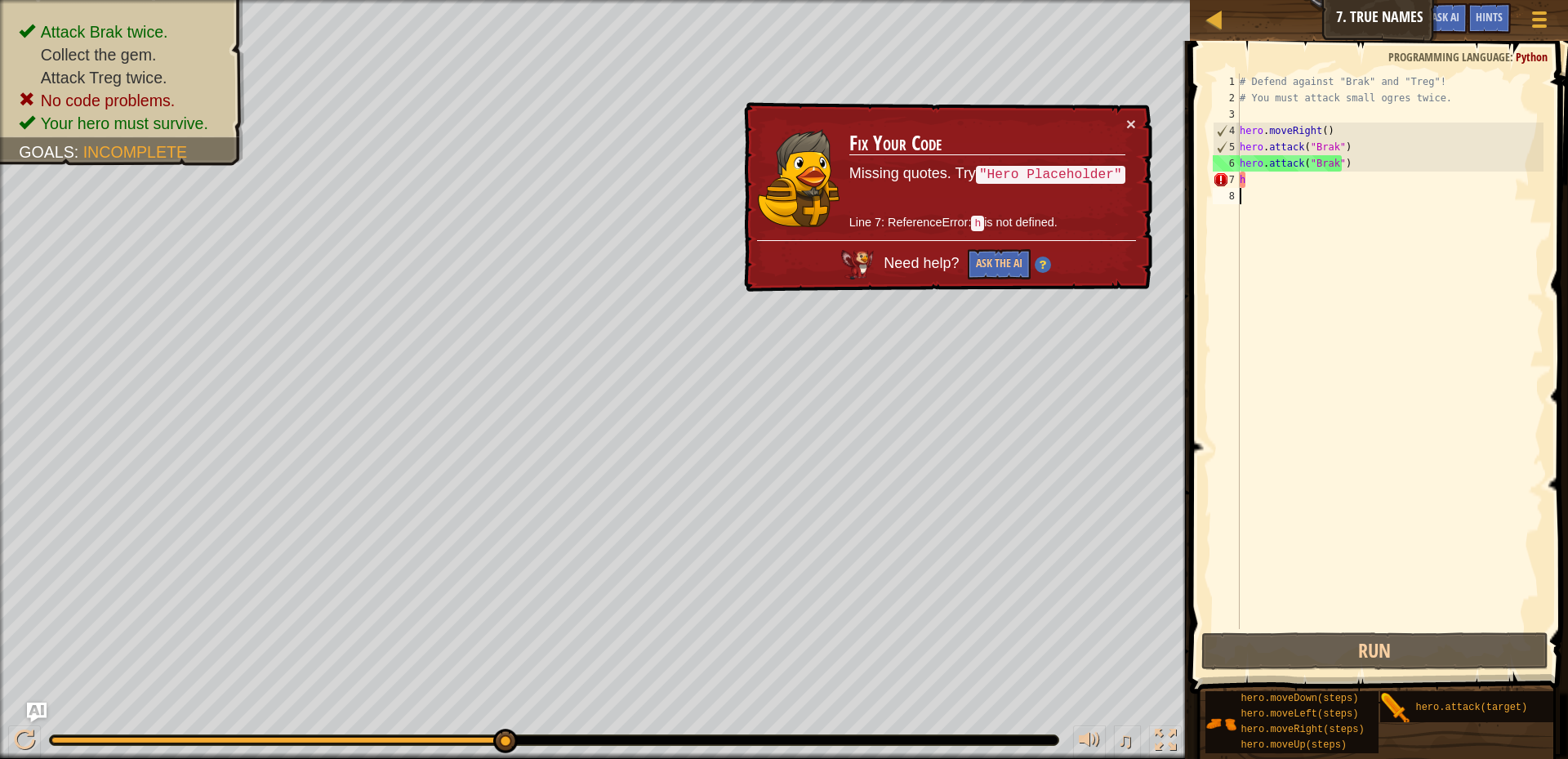
type textarea "h"
